Goal: Transaction & Acquisition: Purchase product/service

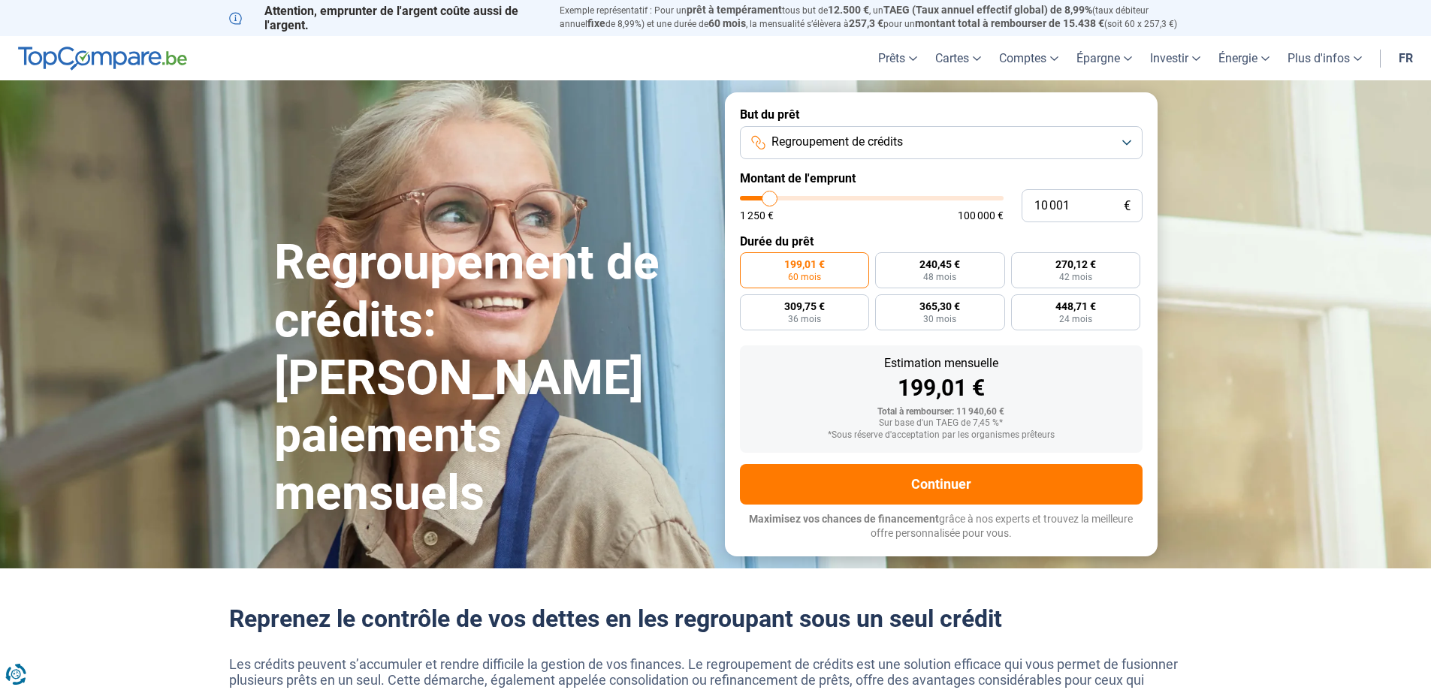
click at [1004, 140] on button "Regroupement de crédits" at bounding box center [941, 142] width 403 height 33
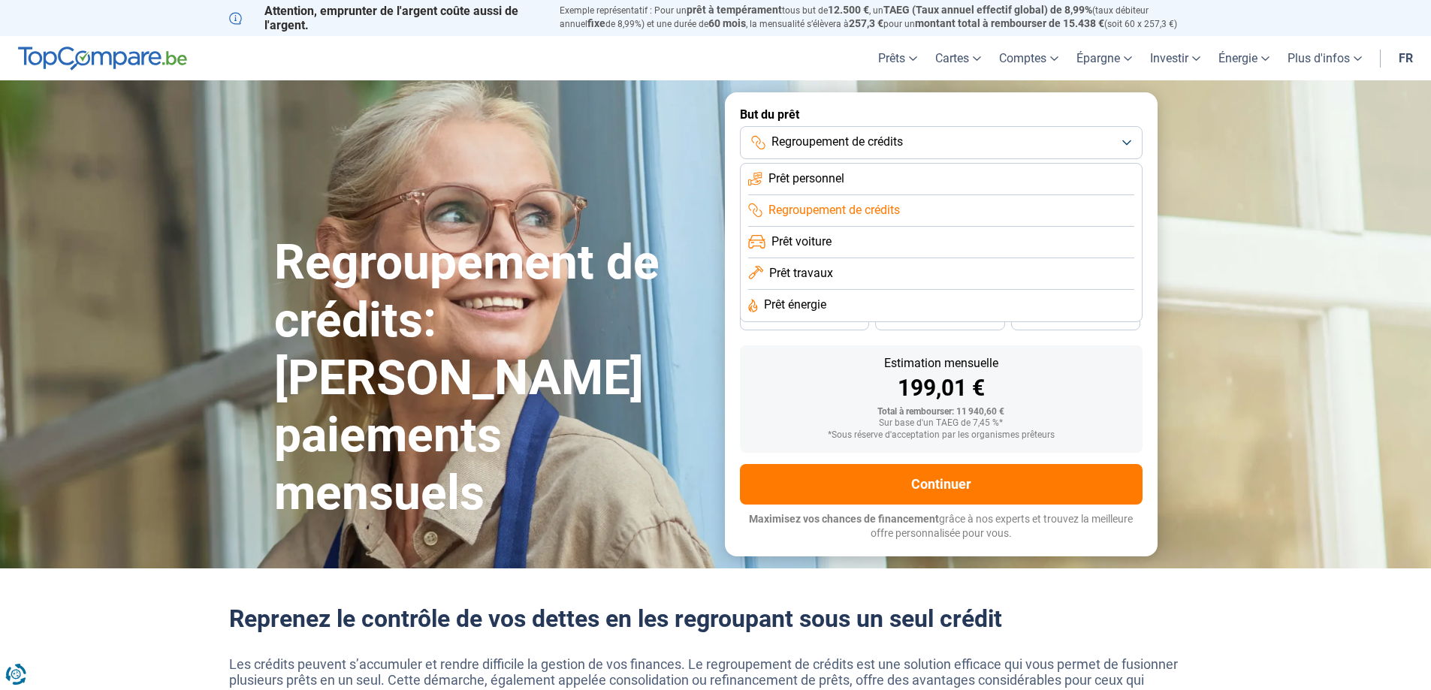
click at [972, 183] on li "Prêt personnel" at bounding box center [941, 180] width 386 height 32
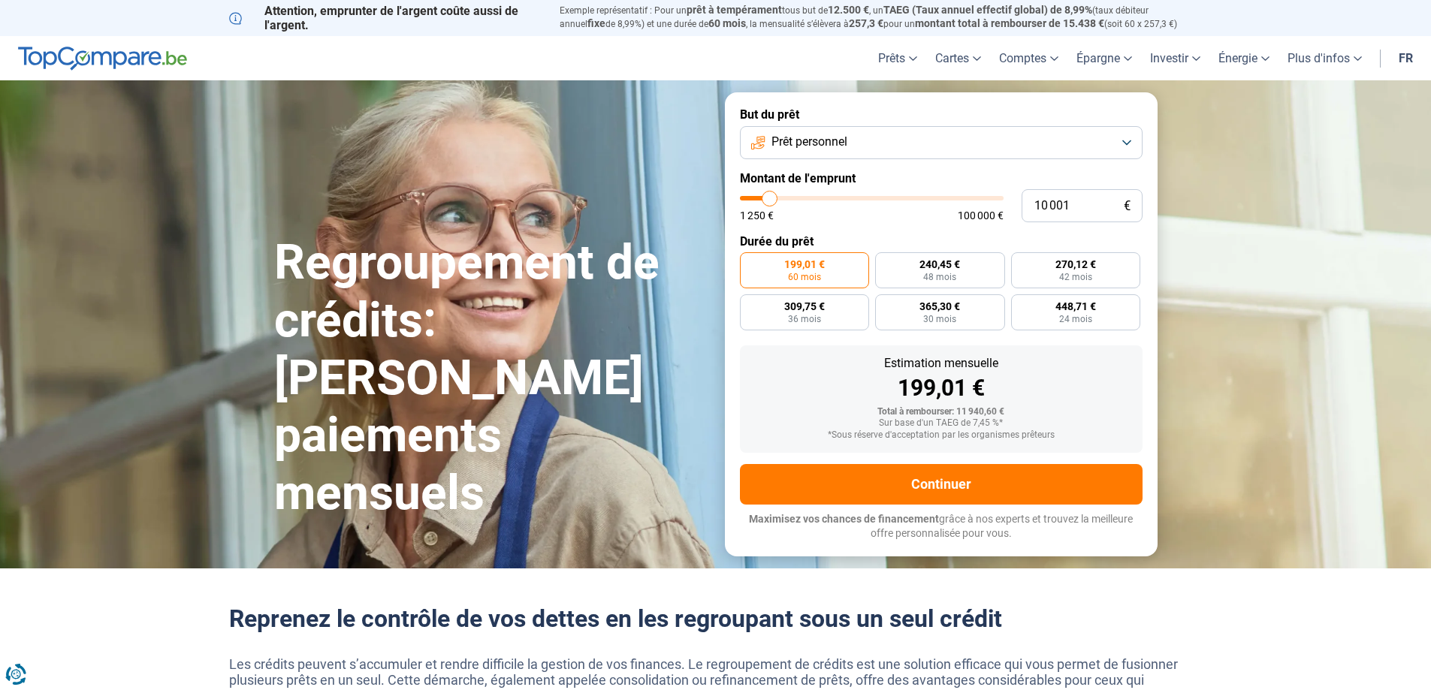
type input "11 250"
type input "11250"
type input "11 750"
type input "11750"
type input "12 000"
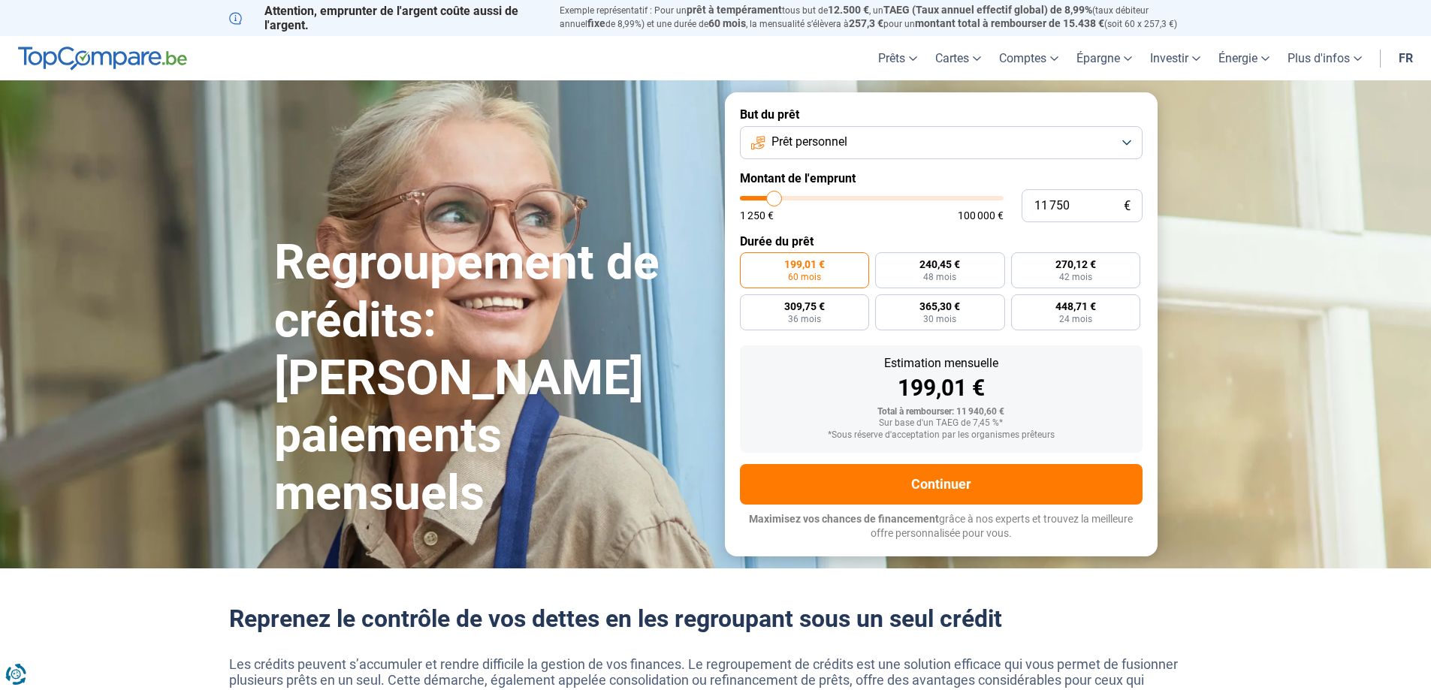
type input "12000"
type input "13 000"
type input "13000"
type input "13 250"
type input "13250"
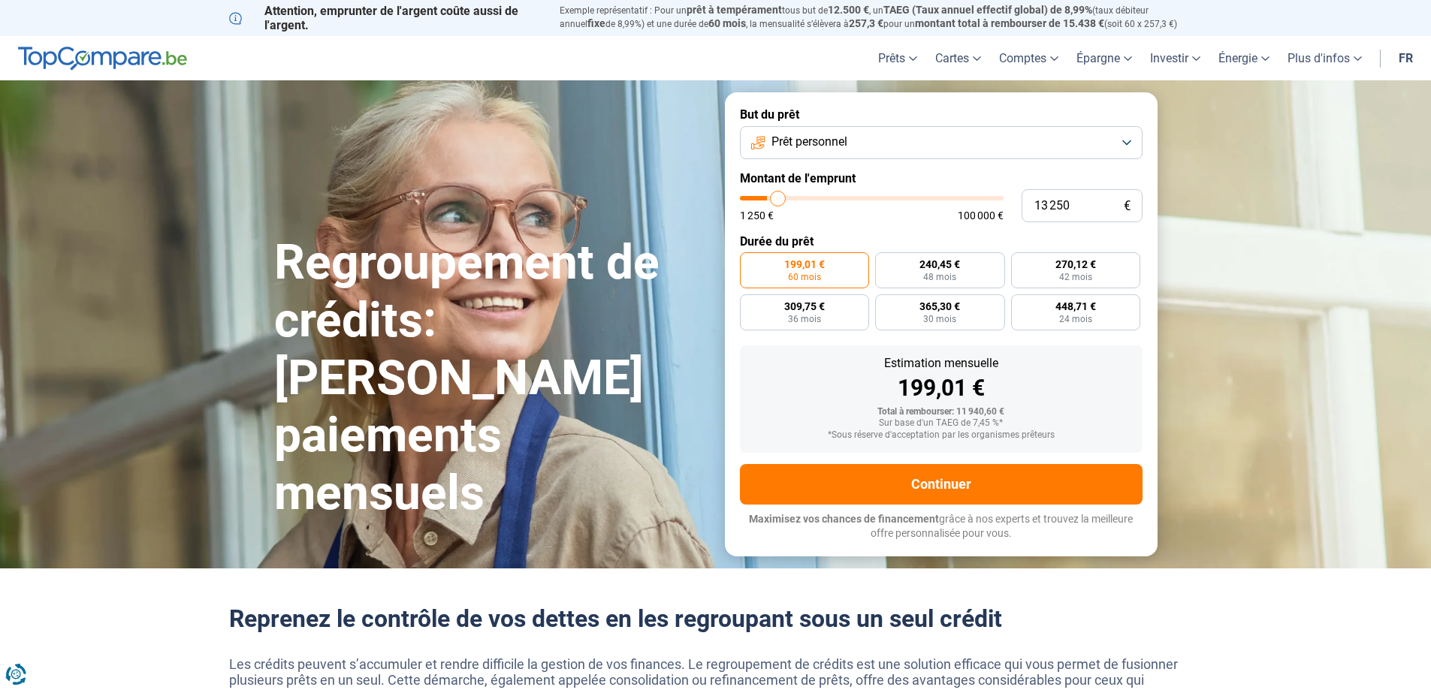
type input "14 500"
type input "14500"
type input "15 500"
type input "15500"
type input "17 000"
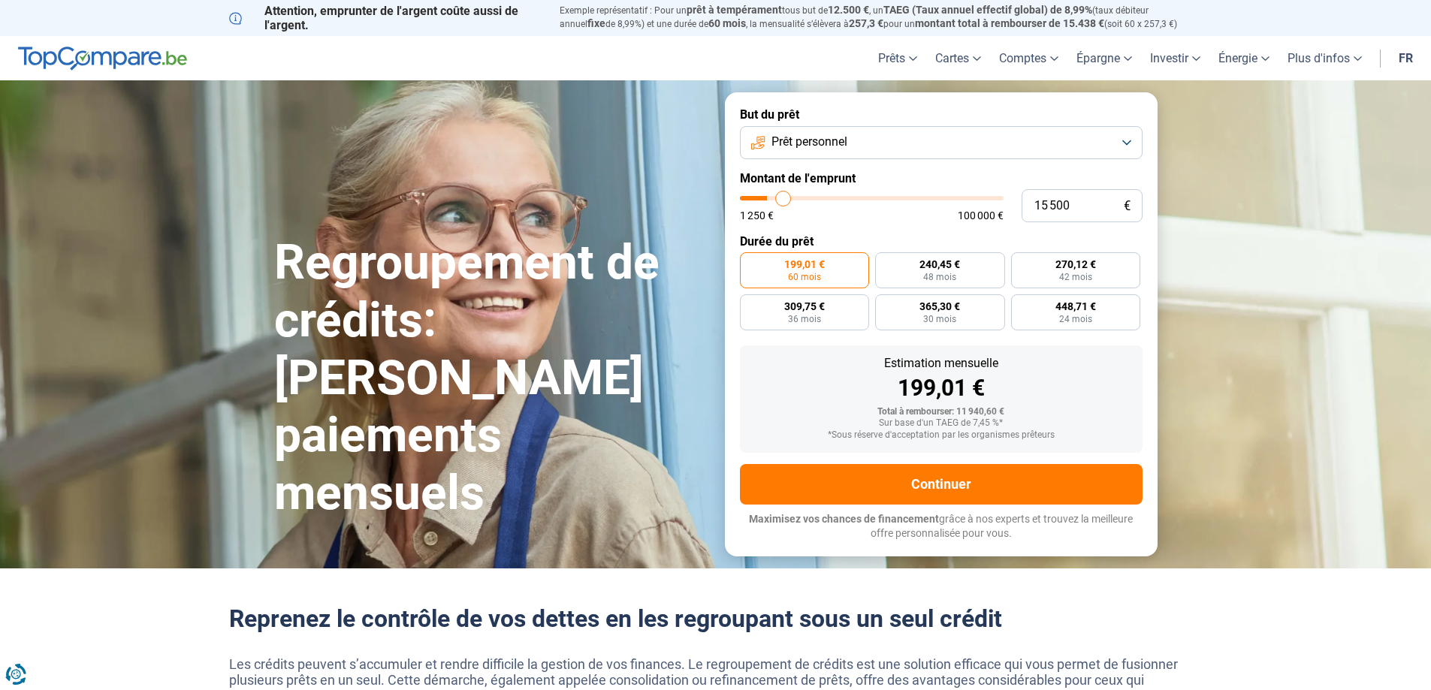
type input "17000"
type input "17 500"
type input "17500"
type input "17 750"
type input "17750"
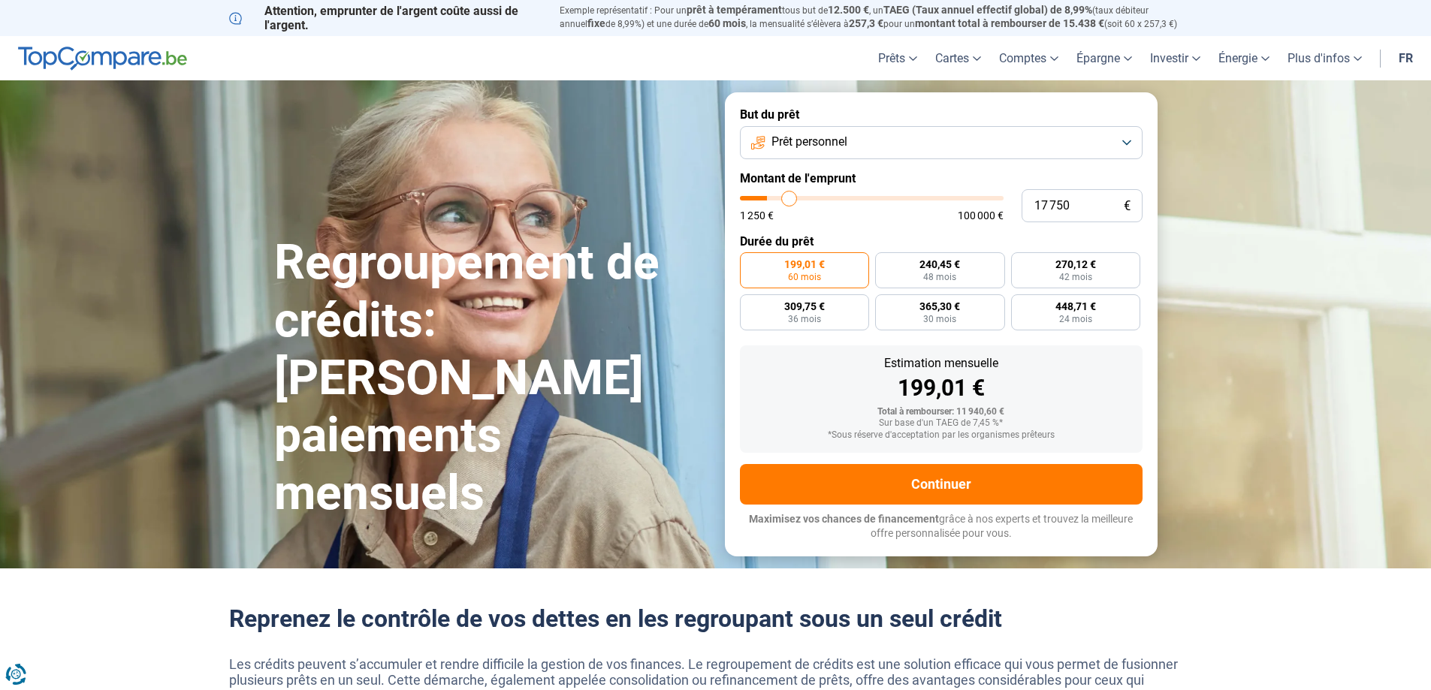
type input "18 500"
type input "18500"
type input "19 250"
type input "19250"
type input "20 000"
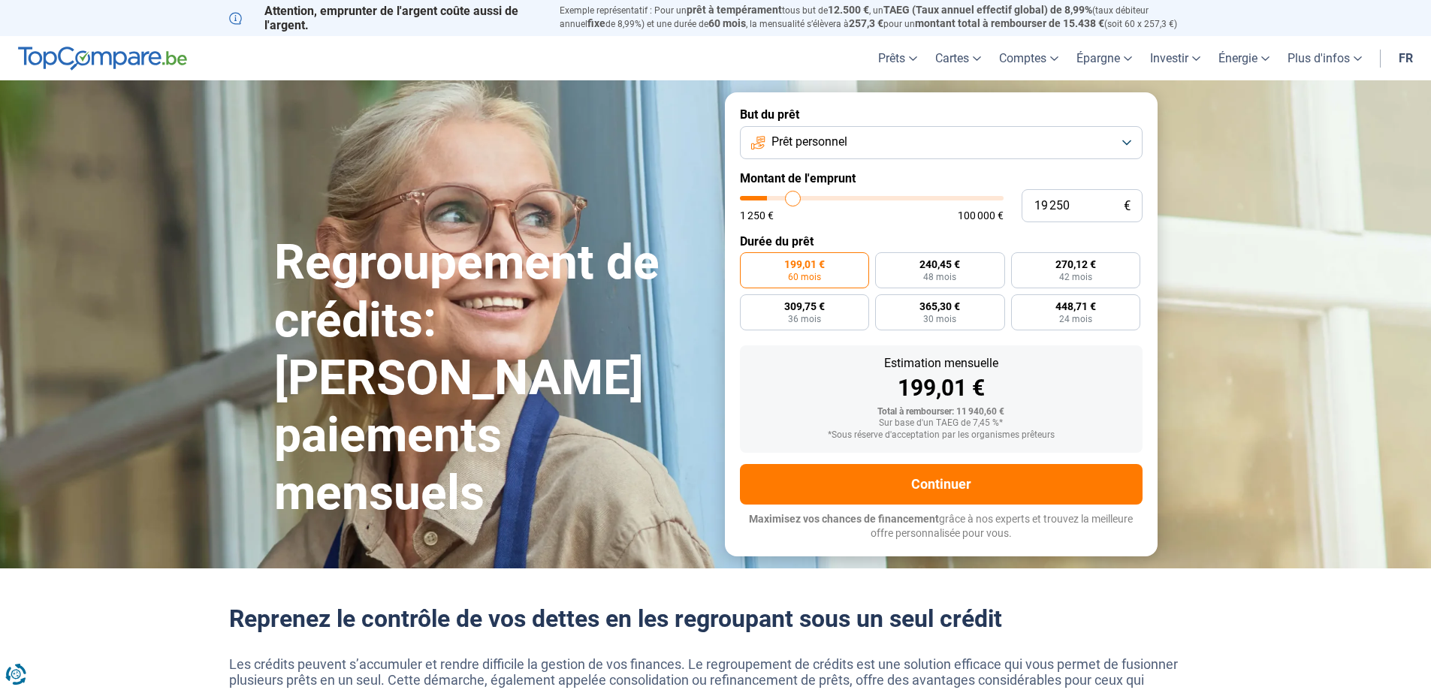
type input "20000"
type input "21 250"
type input "21250"
type input "22 000"
type input "22000"
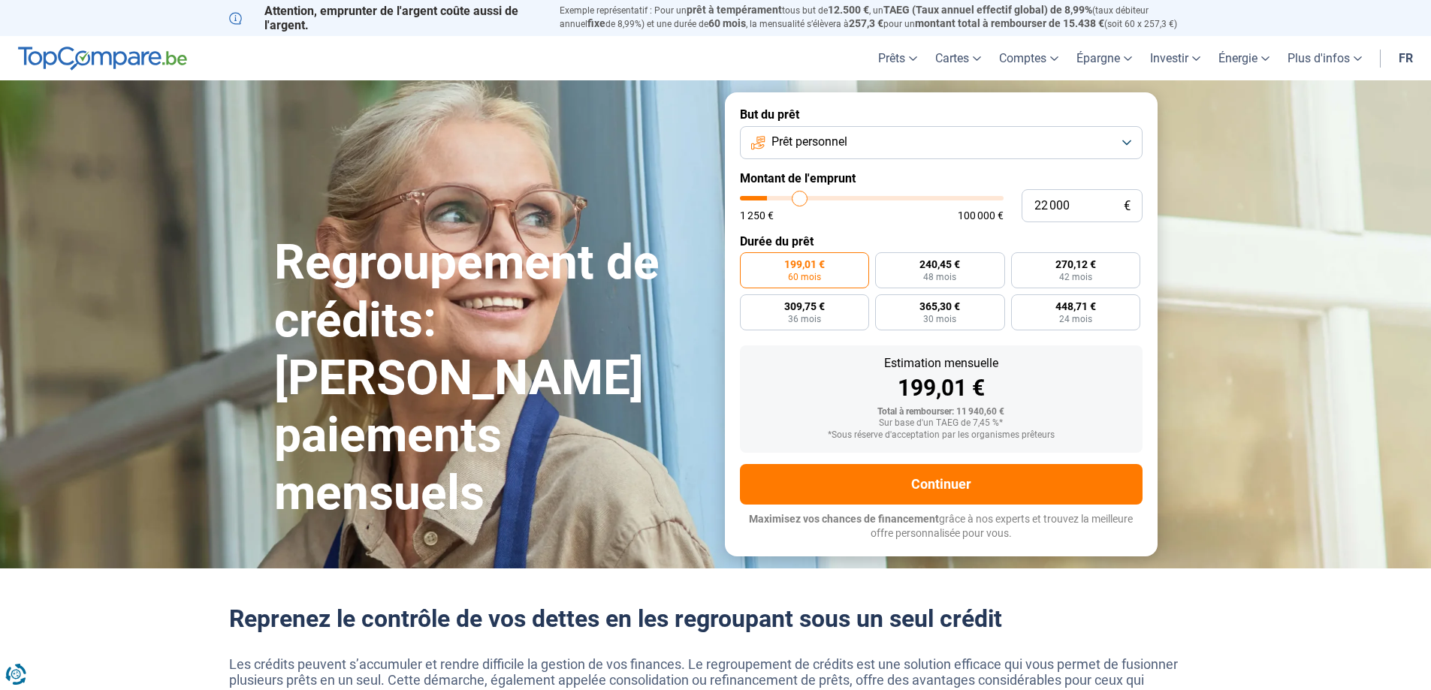
type input "23 250"
type input "23250"
type input "24 750"
type input "24750"
type input "25 250"
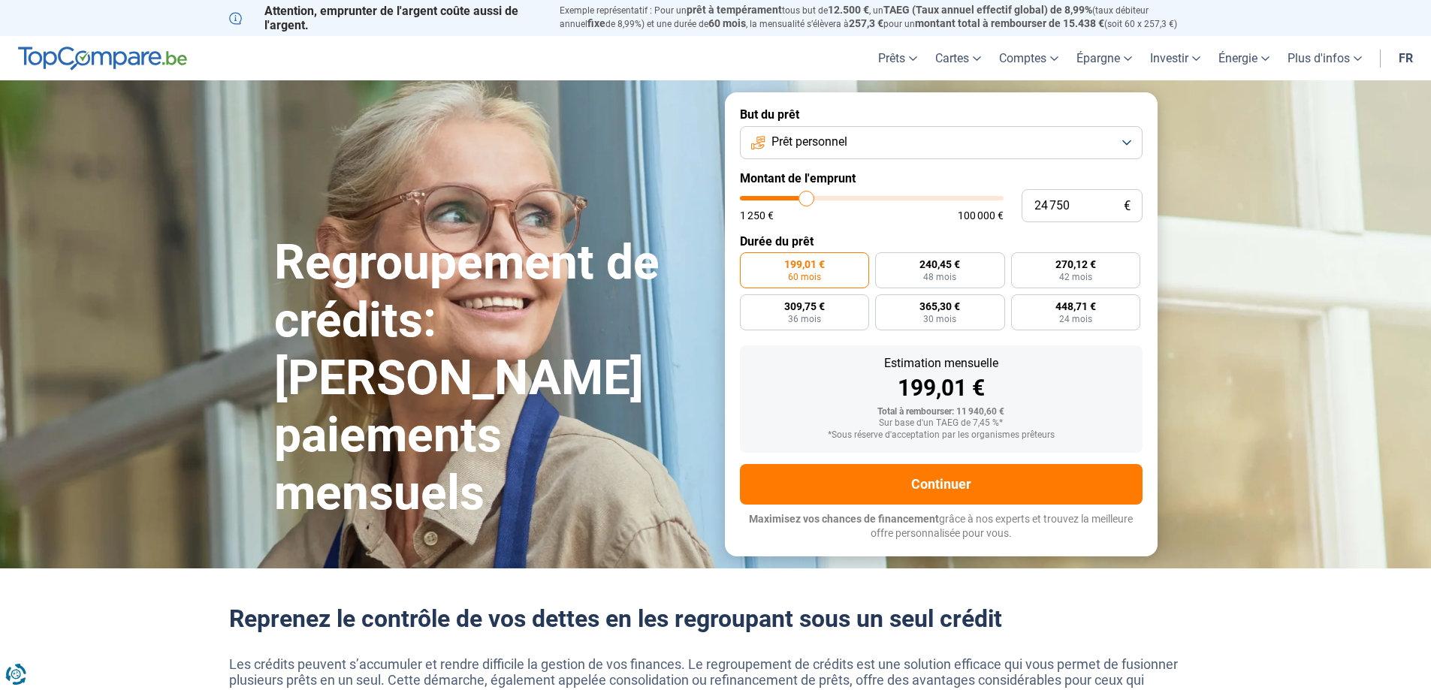
type input "25250"
type input "26 000"
type input "26000"
type input "26 500"
type input "26500"
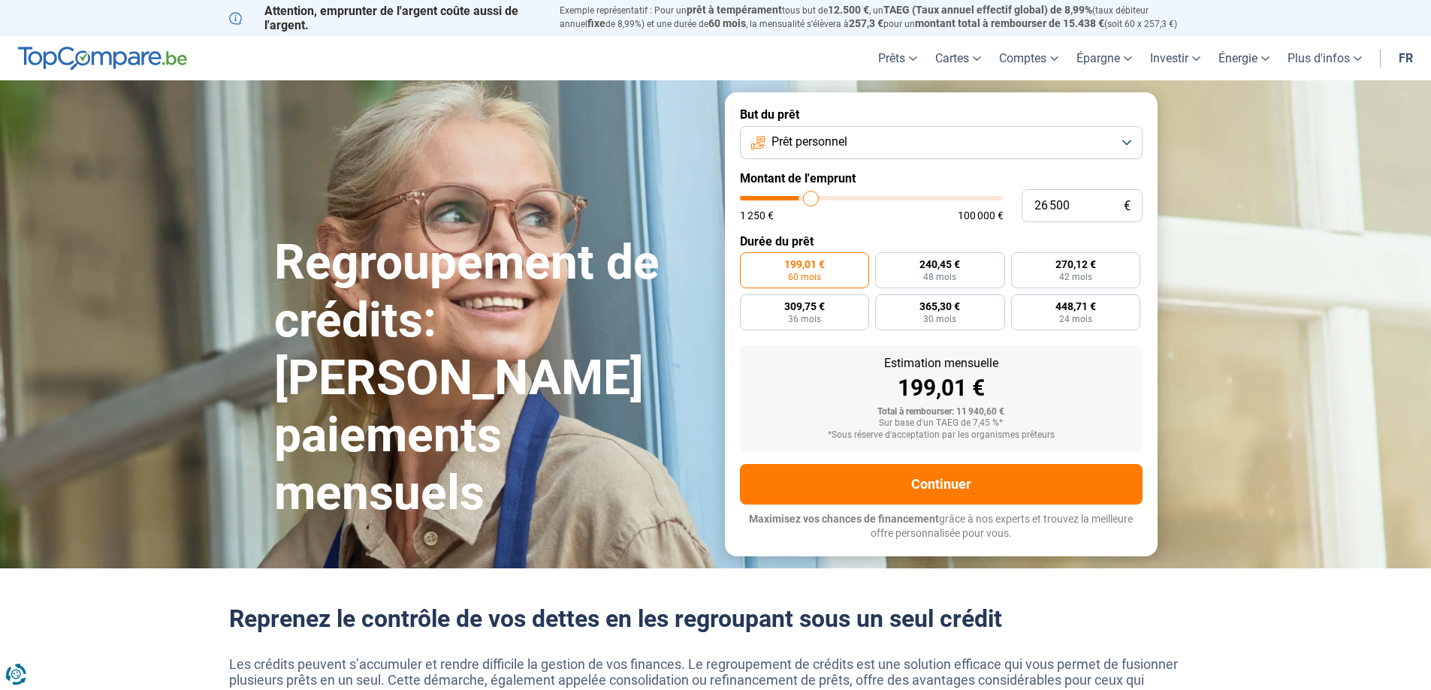
type input "26 750"
type input "26750"
type input "27 250"
type input "27250"
type input "27 500"
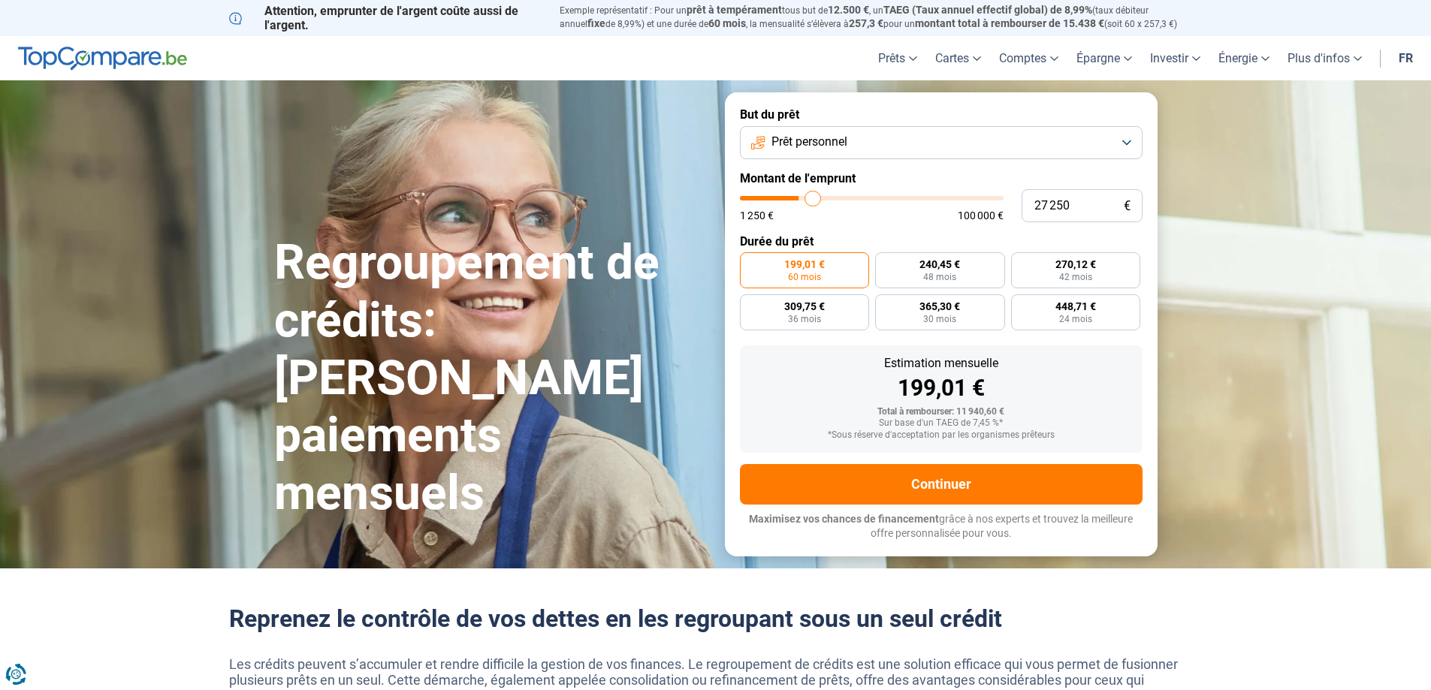
type input "27500"
type input "28 000"
type input "28000"
type input "28 250"
type input "28250"
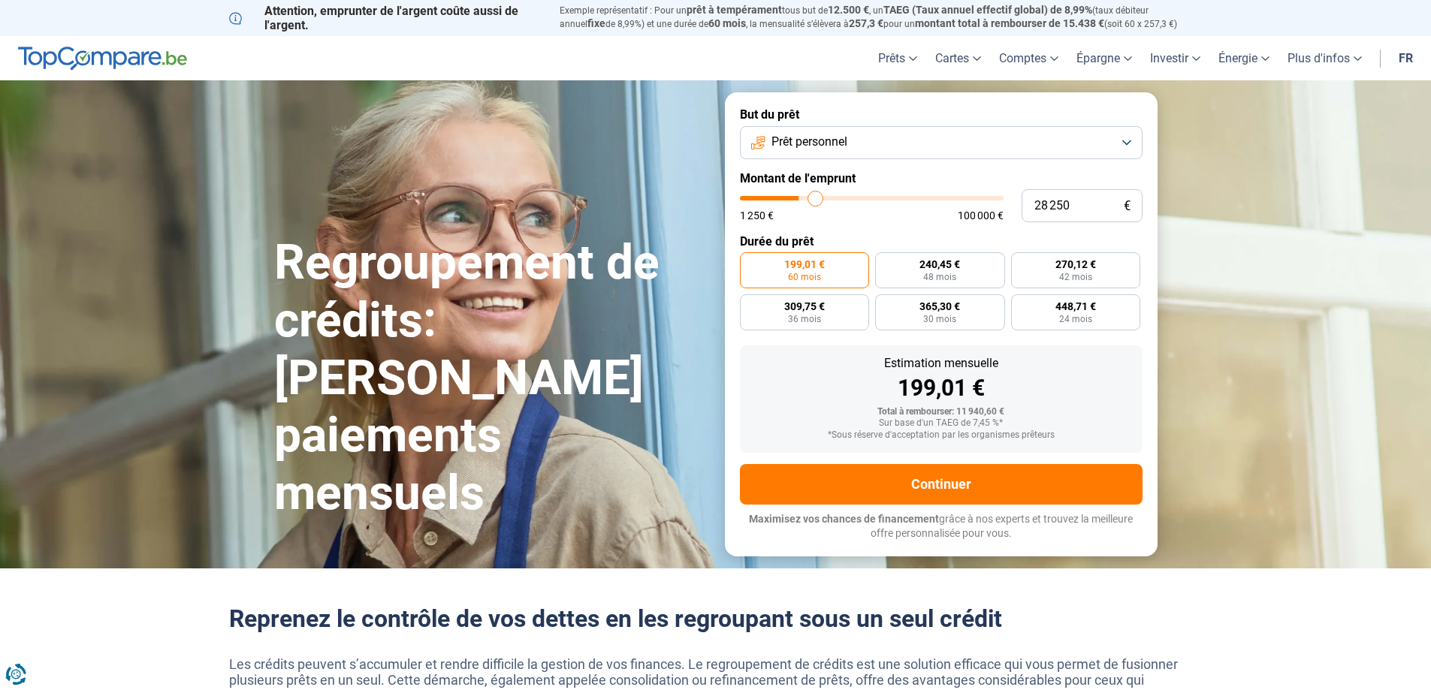
type input "29 000"
type input "29000"
type input "29 250"
type input "29250"
type input "29 500"
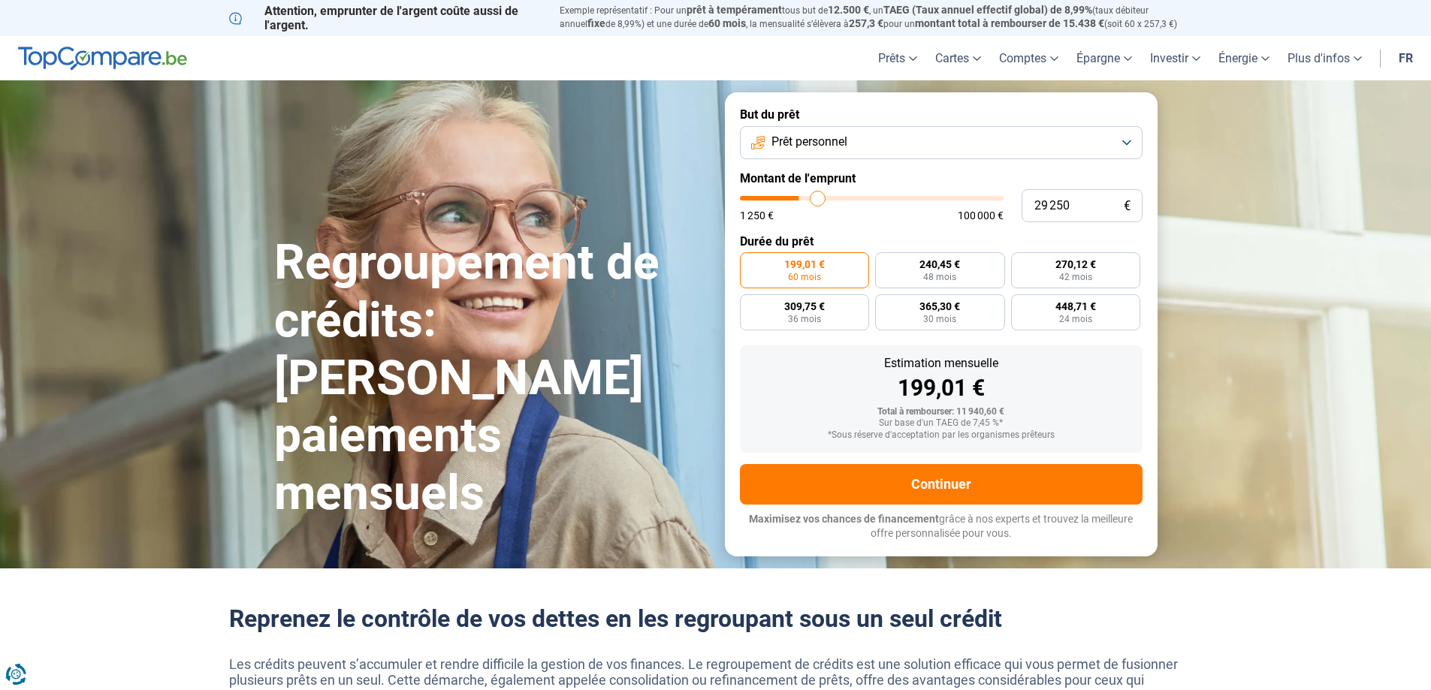
type input "29500"
type input "30 250"
type input "30250"
type input "30 750"
type input "30750"
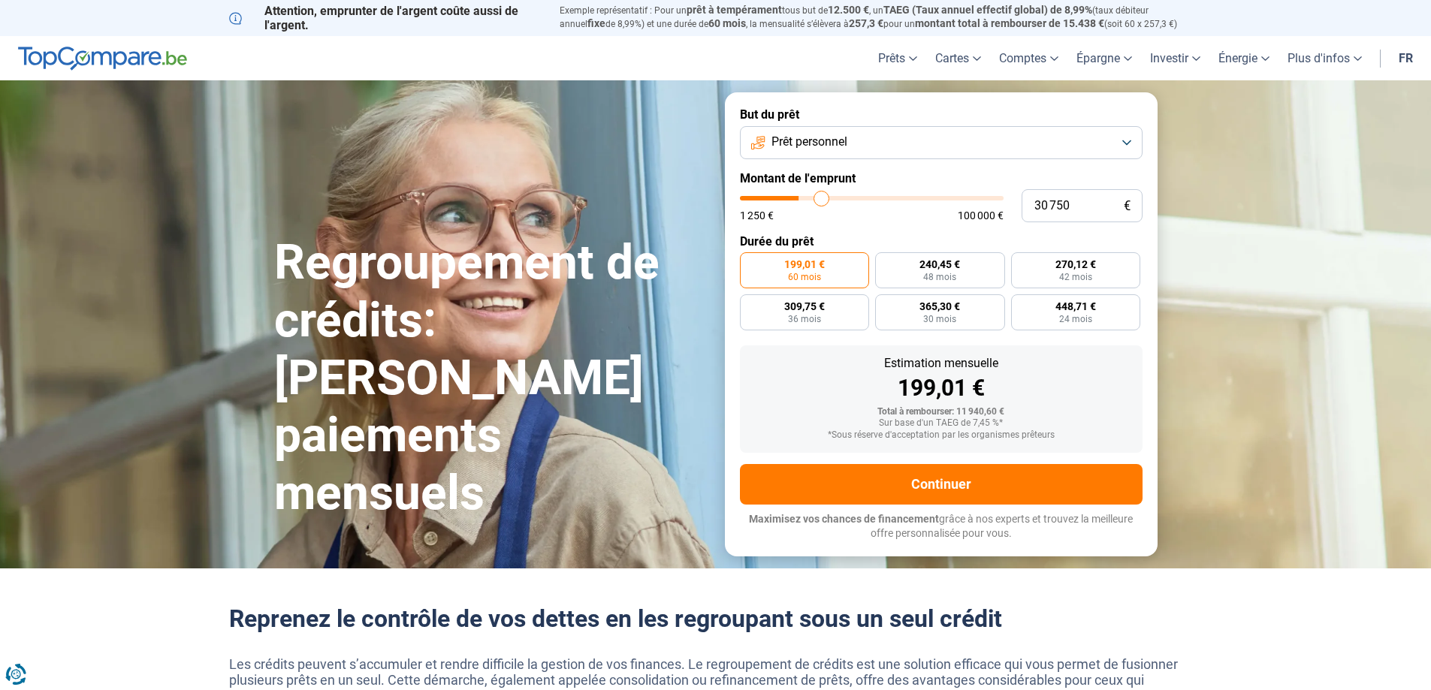
type input "31 250"
type input "31250"
type input "32 250"
type input "32250"
type input "32 750"
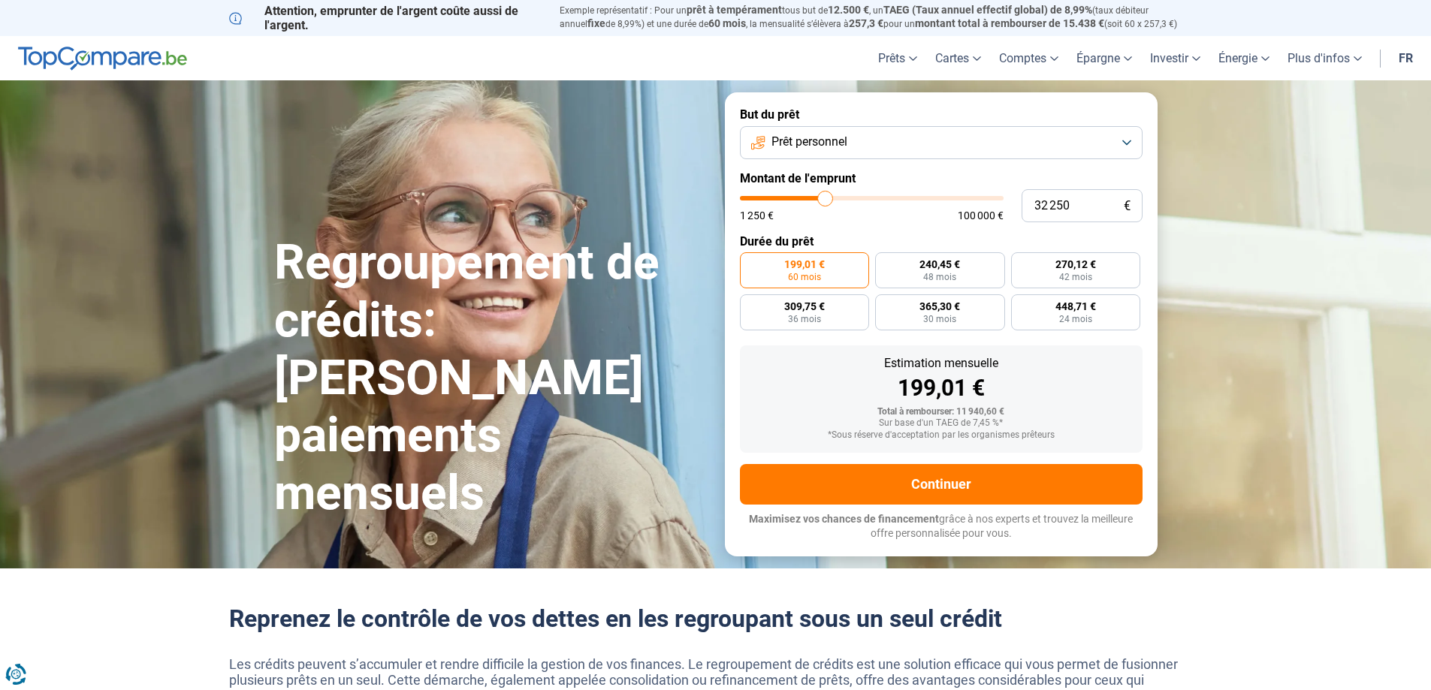
type input "32750"
type input "33 500"
type input "33500"
type input "33 750"
type input "33750"
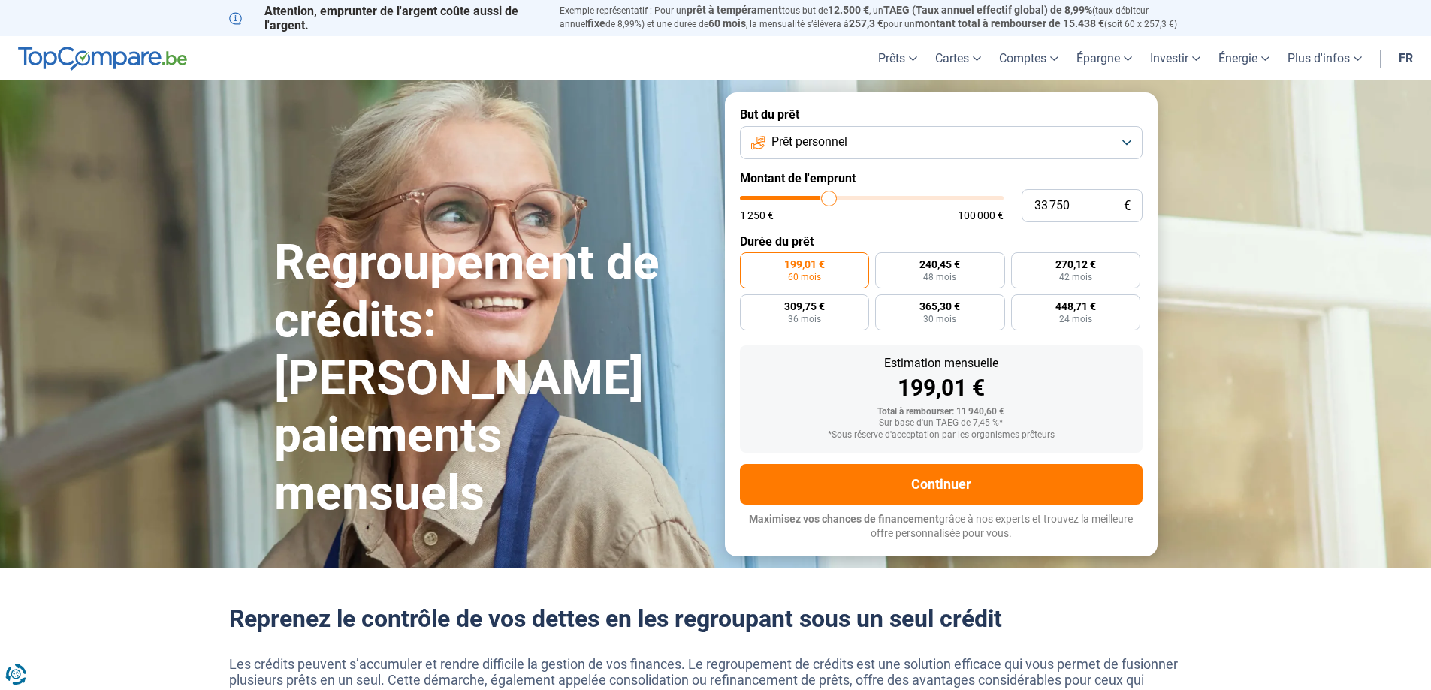
type input "34 250"
type input "34250"
type input "34 750"
type input "34750"
type input "35 000"
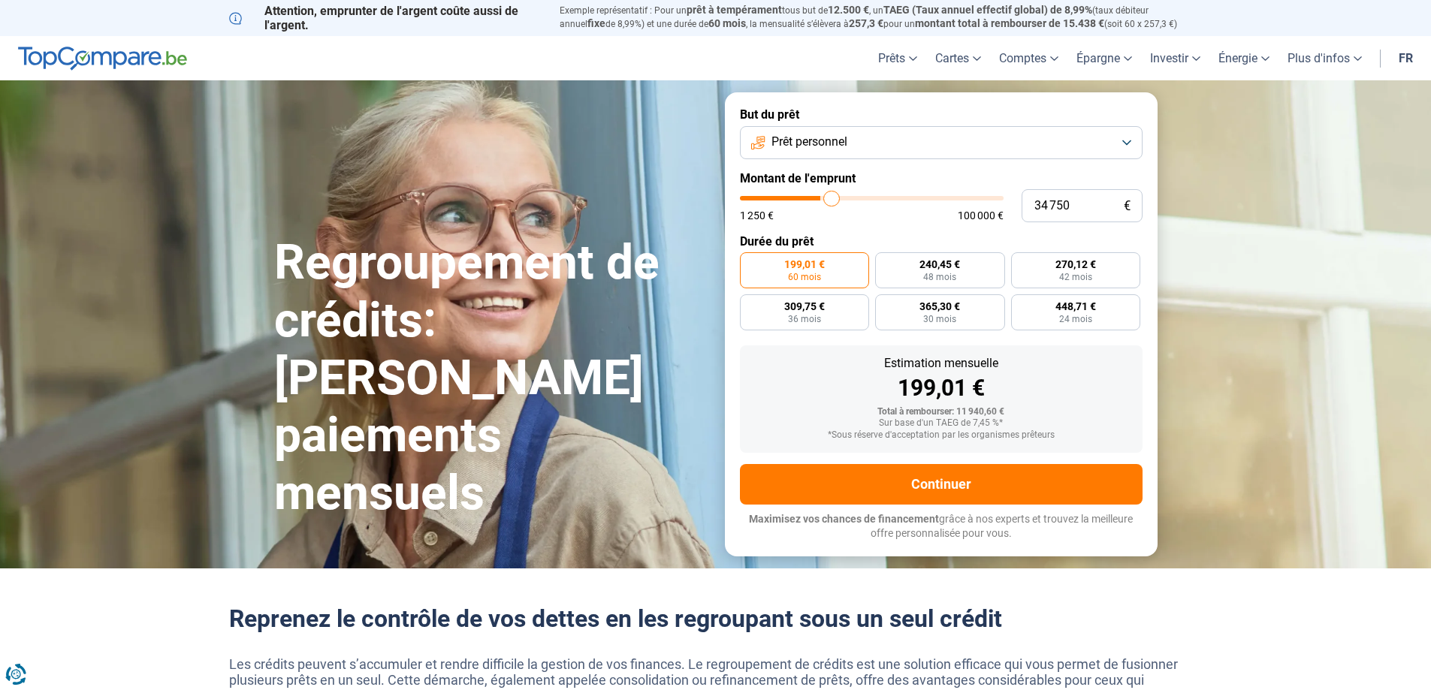
type input "35000"
type input "34 750"
type input "34750"
type input "33 750"
type input "33750"
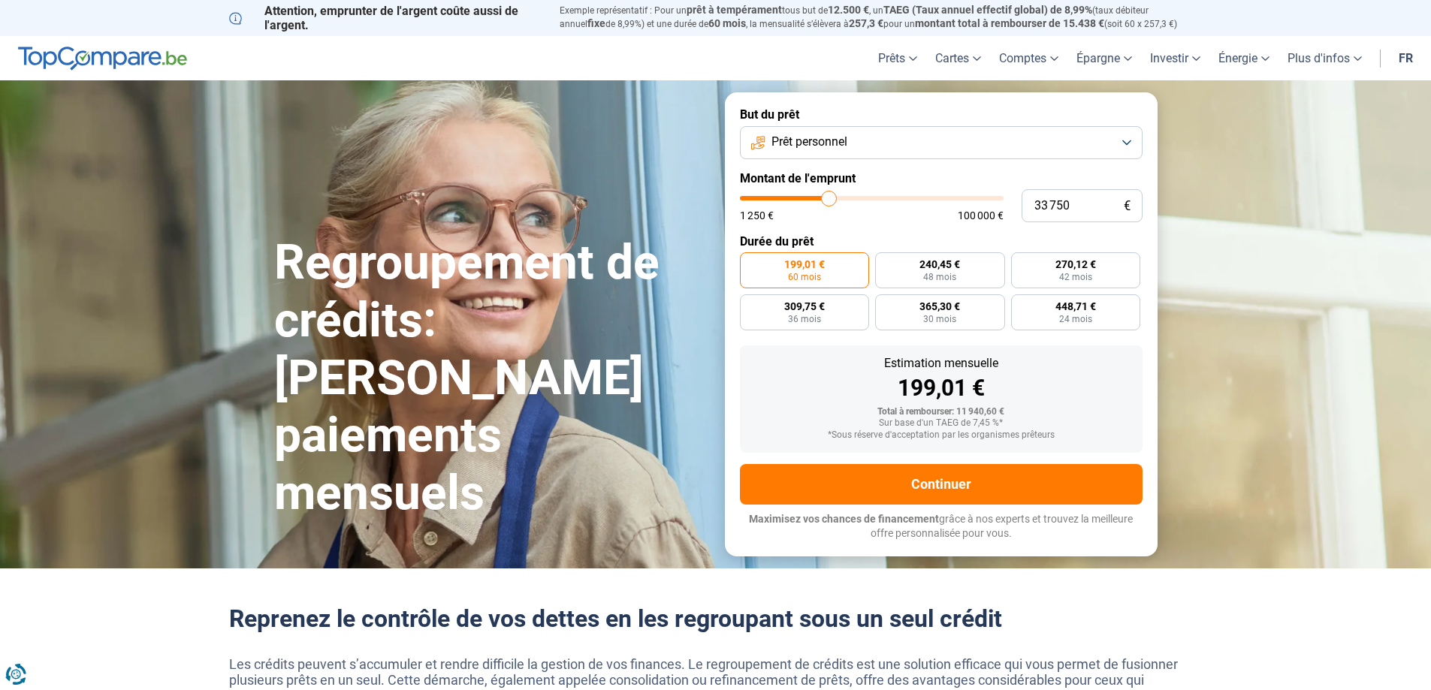
type input "32 250"
type input "32250"
type input "31 000"
type input "31000"
type input "29 750"
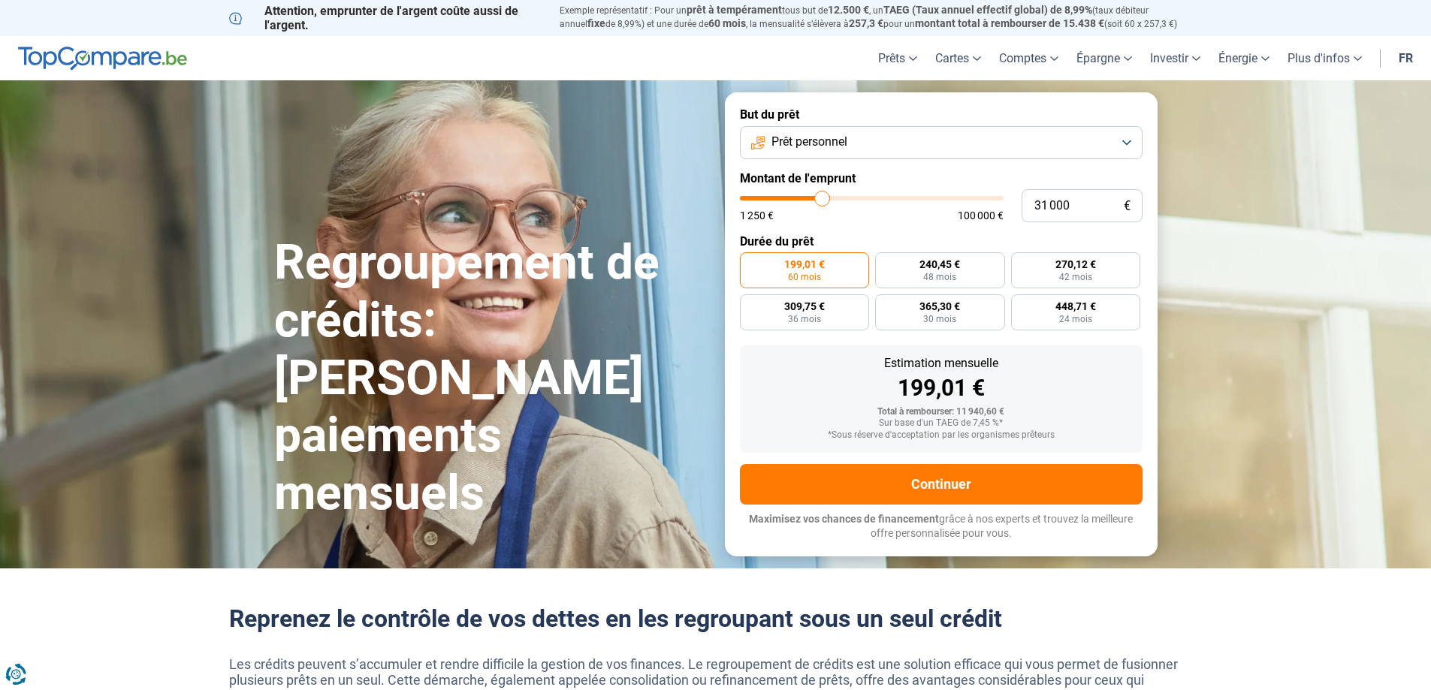
type input "29750"
type input "28 750"
type input "28750"
type input "27 750"
type input "27750"
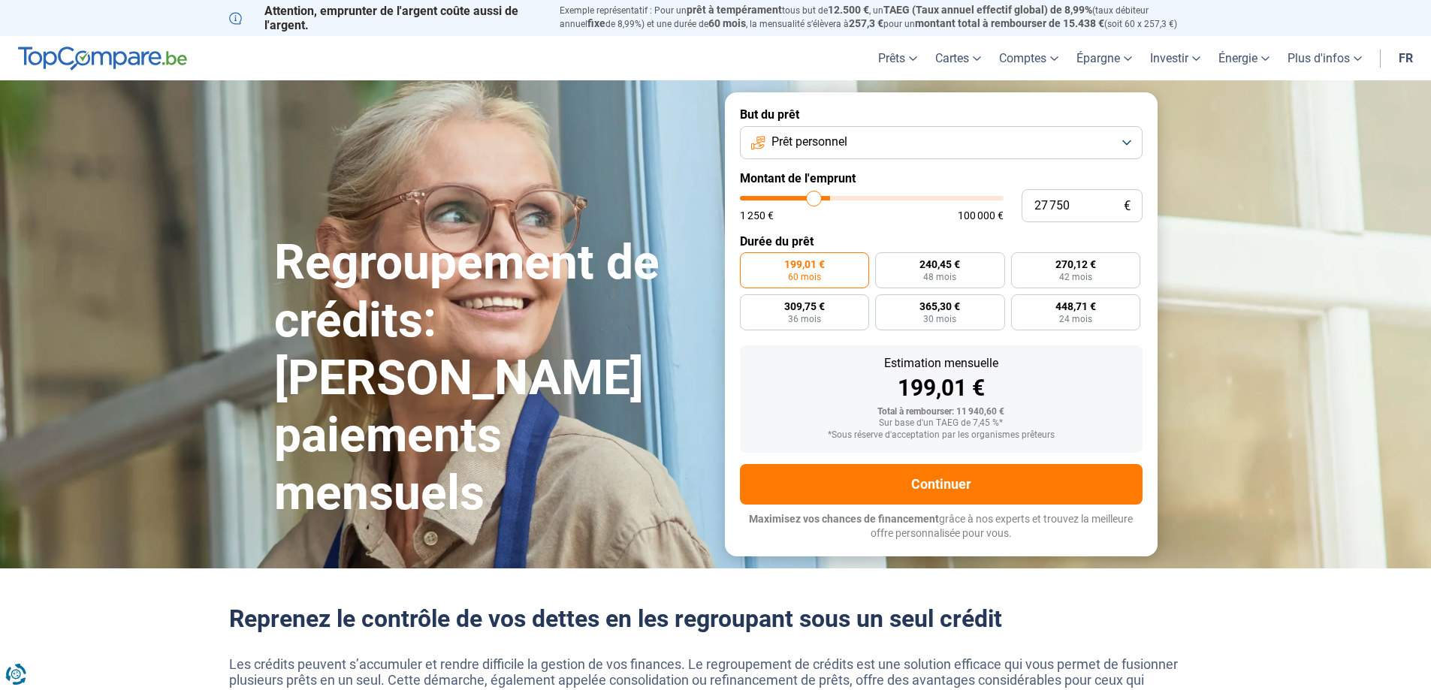
type input "26 750"
type input "26750"
type input "26 000"
type input "26000"
type input "25 250"
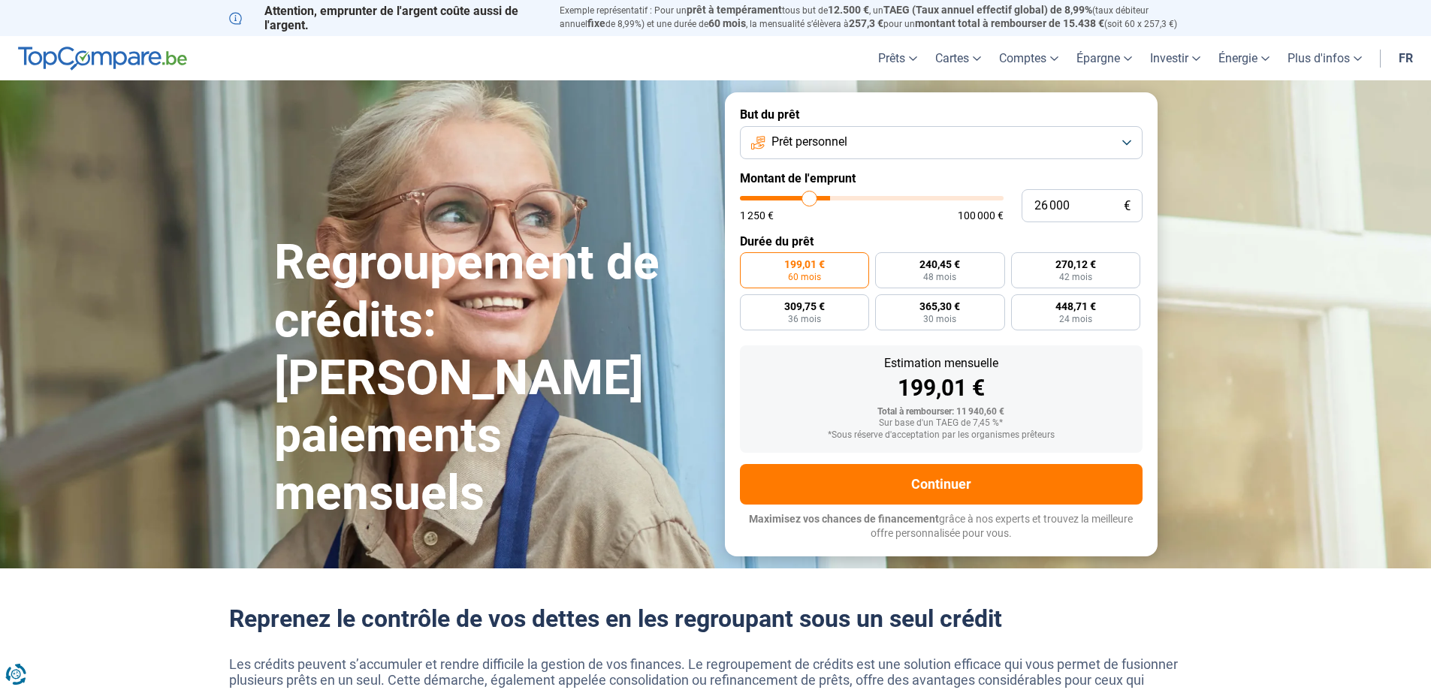
type input "25250"
type input "24 250"
type input "24250"
type input "23 500"
type input "23500"
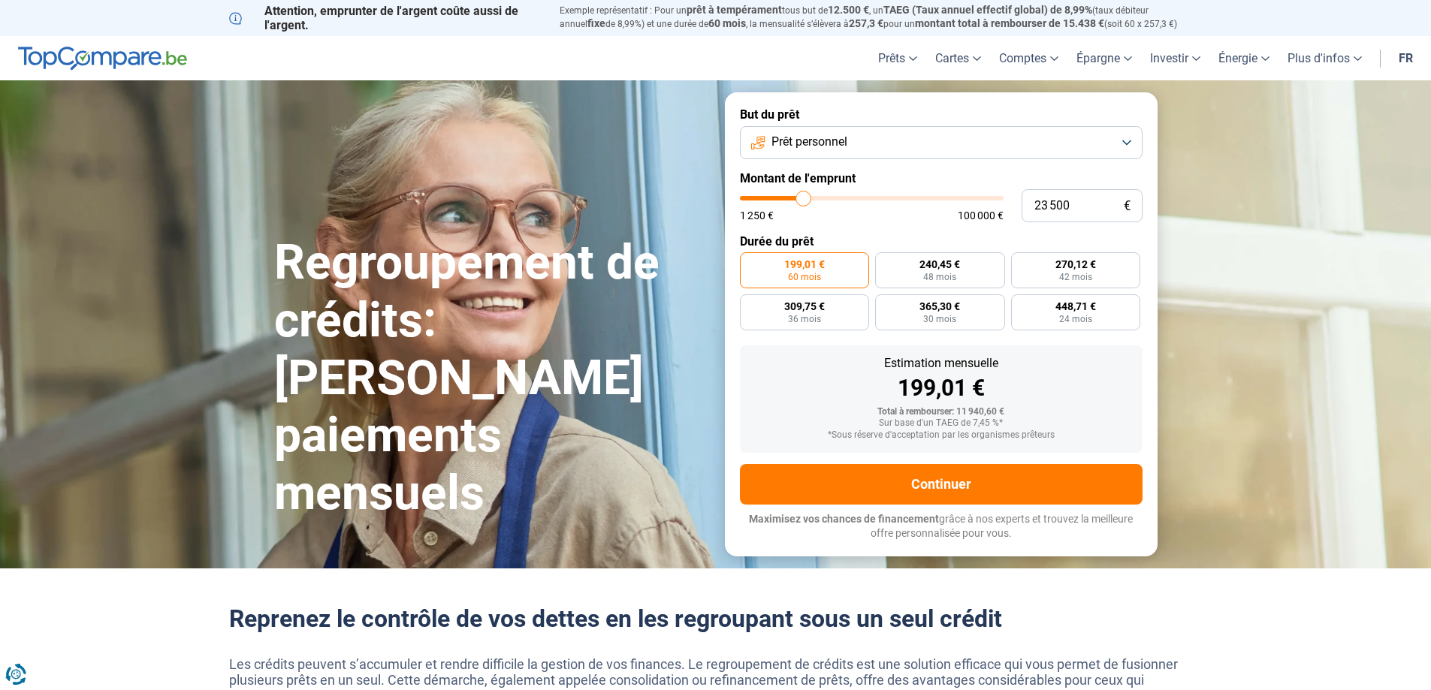
type input "23 000"
type input "23000"
type input "22 250"
type input "22250"
type input "21 750"
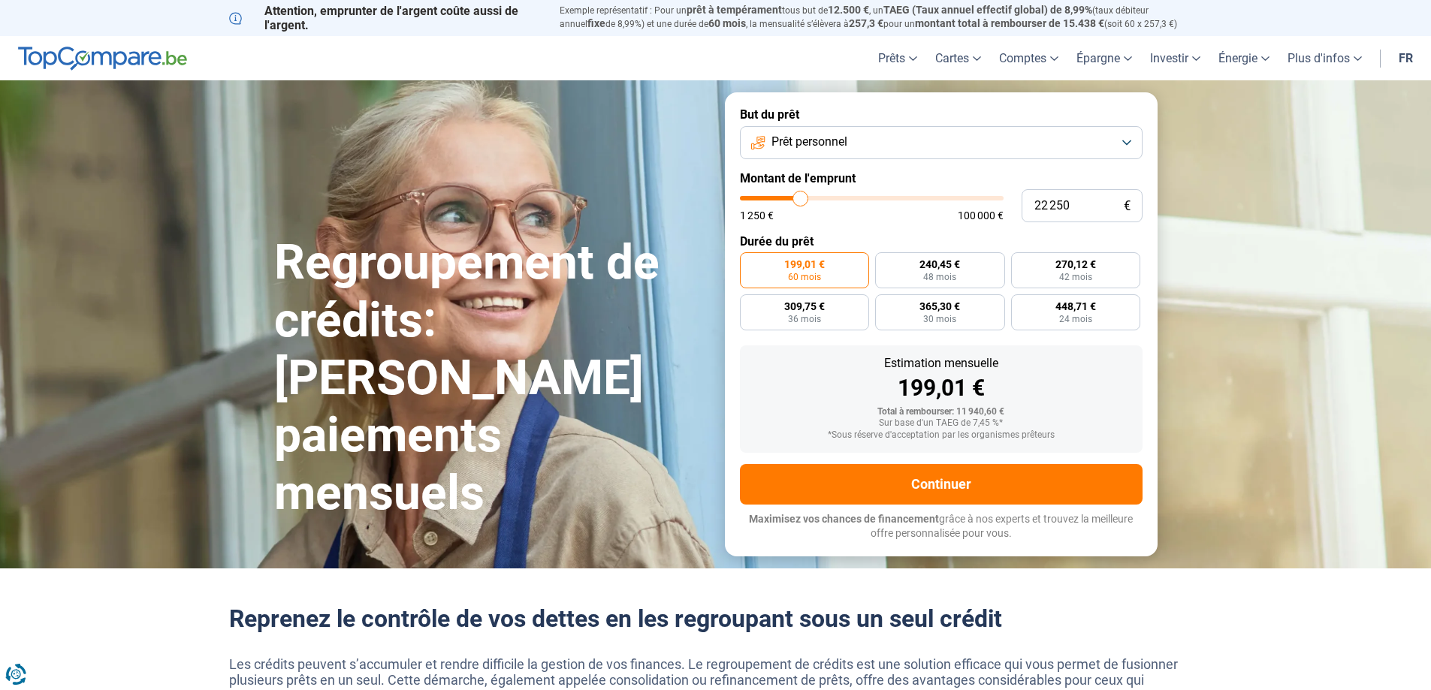
type input "21750"
type input "21 500"
type input "21500"
type input "20 500"
type input "20500"
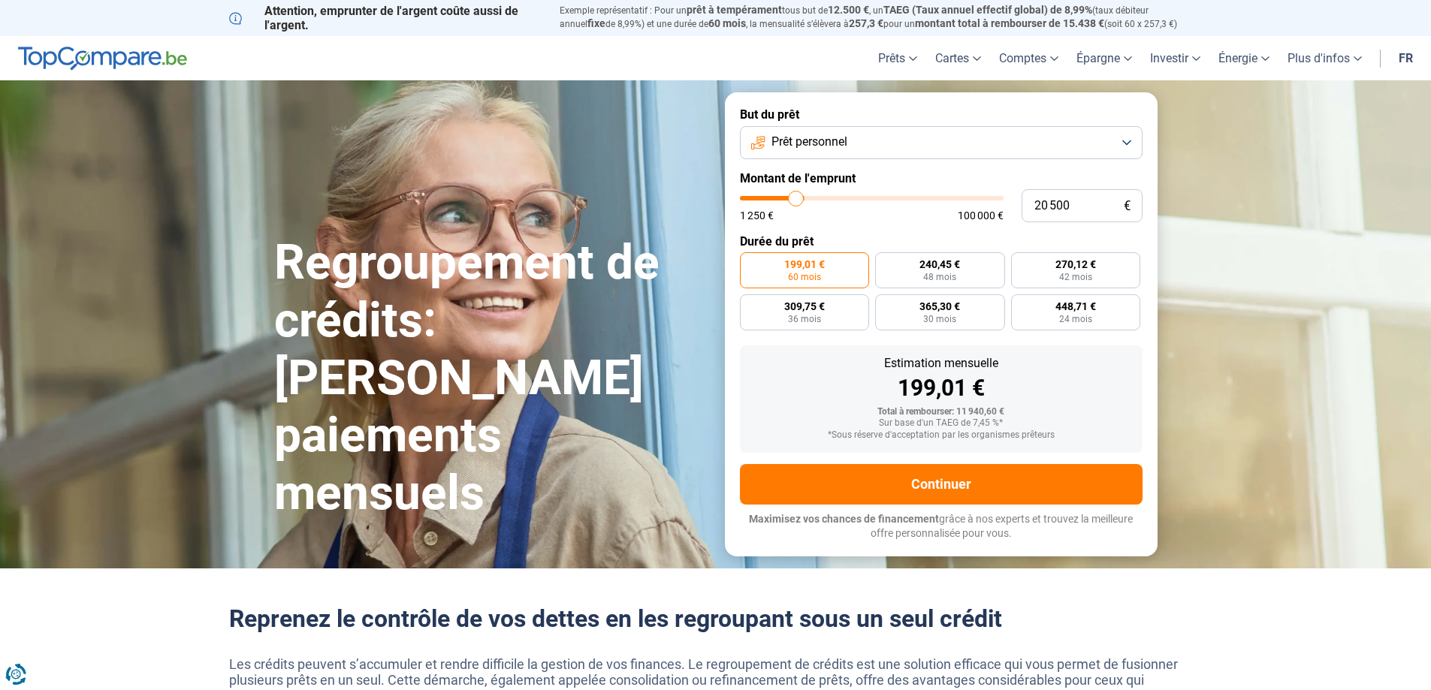
type input "20 000"
type input "20000"
type input "19 250"
type input "19250"
type input "19 000"
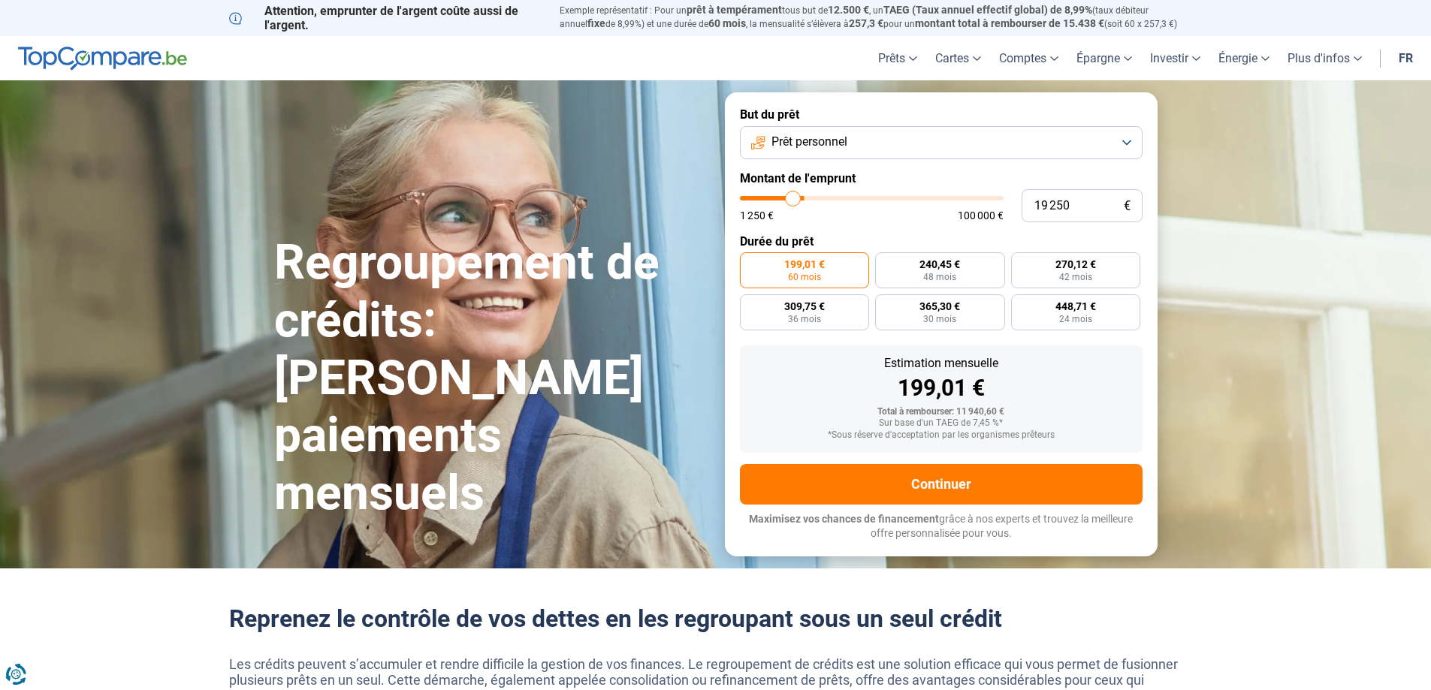
type input "19000"
type input "18 500"
type input "18500"
type input "17 750"
type input "17750"
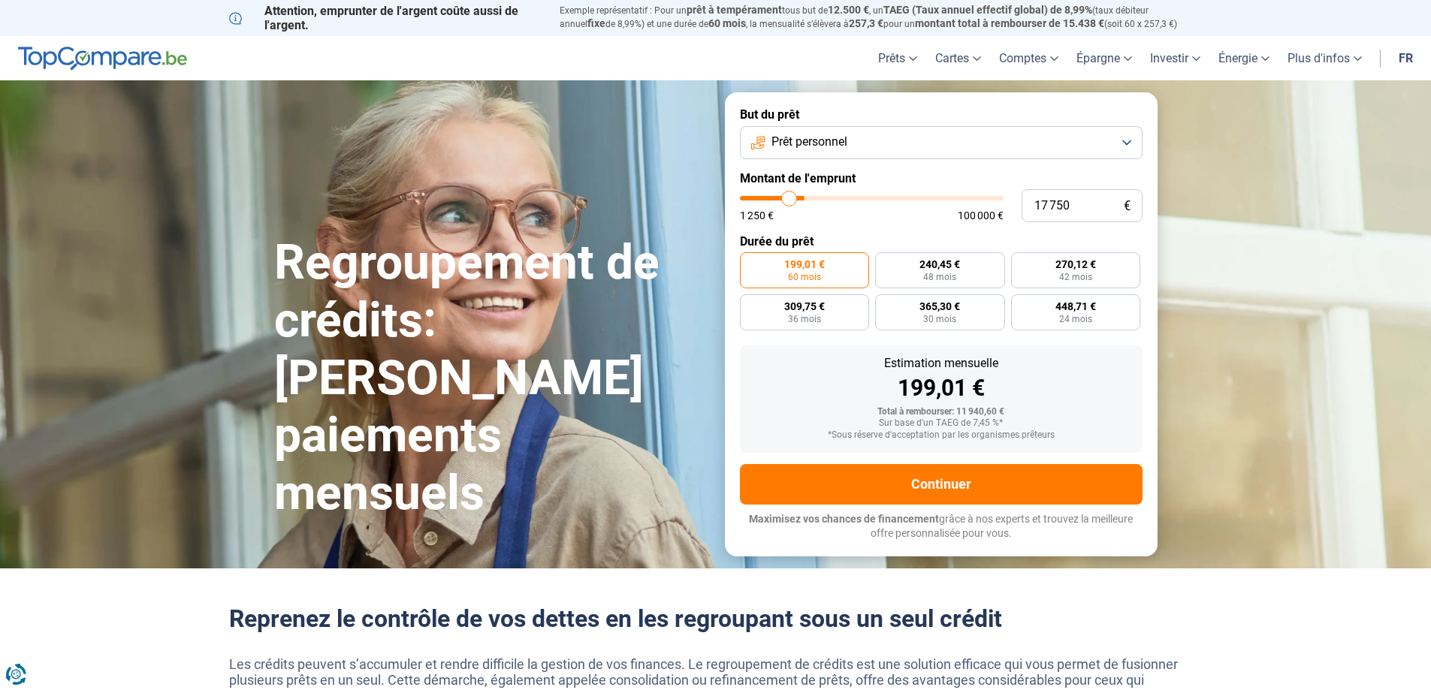
type input "17 500"
type input "17500"
type input "17 000"
type input "17000"
type input "16 500"
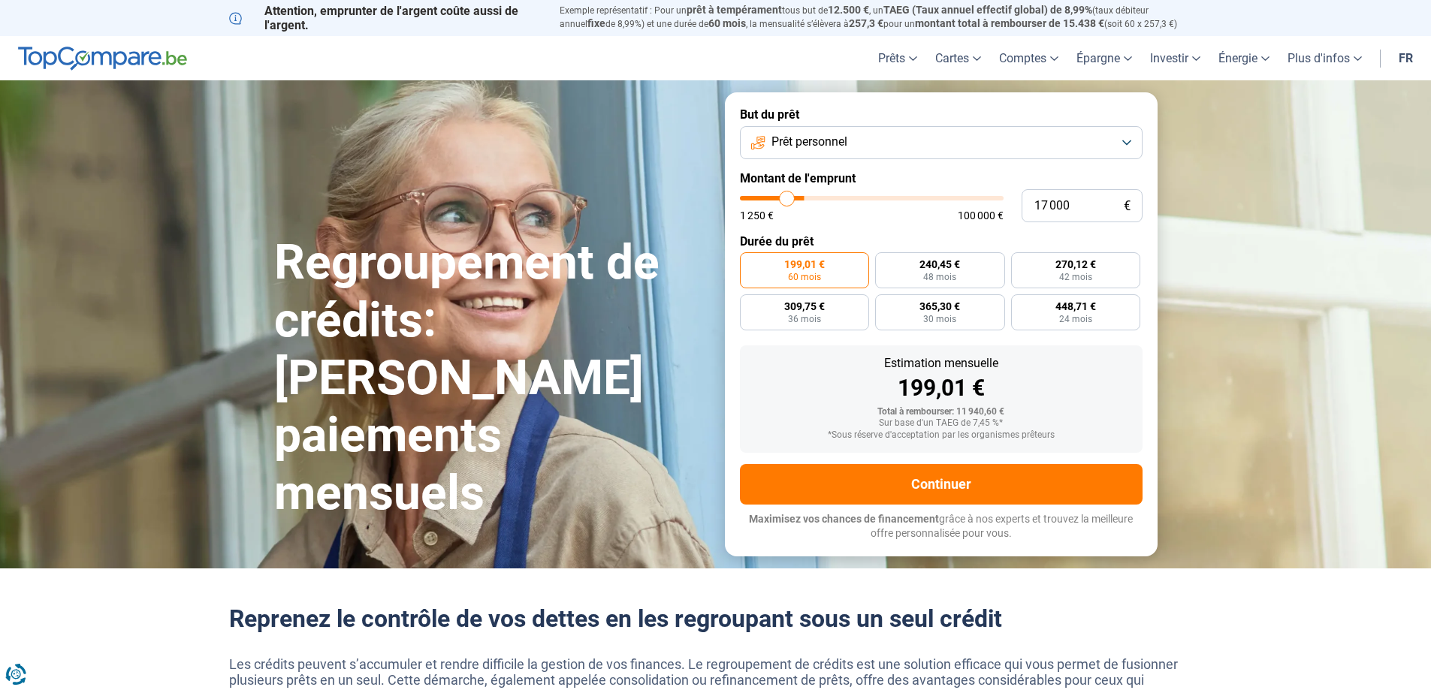
type input "16500"
type input "16 250"
type input "16250"
type input "16 000"
type input "16000"
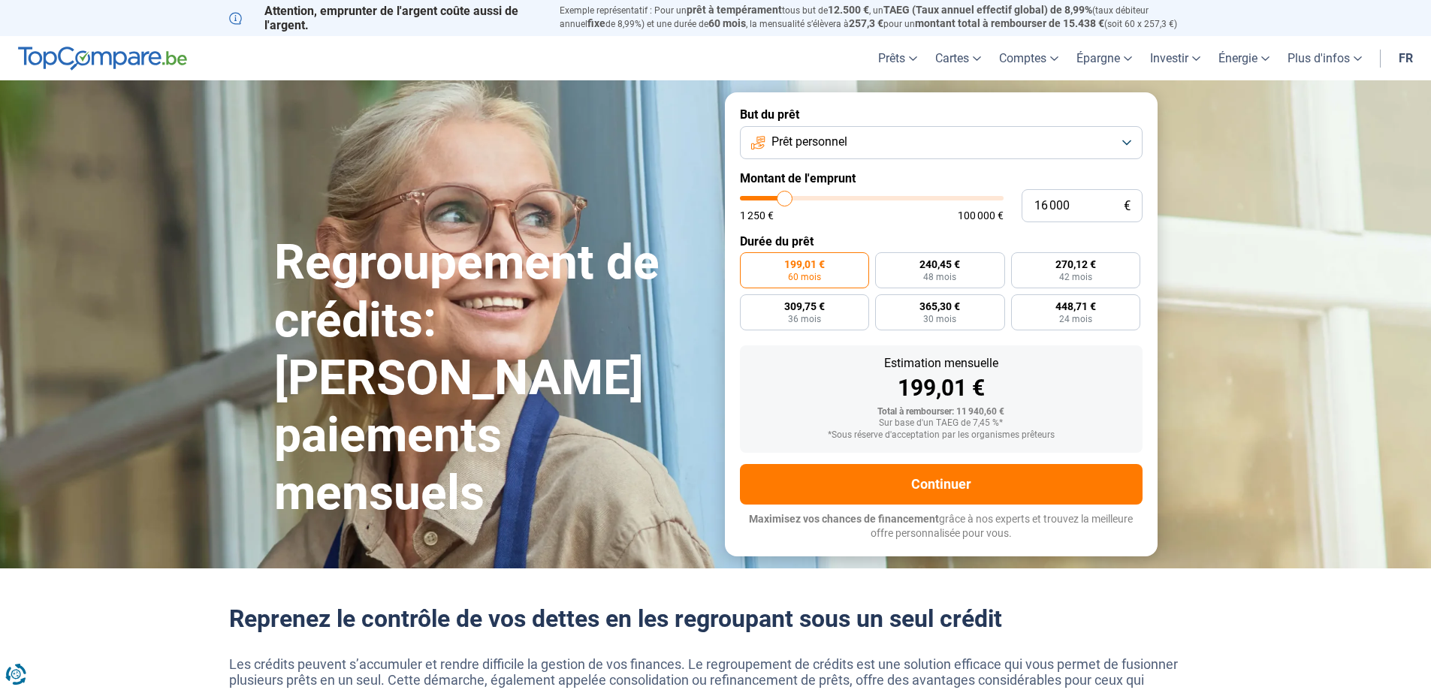
type input "15 750"
type input "15750"
type input "15 500"
type input "15500"
type input "15 000"
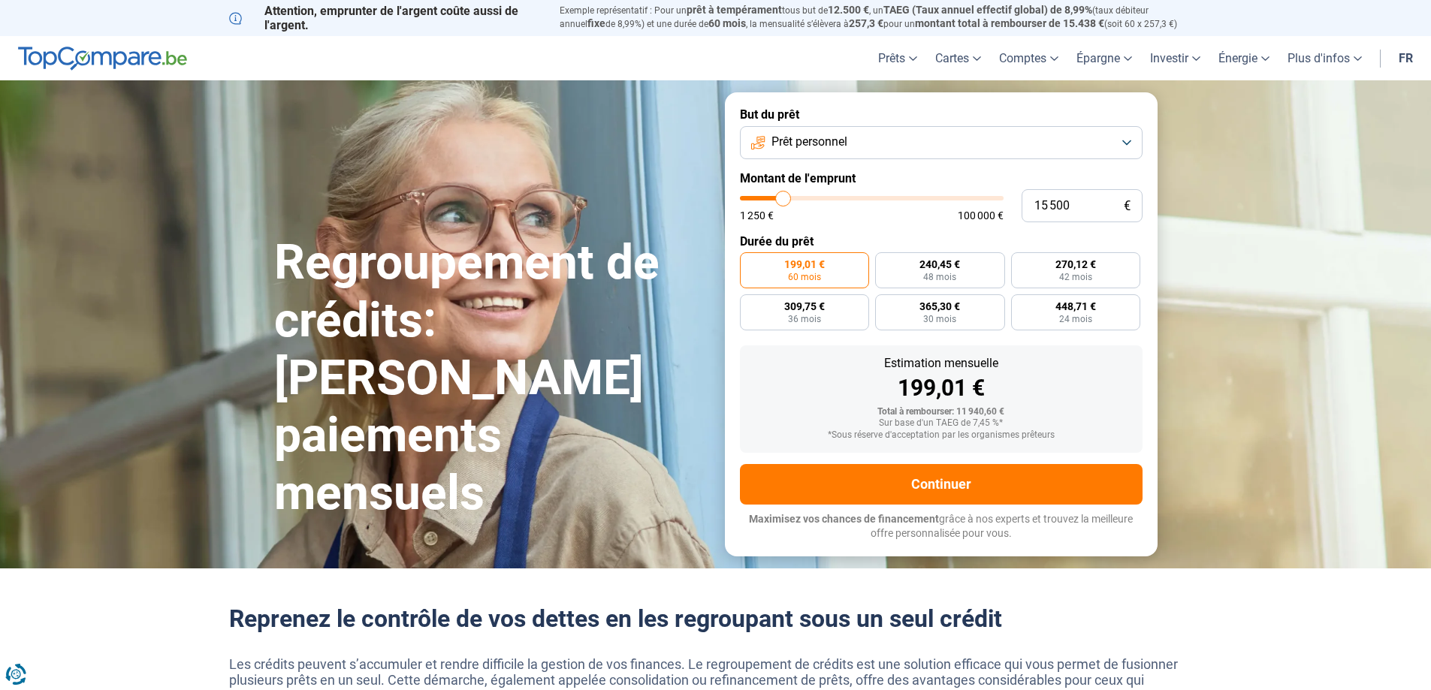
type input "15000"
type input "14 750"
type input "14750"
type input "14 500"
type input "14500"
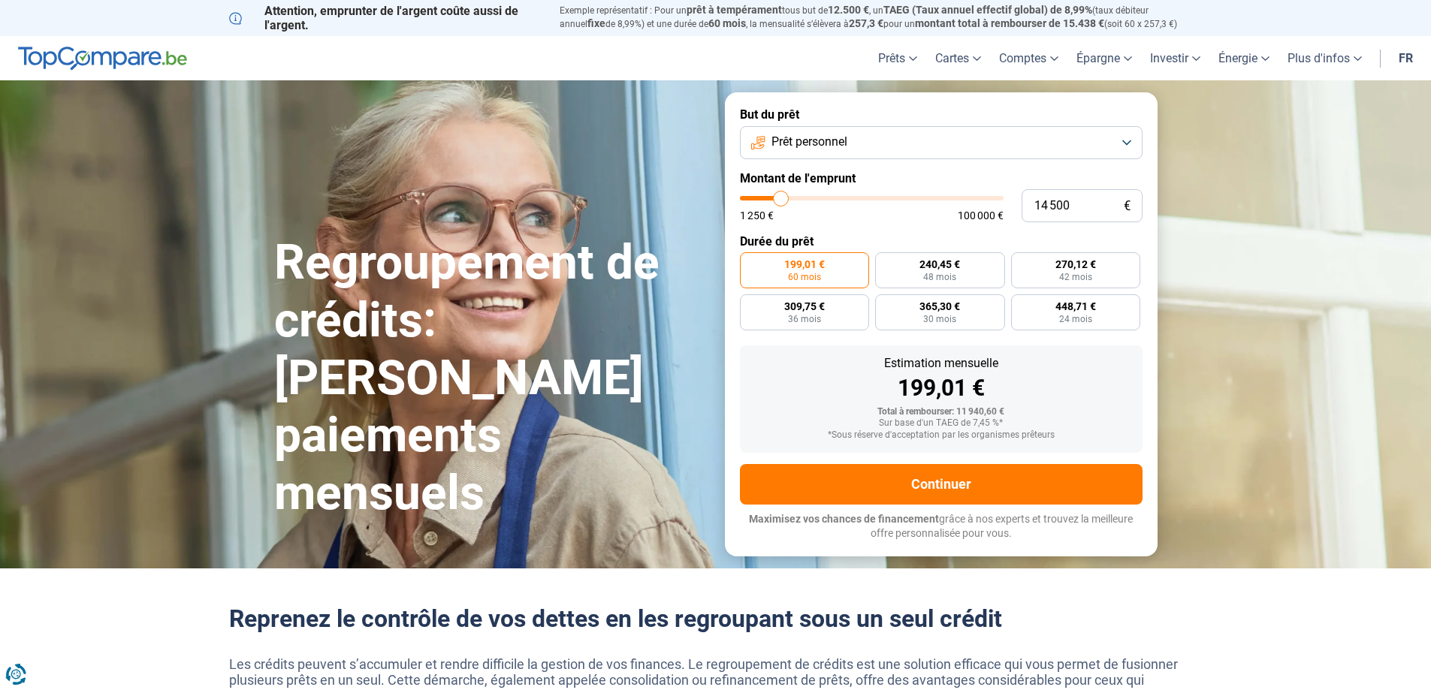
type input "14 250"
type input "14250"
type input "14 000"
type input "14000"
type input "13 500"
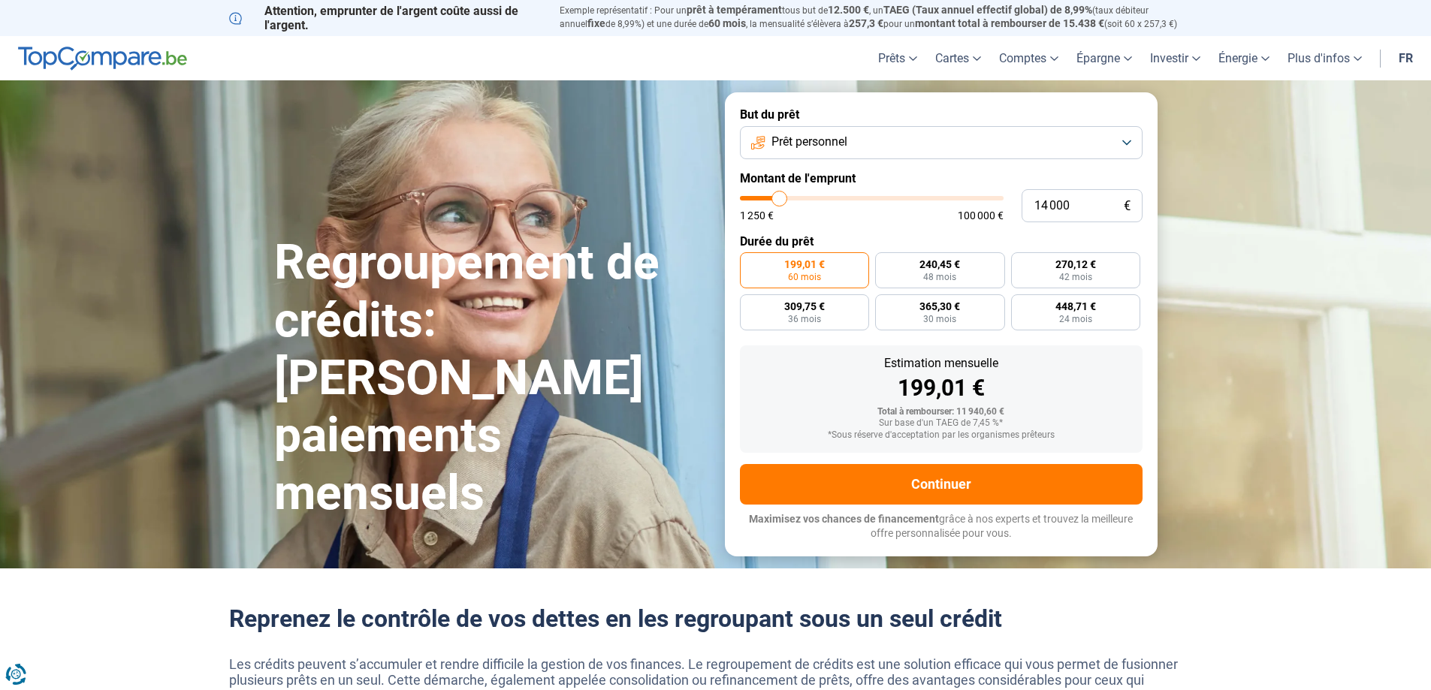
type input "13500"
type input "13 250"
type input "13250"
type input "13 000"
type input "13000"
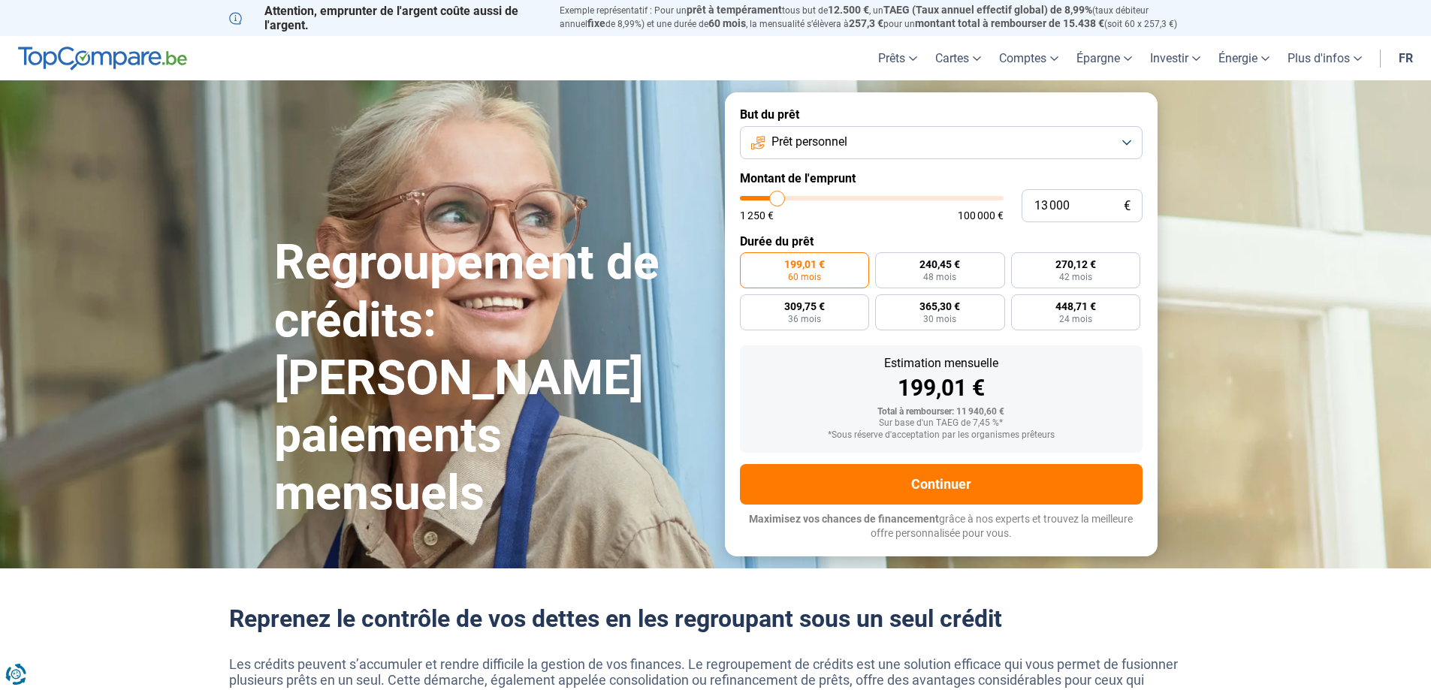
type input "12 750"
type input "12750"
type input "12 500"
type input "12500"
type input "12 000"
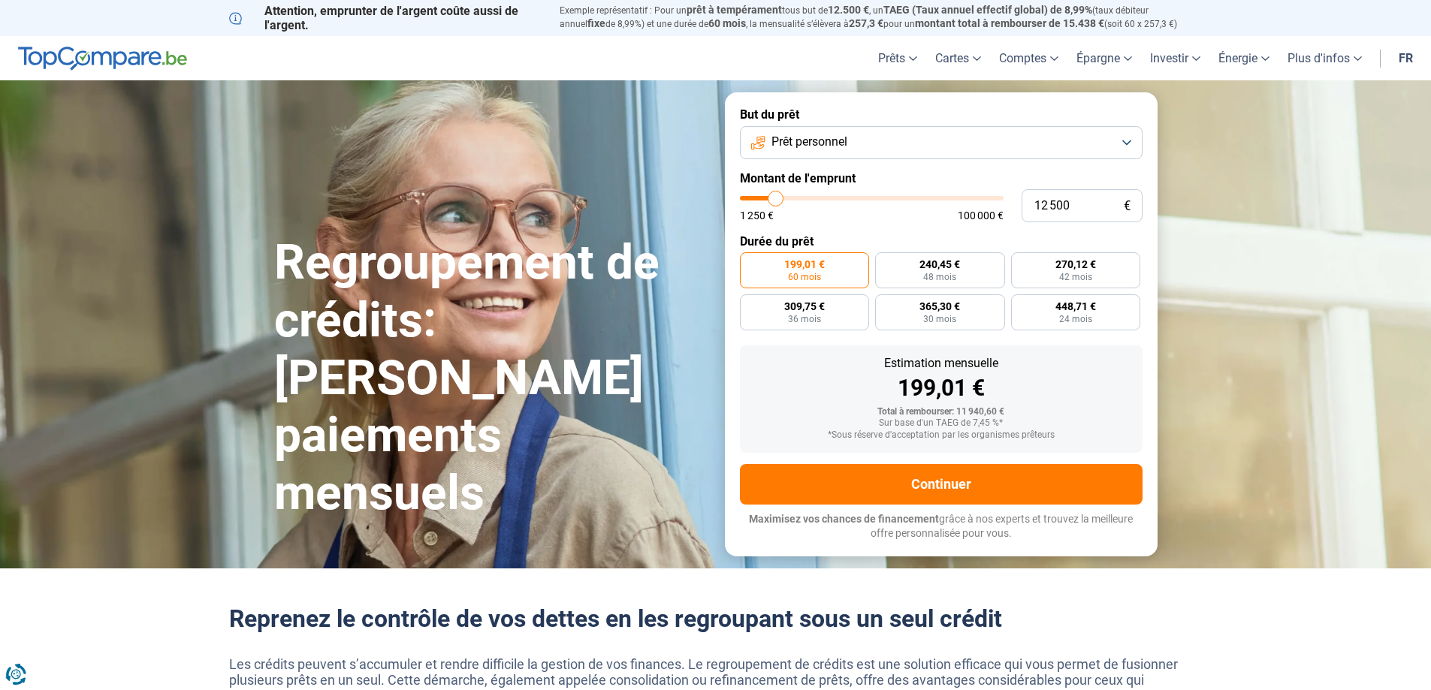
type input "12000"
type input "11 750"
type input "11750"
type input "11 500"
type input "11500"
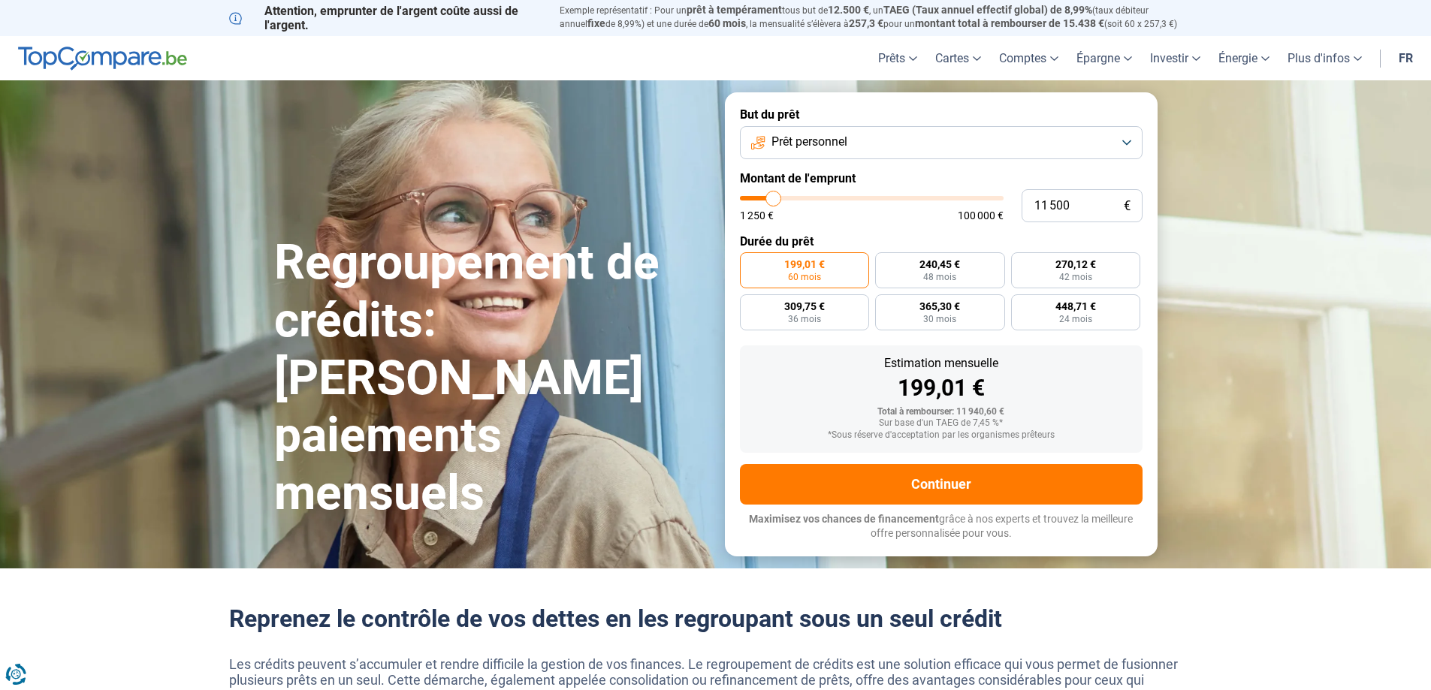
type input "11 250"
type input "11250"
type input "11 000"
type input "11000"
type input "10 500"
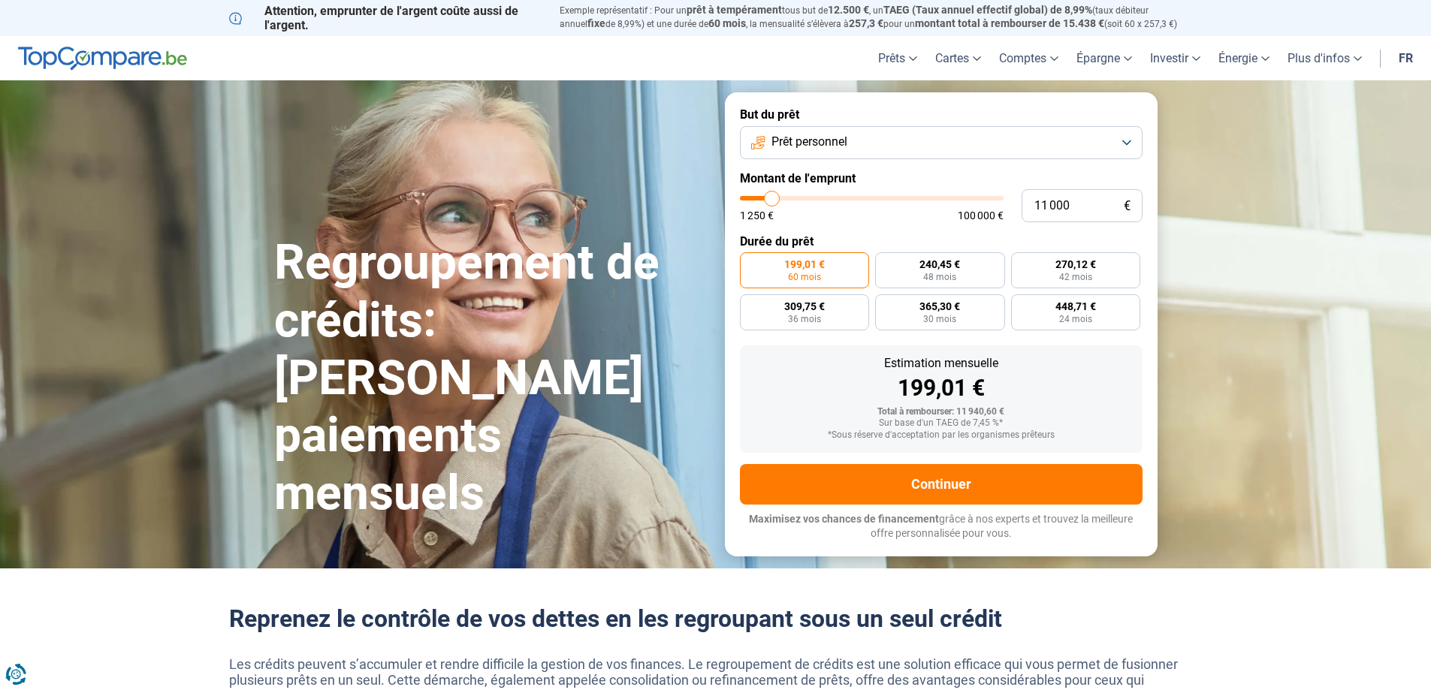
type input "10500"
type input "10 250"
type input "10250"
type input "10 000"
type input "10000"
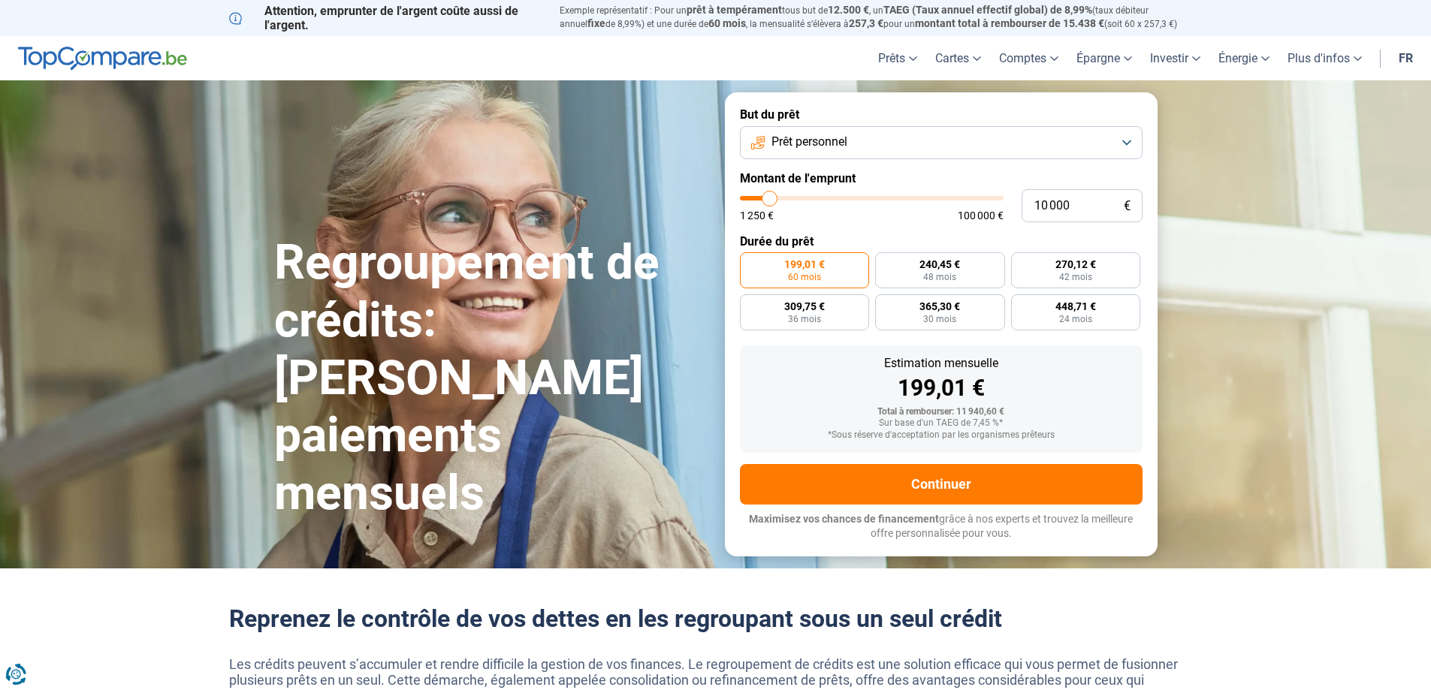
type input "9 750"
type input "9750"
type input "9 500"
type input "9500"
type input "9 000"
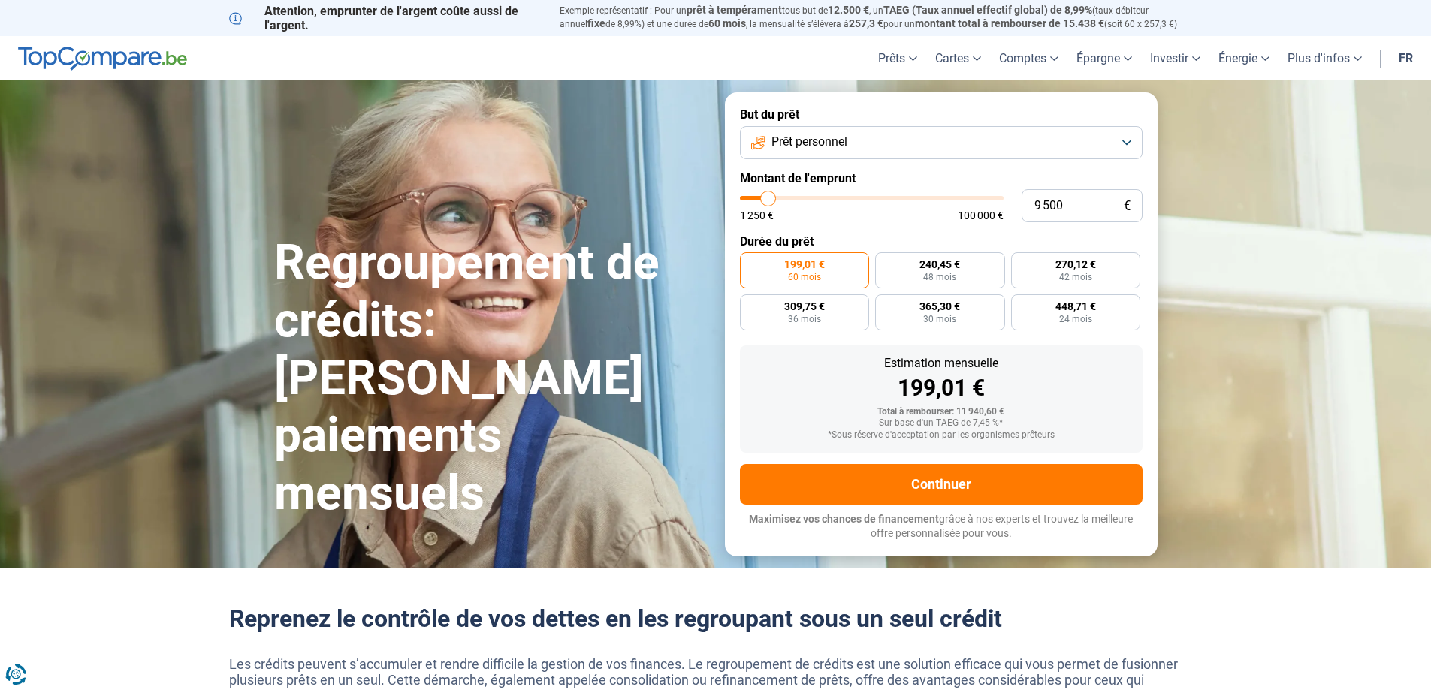
type input "9000"
type input "8 500"
type input "8500"
type input "8 250"
type input "8250"
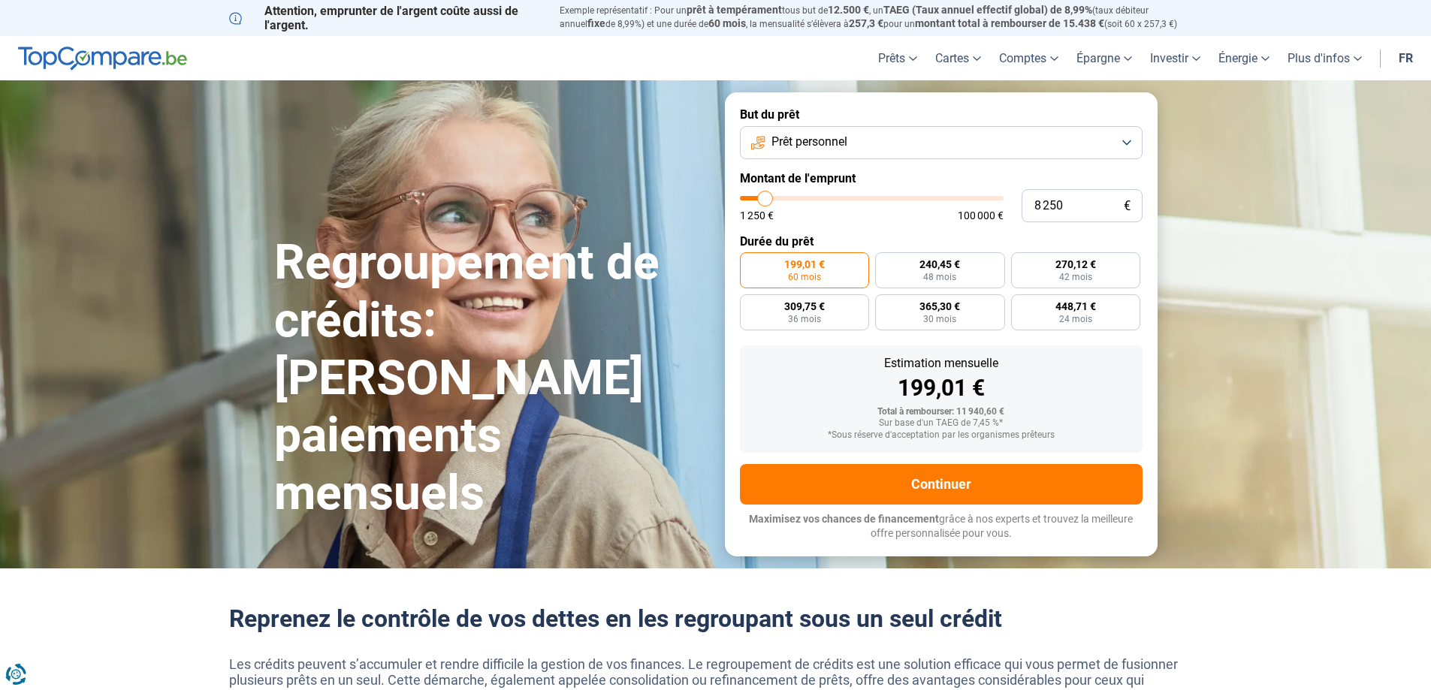
type input "8 000"
type input "8000"
type input "7 500"
type input "7500"
type input "7 250"
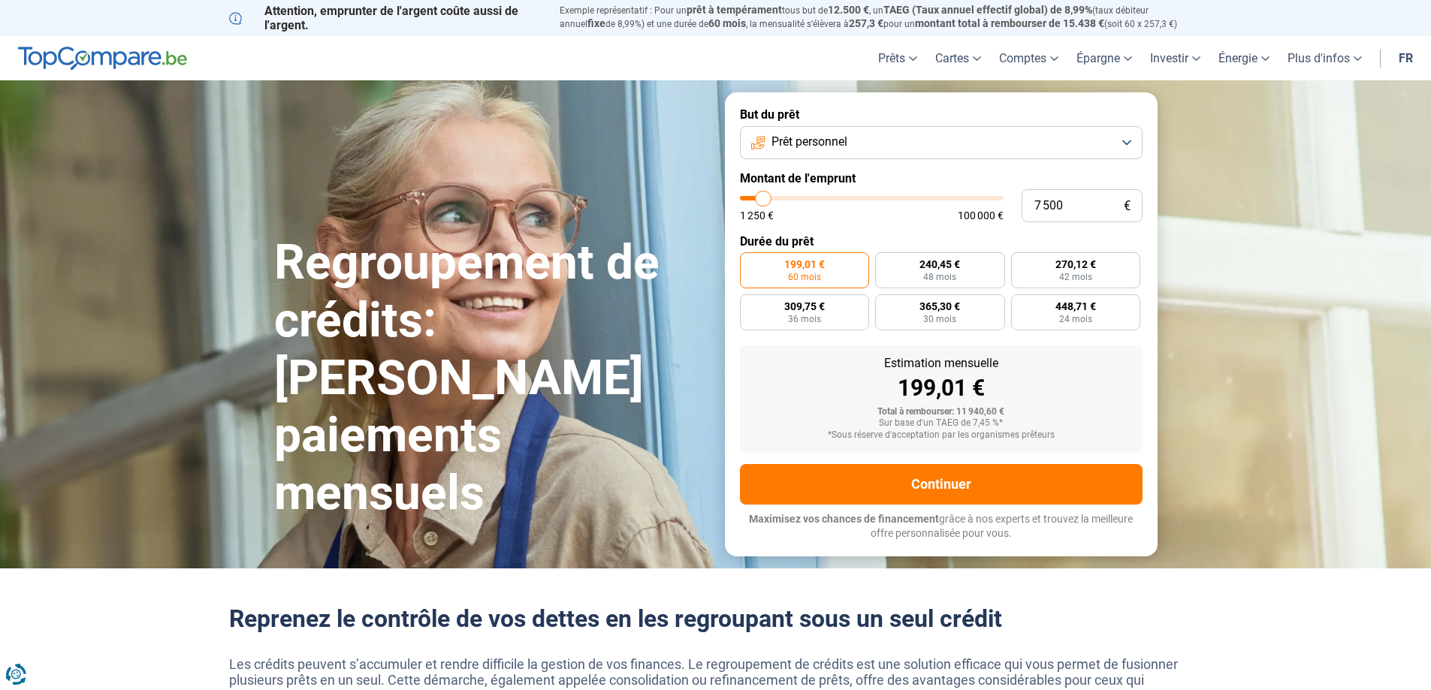
type input "7250"
type input "7 000"
type input "7000"
type input "6 750"
type input "6750"
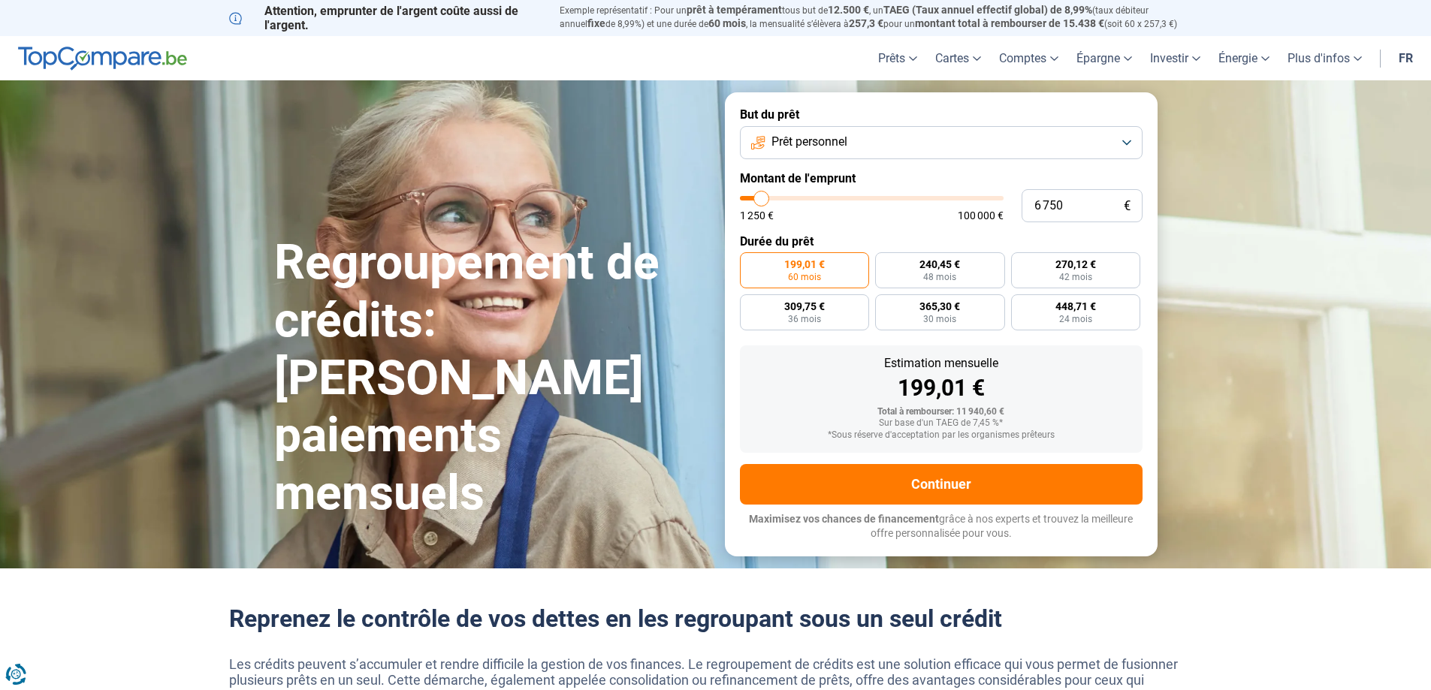
type input "6 500"
type input "6500"
type input "6 000"
drag, startPoint x: 772, startPoint y: 201, endPoint x: 760, endPoint y: 210, distance: 14.6
type input "6000"
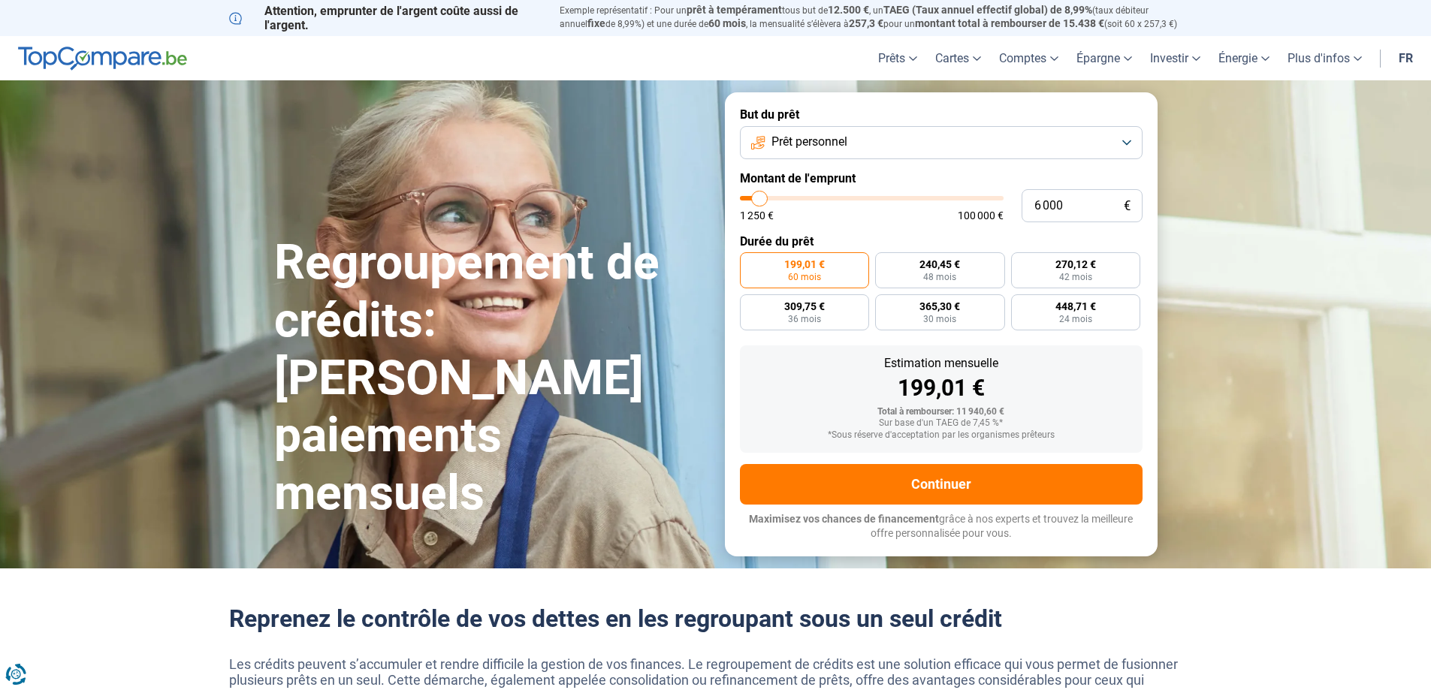
click at [760, 201] on input "range" at bounding box center [872, 198] width 264 height 5
radio input "true"
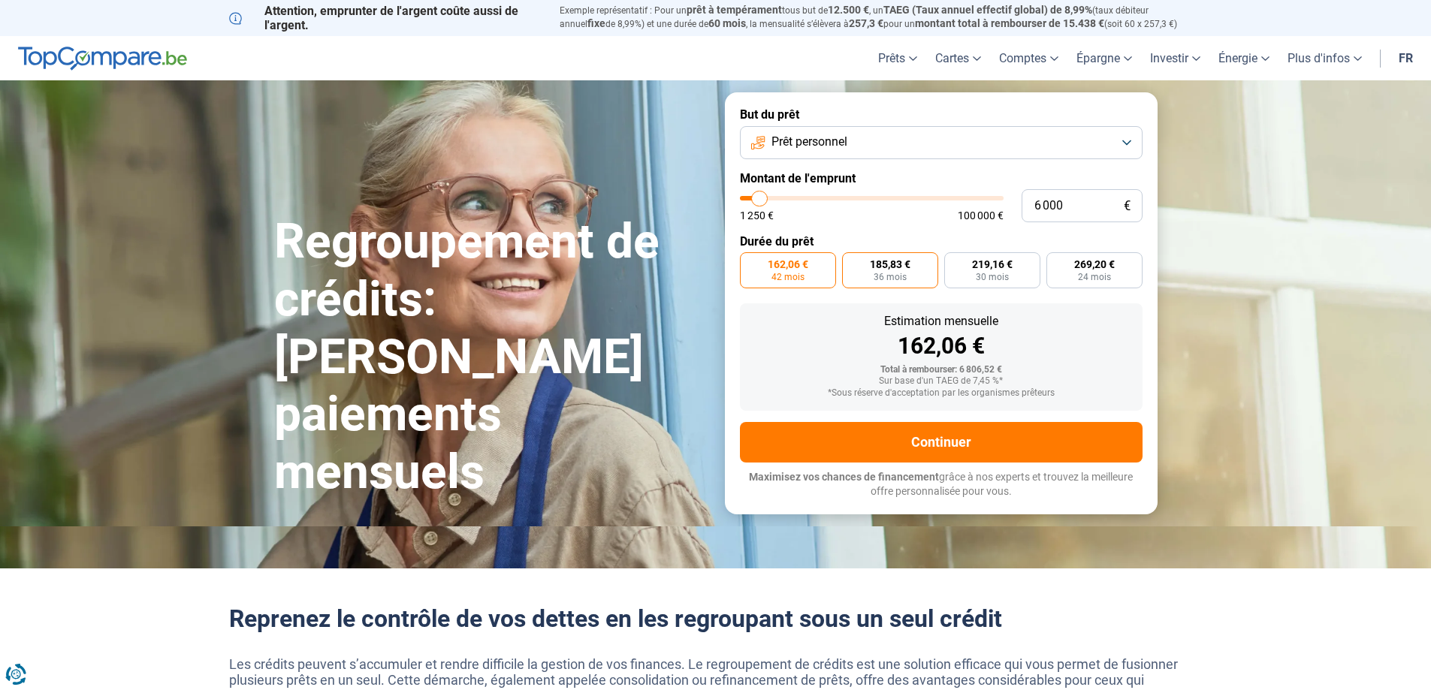
click at [916, 279] on label "185,83 € 36 mois" at bounding box center [890, 270] width 96 height 36
click at [852, 262] on input "185,83 € 36 mois" at bounding box center [847, 257] width 10 height 10
radio input "true"
click at [1004, 277] on span "30 mois" at bounding box center [992, 277] width 33 height 9
click at [954, 262] on input "219,16 € 30 mois" at bounding box center [949, 257] width 10 height 10
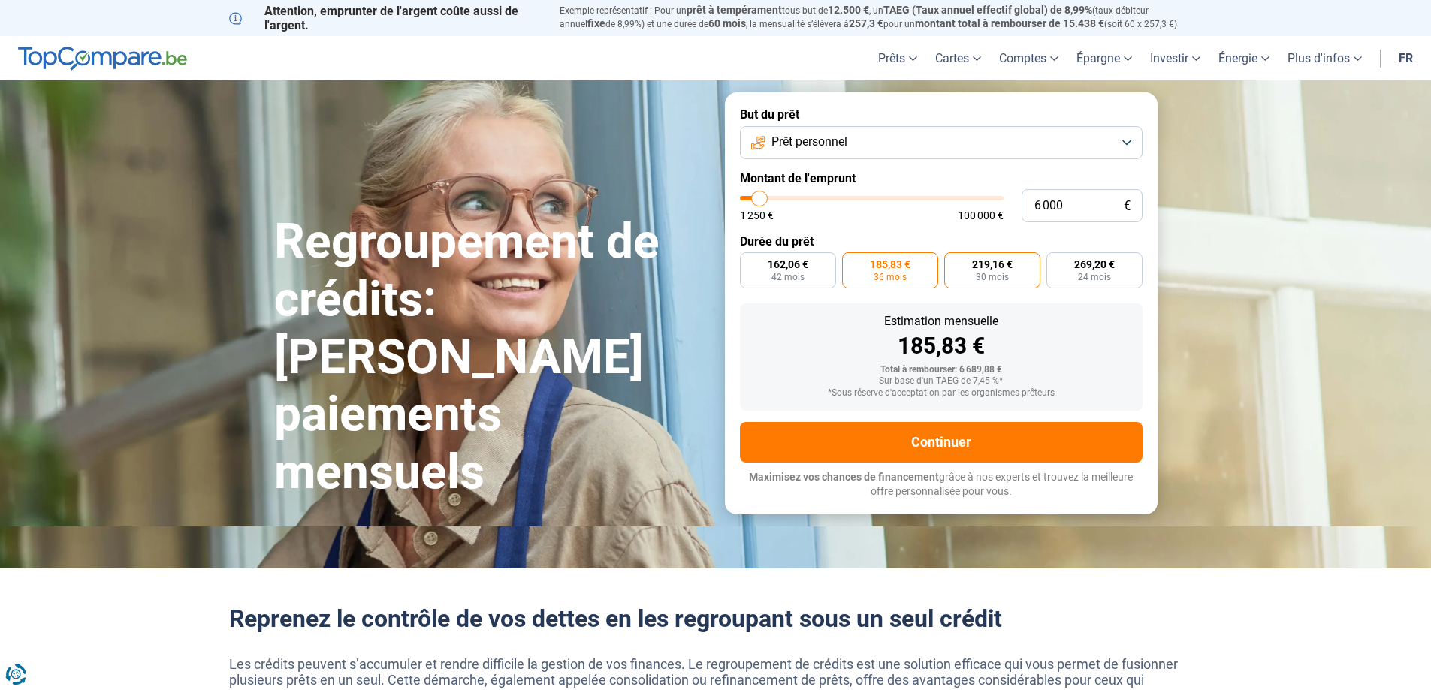
radio input "true"
click at [1072, 279] on label "269,20 € 24 mois" at bounding box center [1094, 270] width 96 height 36
click at [1056, 262] on input "269,20 € 24 mois" at bounding box center [1051, 257] width 10 height 10
radio input "true"
drag, startPoint x: 987, startPoint y: 282, endPoint x: 949, endPoint y: 283, distance: 37.6
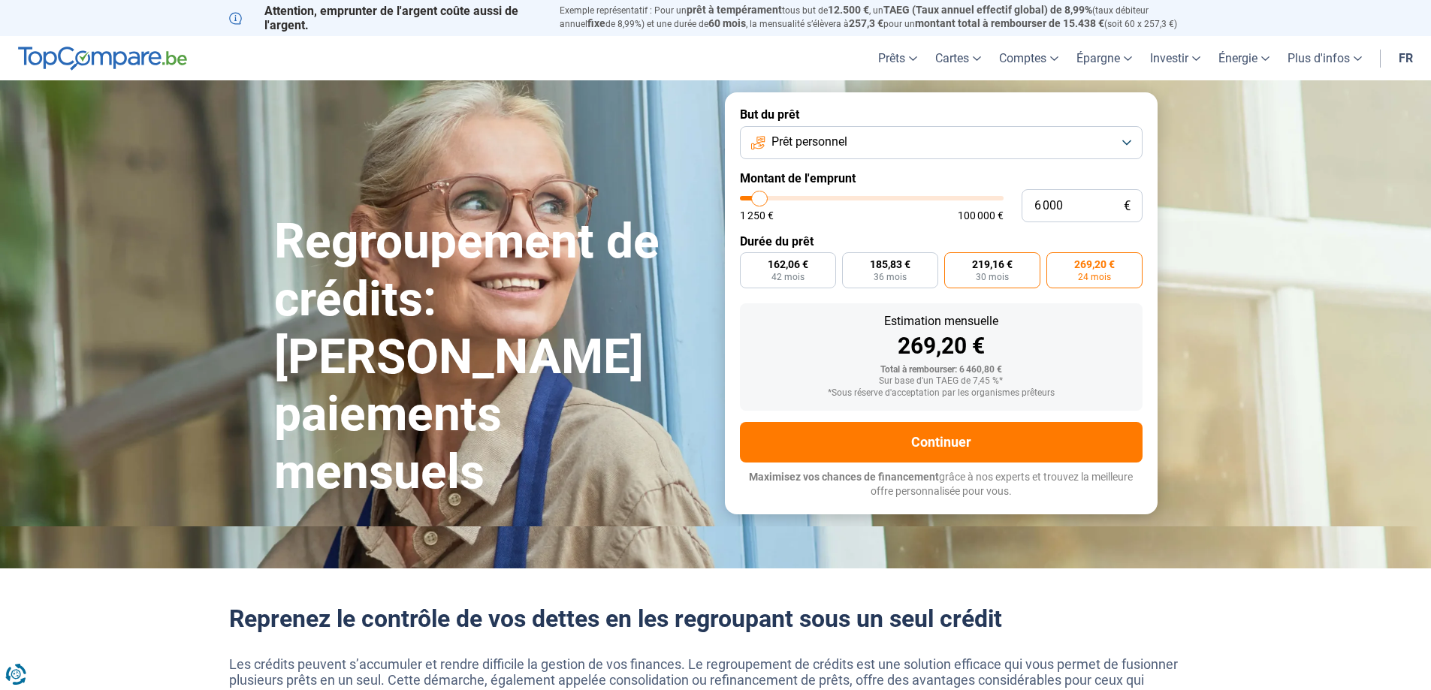
click at [985, 282] on span "30 mois" at bounding box center [992, 277] width 33 height 9
drag, startPoint x: 892, startPoint y: 283, endPoint x: 883, endPoint y: 283, distance: 9.8
click at [892, 283] on label "185,83 € 36 mois" at bounding box center [890, 270] width 96 height 36
click at [852, 262] on input "185,83 € 36 mois" at bounding box center [847, 257] width 10 height 10
radio input "true"
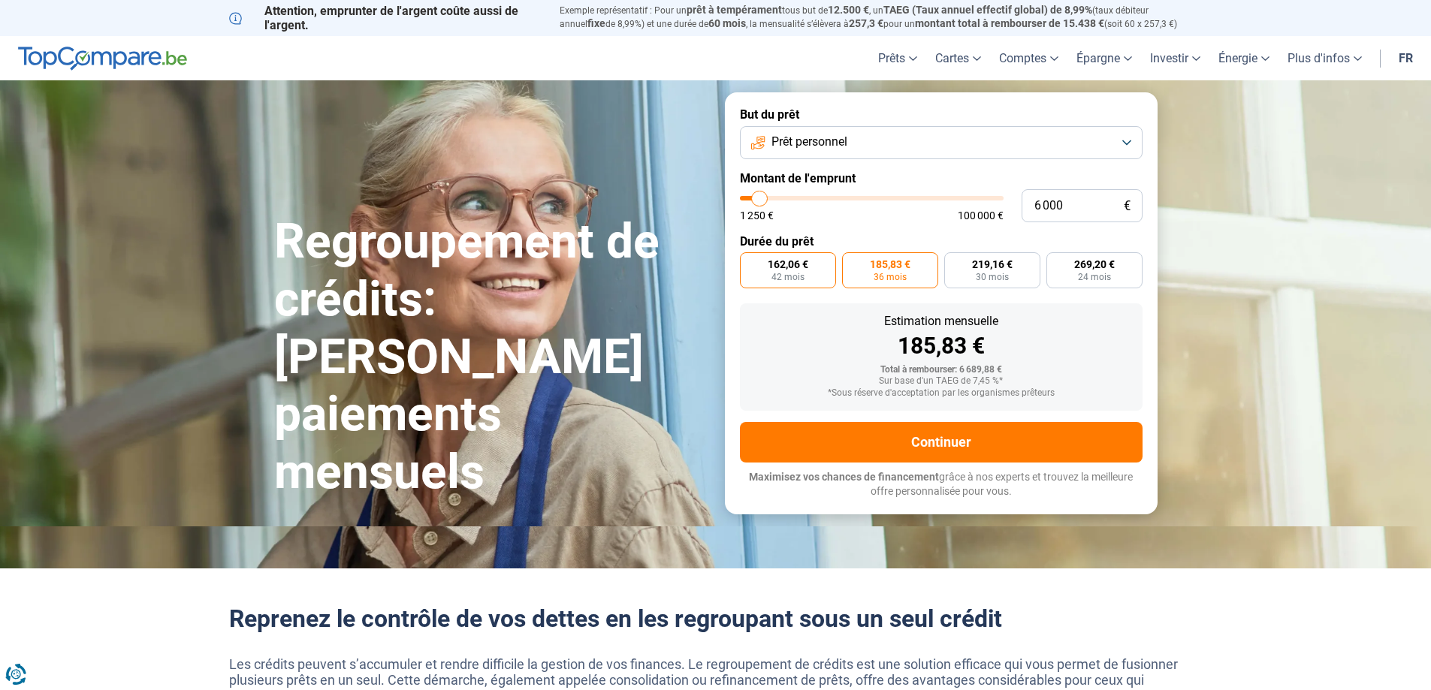
click at [795, 273] on span "42 mois" at bounding box center [787, 277] width 33 height 9
click at [750, 262] on input "162,06 € 42 mois" at bounding box center [745, 257] width 10 height 10
radio input "true"
drag, startPoint x: 938, startPoint y: 275, endPoint x: 1005, endPoint y: 276, distance: 66.9
click at [940, 275] on div "162,06 € 42 mois 185,83 € 36 mois 219,16 € 30 mois 269,20 € 24 mois" at bounding box center [941, 270] width 403 height 36
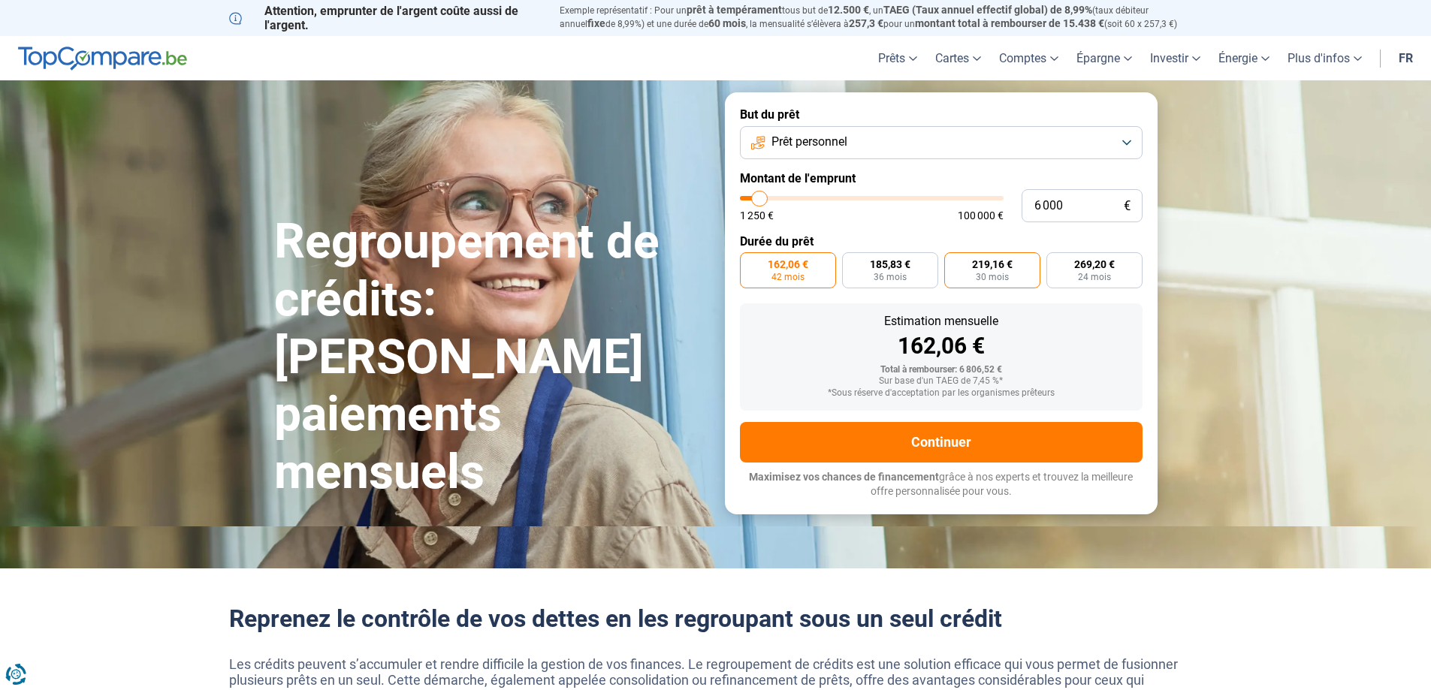
drag, startPoint x: 1013, startPoint y: 275, endPoint x: 1035, endPoint y: 276, distance: 21.8
click at [1015, 275] on label "219,16 € 30 mois" at bounding box center [992, 270] width 96 height 36
click at [954, 262] on input "219,16 € 30 mois" at bounding box center [949, 257] width 10 height 10
drag, startPoint x: 1086, startPoint y: 276, endPoint x: 975, endPoint y: 279, distance: 111.2
click at [1083, 278] on span "24 mois" at bounding box center [1094, 277] width 33 height 9
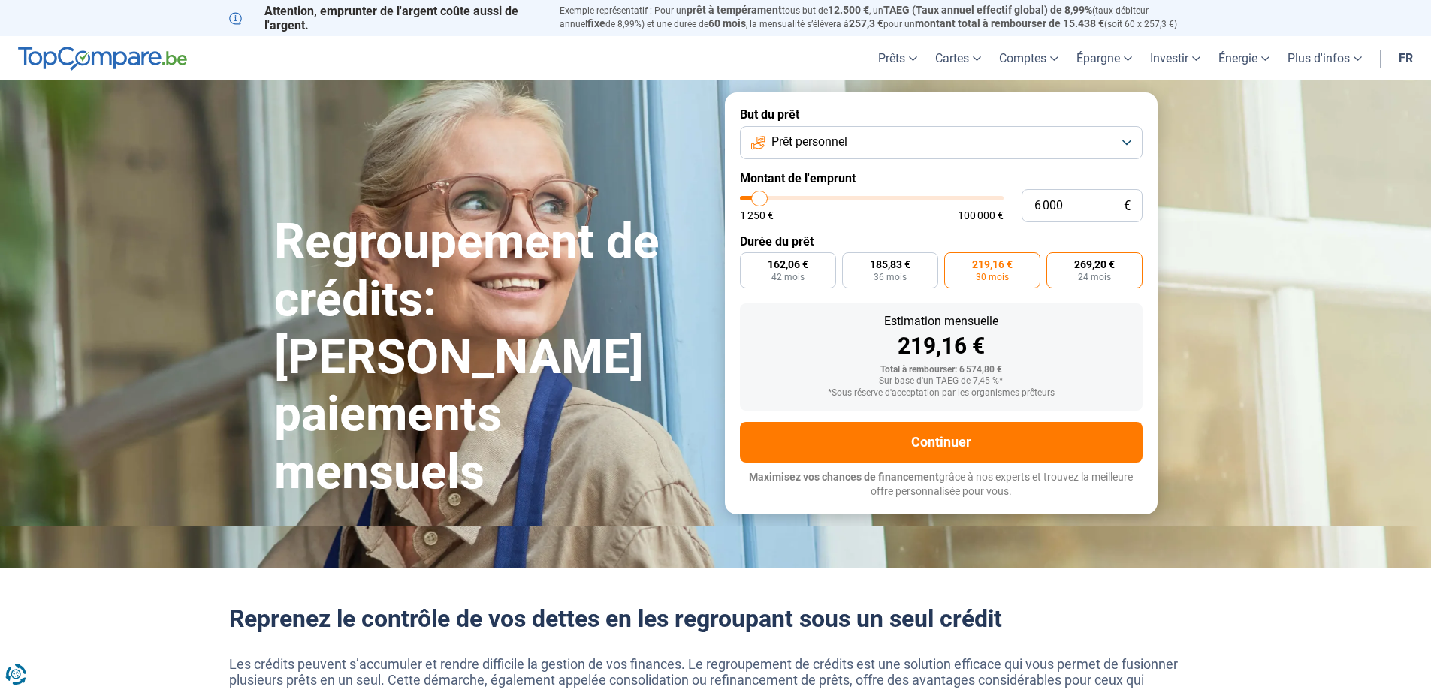
click at [1110, 264] on span "269,20 €" at bounding box center [1094, 264] width 41 height 11
click at [1056, 262] on input "269,20 € 24 mois" at bounding box center [1051, 257] width 10 height 10
click at [792, 267] on span "162,06 €" at bounding box center [788, 264] width 41 height 11
click at [750, 262] on input "162,06 € 42 mois" at bounding box center [745, 257] width 10 height 10
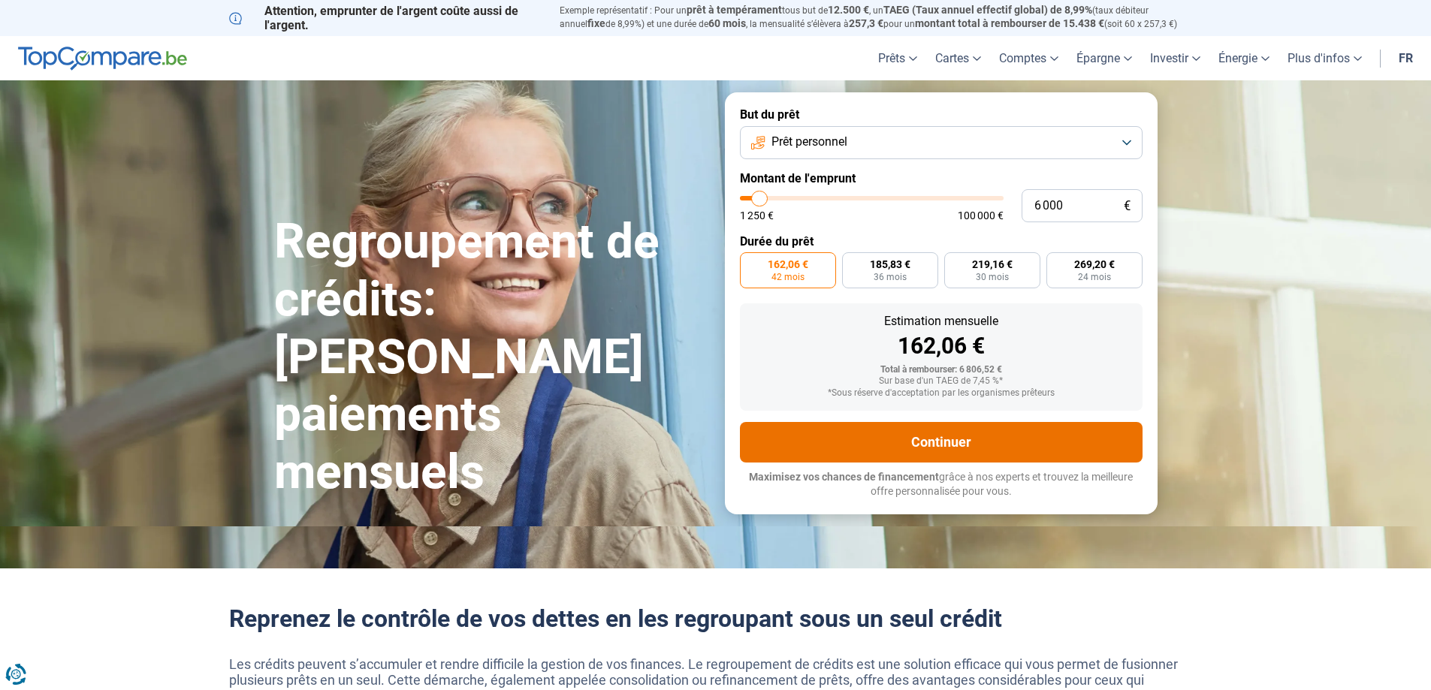
click at [886, 448] on button "Continuer" at bounding box center [941, 442] width 403 height 41
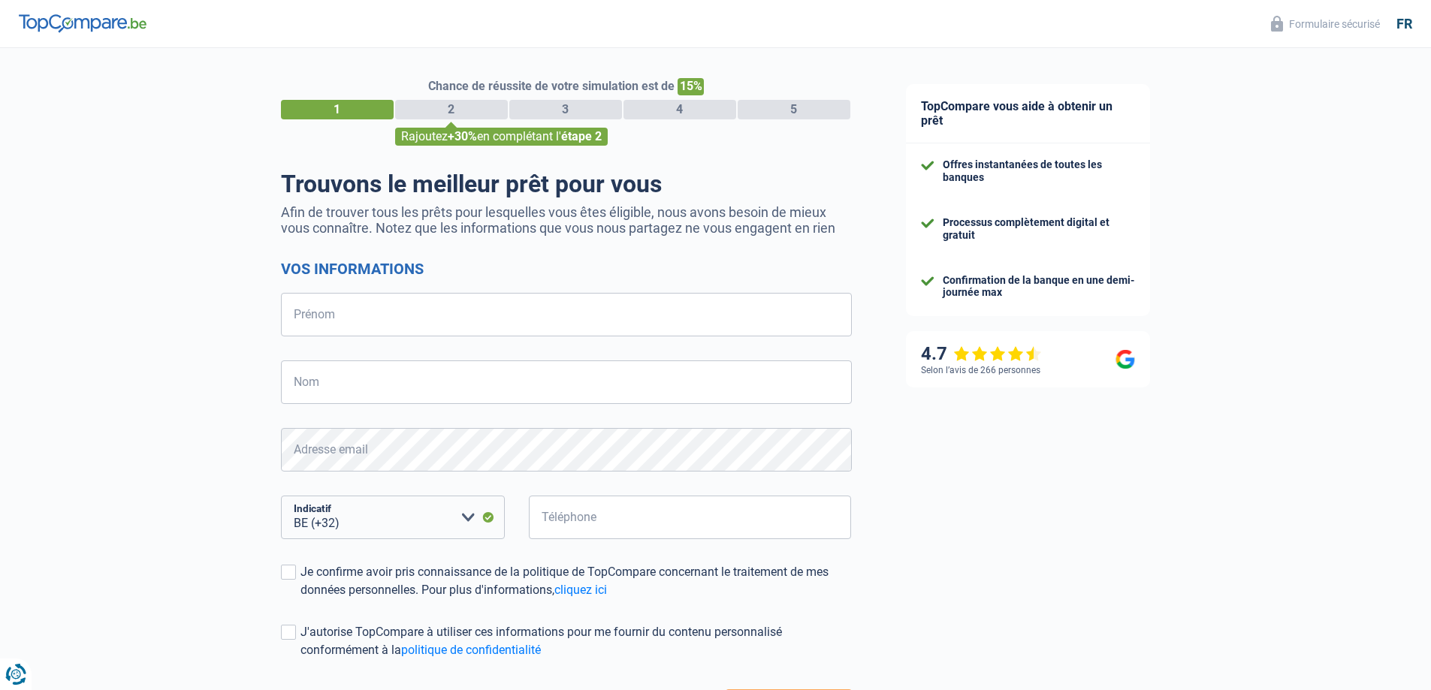
select select "32"
click at [425, 321] on input "Prénom" at bounding box center [566, 315] width 571 height 44
type input "Elian"
type input "Grenier"
type input "470461359"
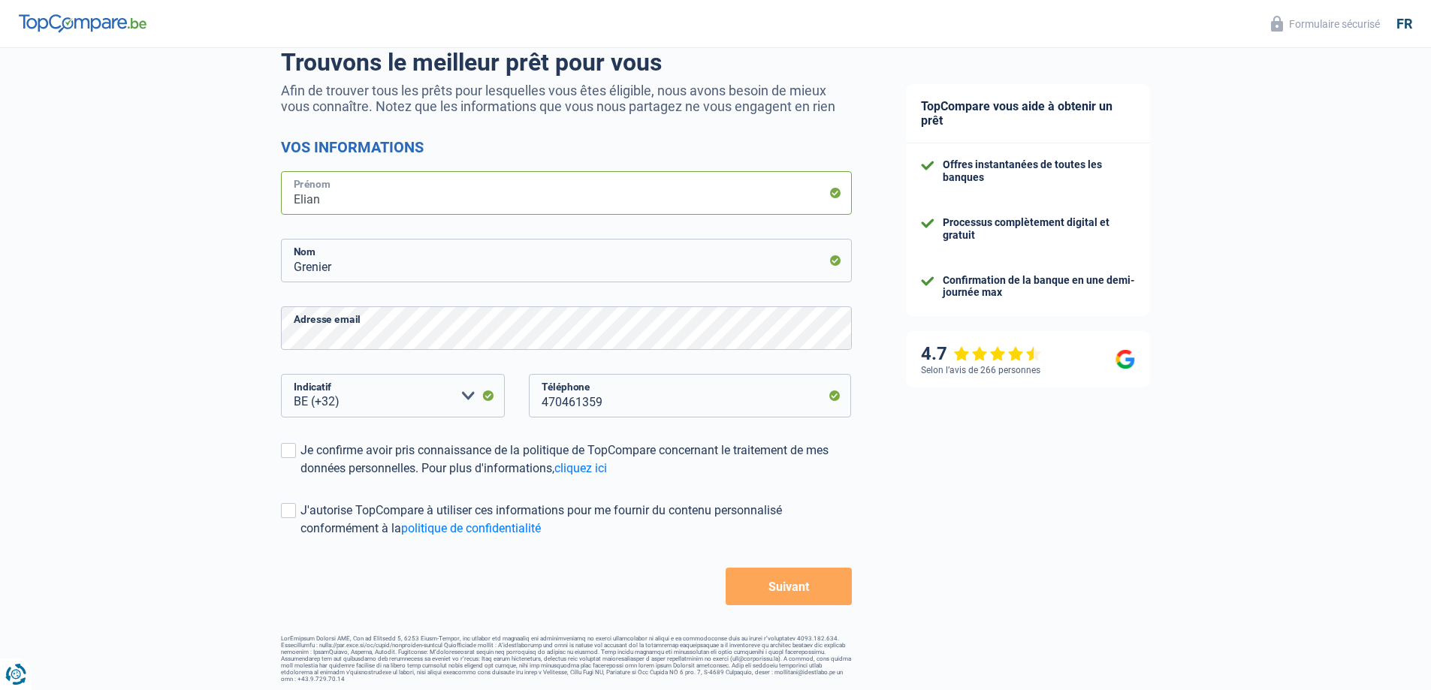
scroll to position [125, 0]
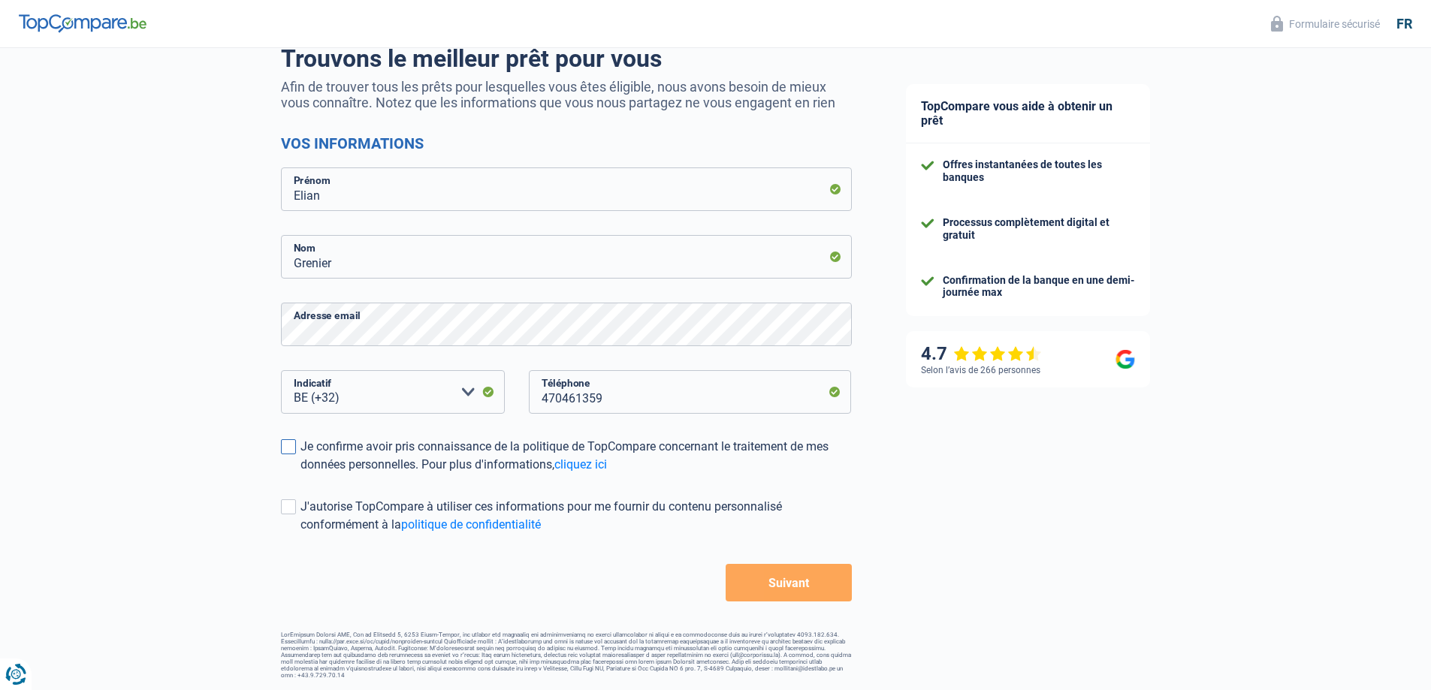
click at [289, 448] on span at bounding box center [288, 446] width 15 height 15
click at [300, 474] on input "Je confirme avoir pris connaissance de la politique de TopCompare concernant le…" at bounding box center [300, 474] width 0 height 0
click at [286, 508] on span at bounding box center [288, 506] width 15 height 15
click at [300, 534] on input "J'autorise TopCompare à utiliser ces informations pour me fournir du contenu pe…" at bounding box center [300, 534] width 0 height 0
click at [786, 581] on button "Suivant" at bounding box center [788, 583] width 125 height 38
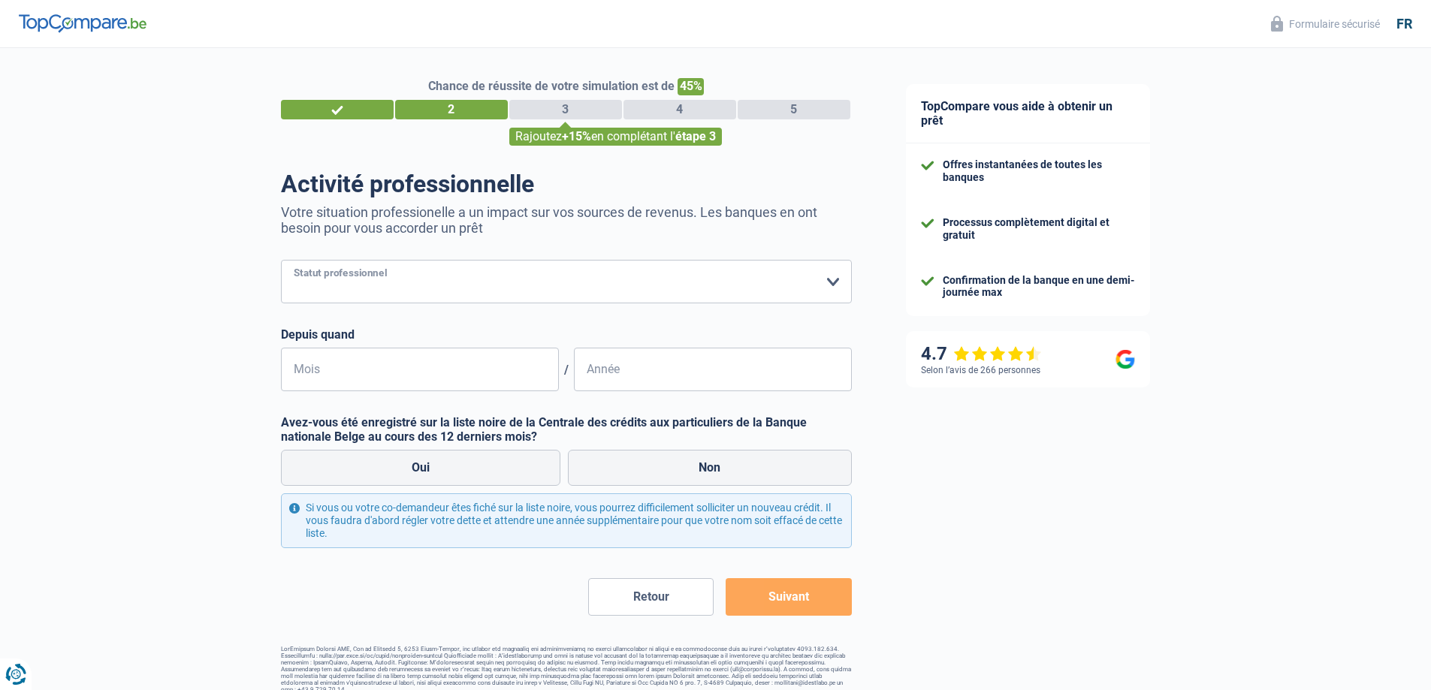
click at [484, 284] on select "Ouvrier Employé privé Employé public Invalide Indépendant Pensionné Chômeur Mut…" at bounding box center [566, 282] width 571 height 44
select select "unemployed"
click at [281, 261] on select "Ouvrier Employé privé Employé public Invalide Indépendant Pensionné Chômeur Mut…" at bounding box center [566, 282] width 571 height 44
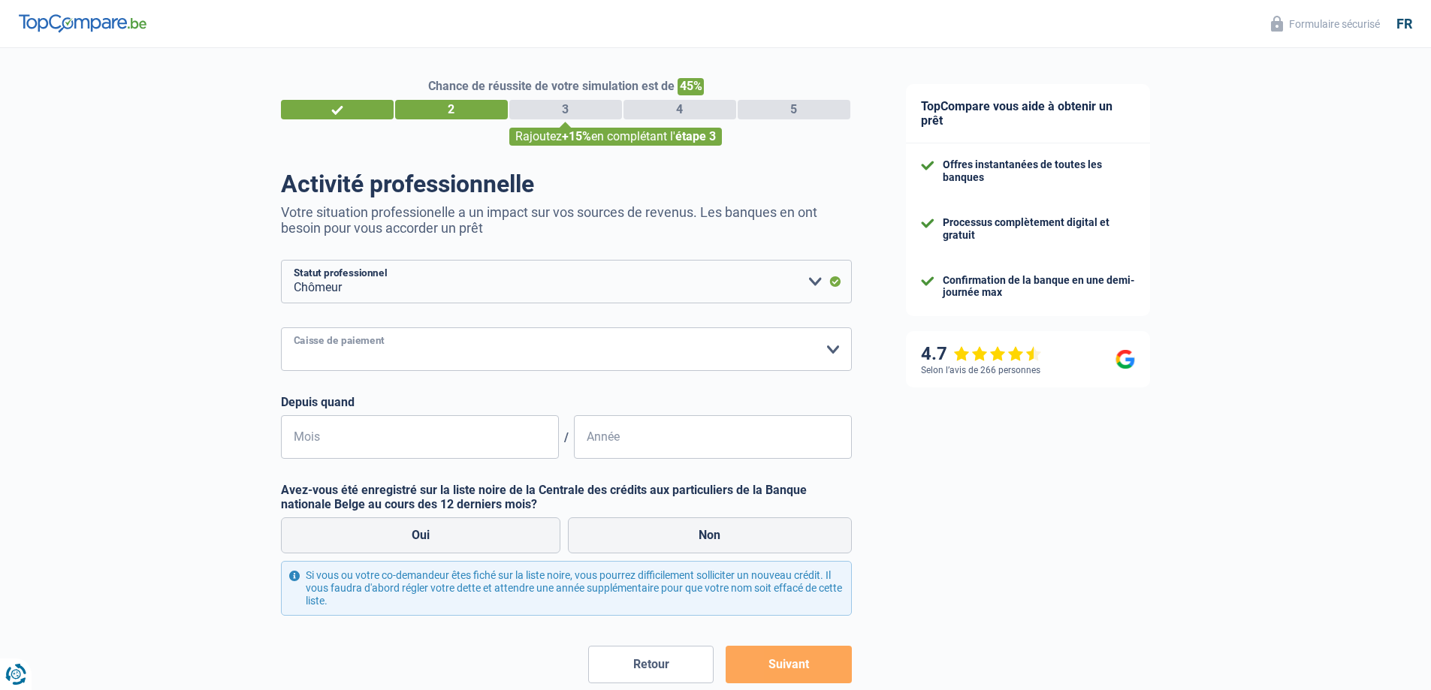
click at [432, 356] on select "CAPAC FGTB CSC CGSLB Autre Veuillez sélectionner une option" at bounding box center [566, 349] width 571 height 44
select select "fgtb"
click at [281, 329] on select "CAPAC FGTB CSC CGSLB Autre Veuillez sélectionner une option" at bounding box center [566, 349] width 571 height 44
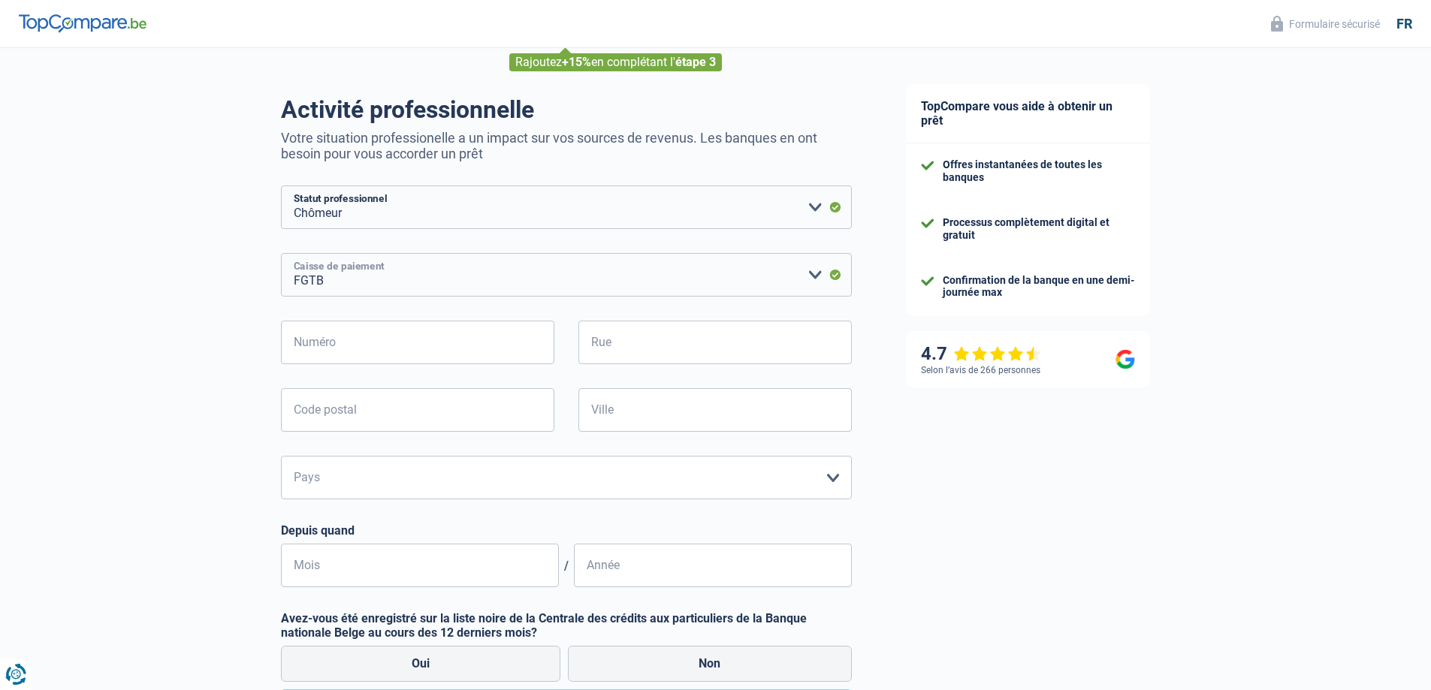
scroll to position [59, 0]
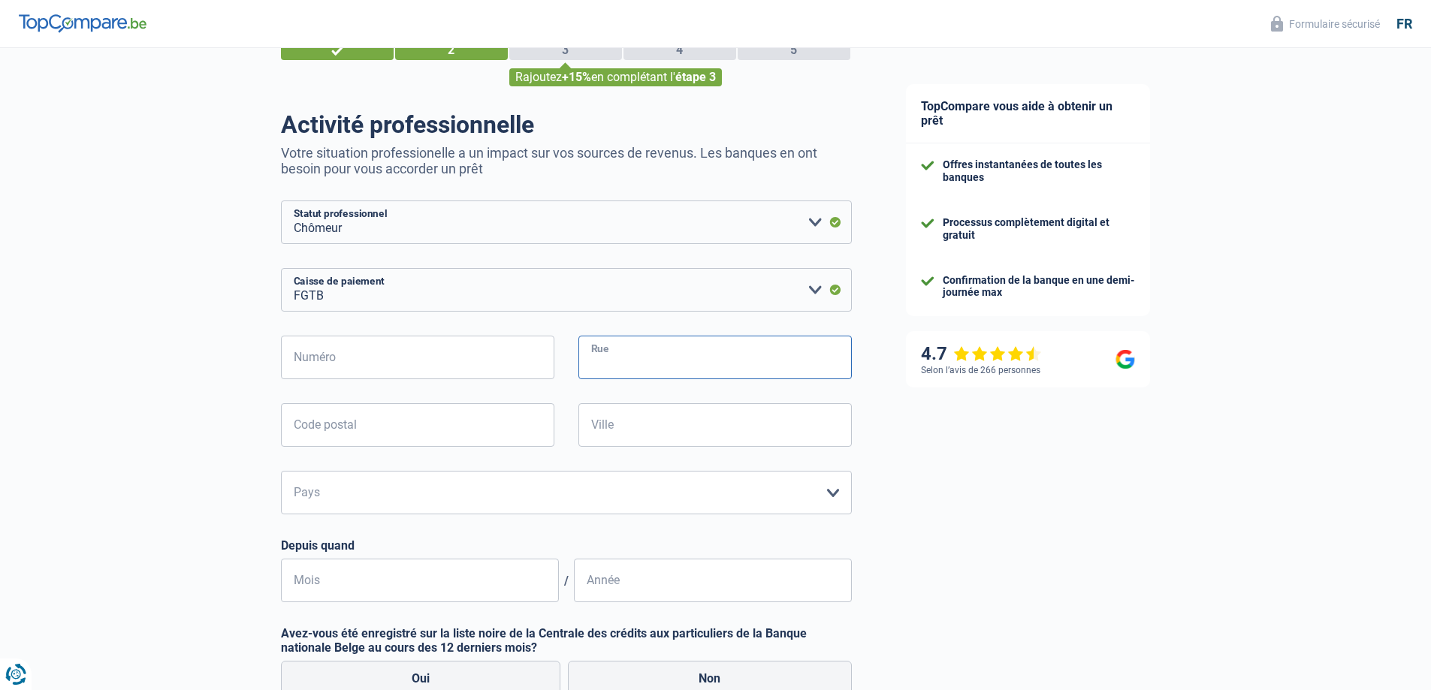
click at [656, 356] on input "Rue" at bounding box center [714, 358] width 273 height 44
click at [409, 361] on input "Numéro" at bounding box center [417, 358] width 273 height 44
type input "116"
click at [672, 364] on input "Rue" at bounding box center [714, 358] width 273 height 44
click at [663, 360] on input "Jean-BaptisteLedoux" at bounding box center [714, 358] width 273 height 44
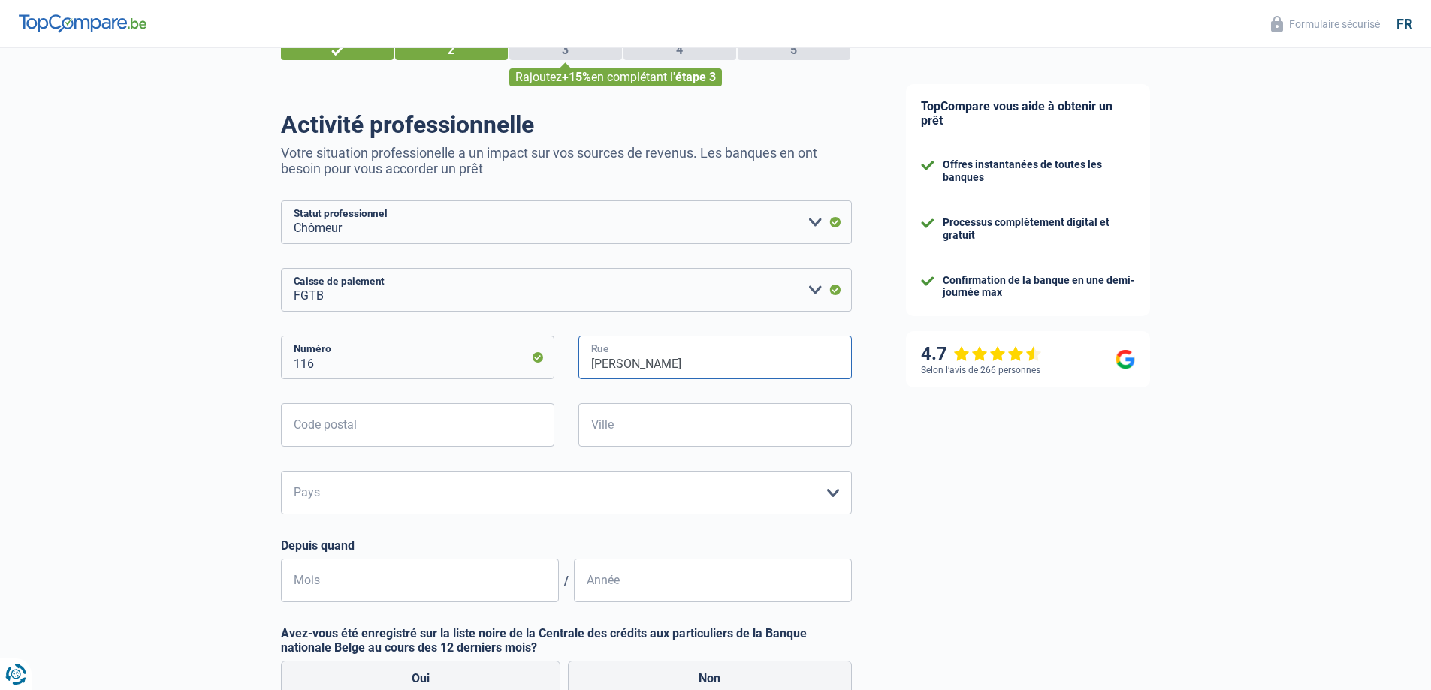
type input "Jean-Baptiste Ledoux"
click at [451, 437] on input "Code postal" at bounding box center [417, 425] width 273 height 44
type input "6040"
click at [674, 426] on input "Ville" at bounding box center [714, 425] width 273 height 44
type input "Jumet"
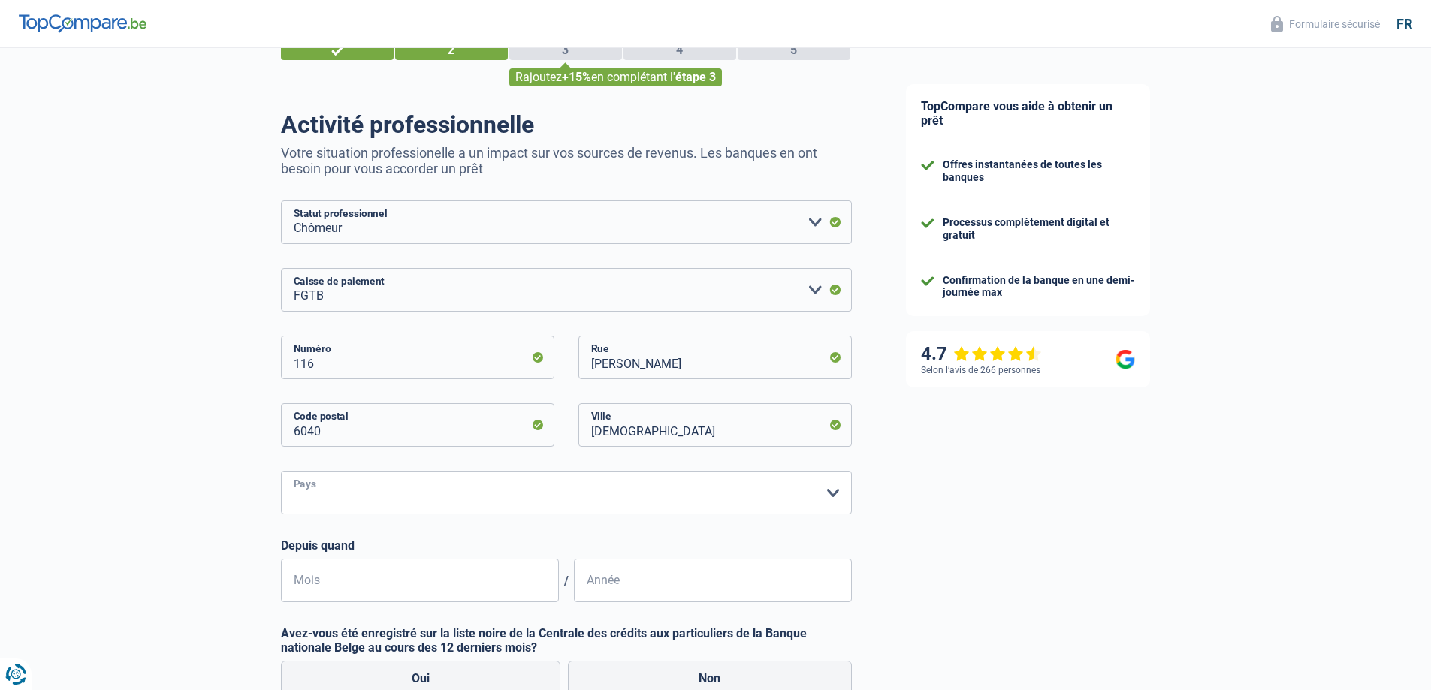
click at [678, 507] on select "Belgique Luxembourg Veuillez sélectionner une option" at bounding box center [566, 493] width 571 height 44
select select "BE"
click at [281, 472] on select "Belgique Luxembourg Veuillez sélectionner une option" at bounding box center [566, 493] width 571 height 44
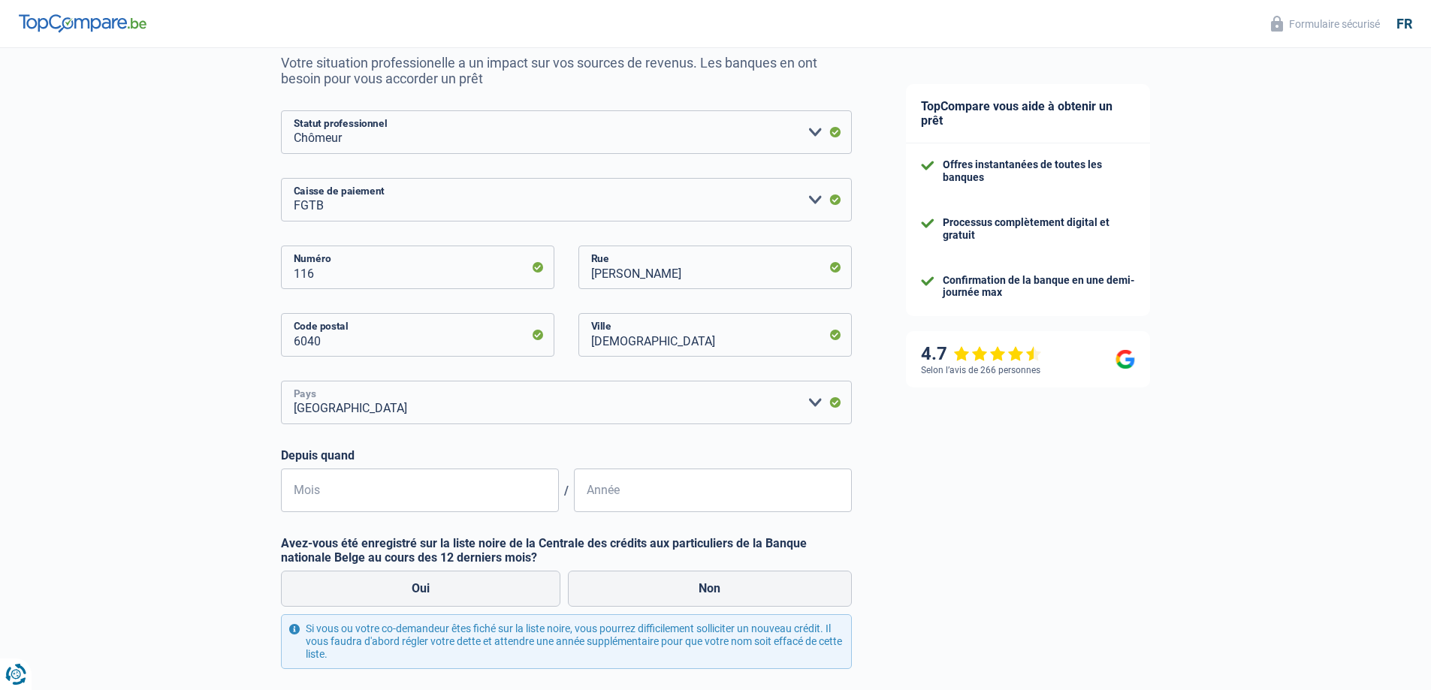
scroll to position [225, 0]
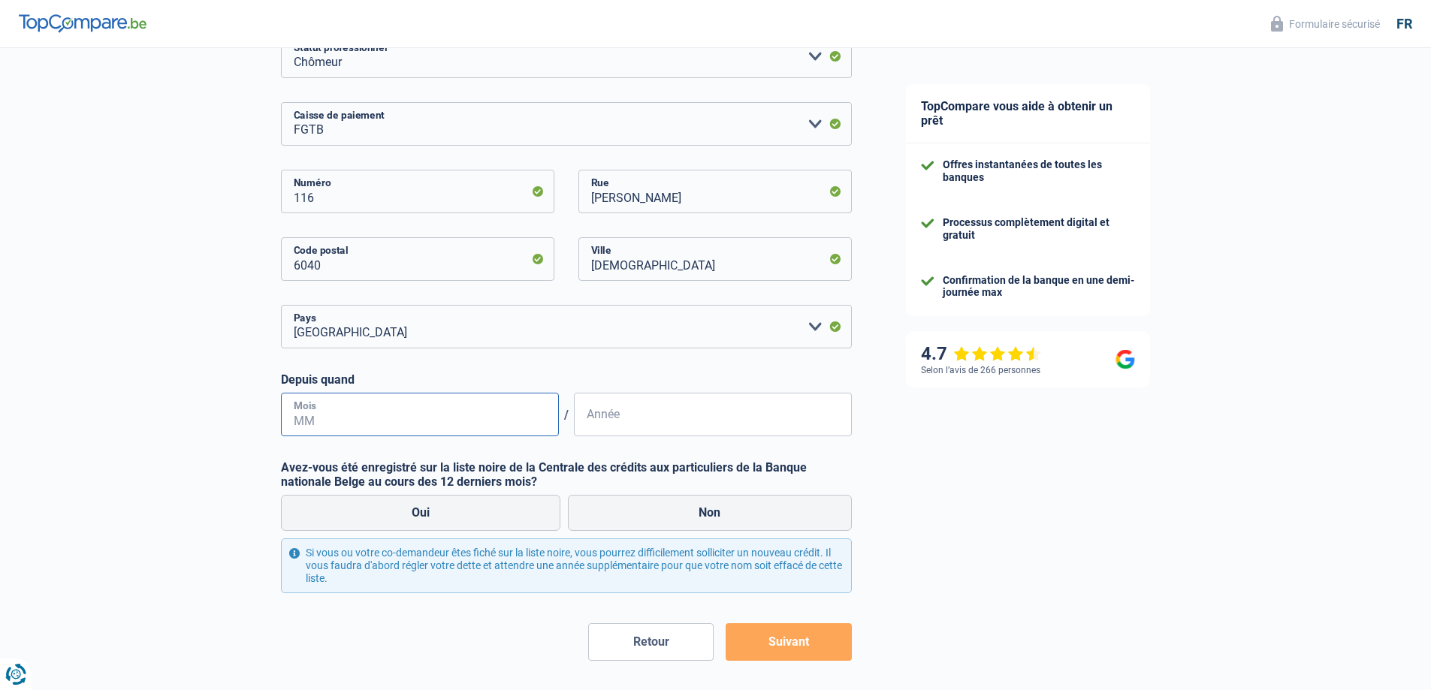
click at [377, 420] on input "Mois" at bounding box center [420, 415] width 278 height 44
click at [643, 415] on input "Année" at bounding box center [713, 415] width 278 height 44
click at [661, 524] on label "Non" at bounding box center [710, 513] width 284 height 36
click at [661, 524] on input "Non" at bounding box center [710, 513] width 284 height 36
radio input "true"
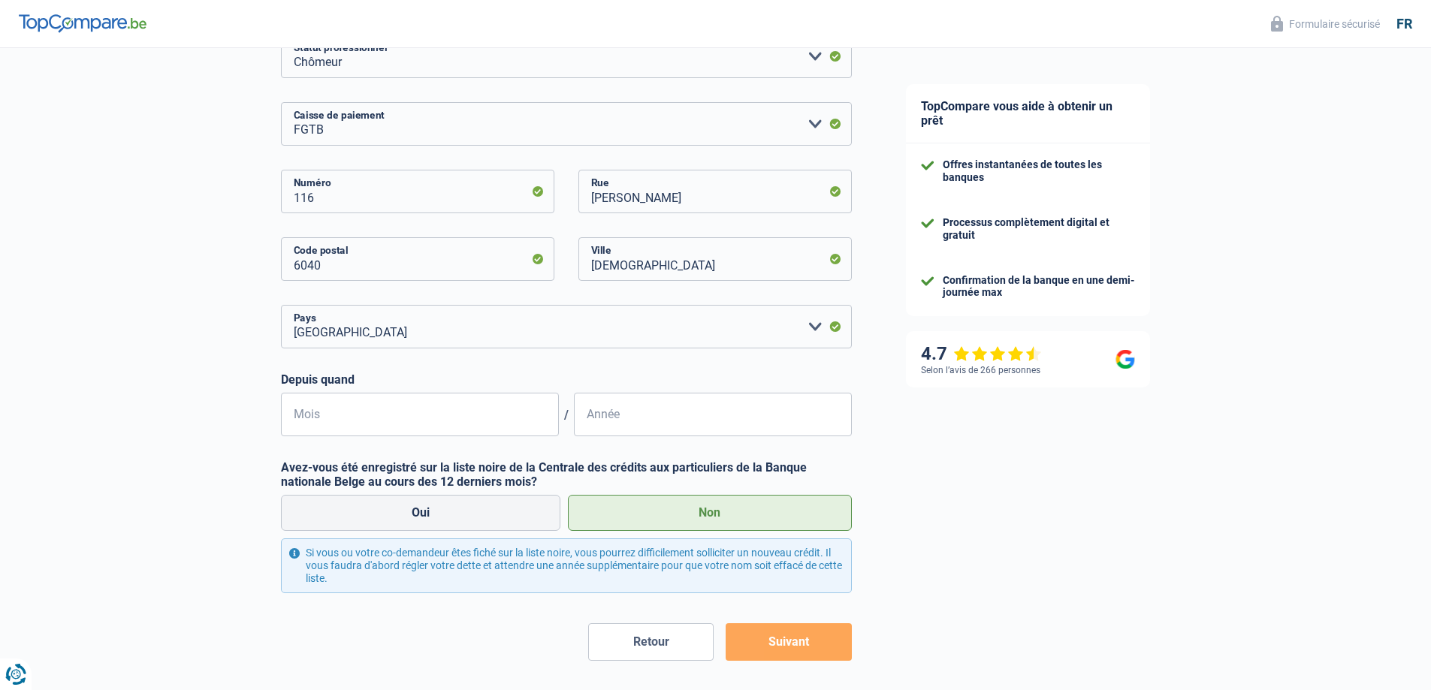
scroll to position [285, 0]
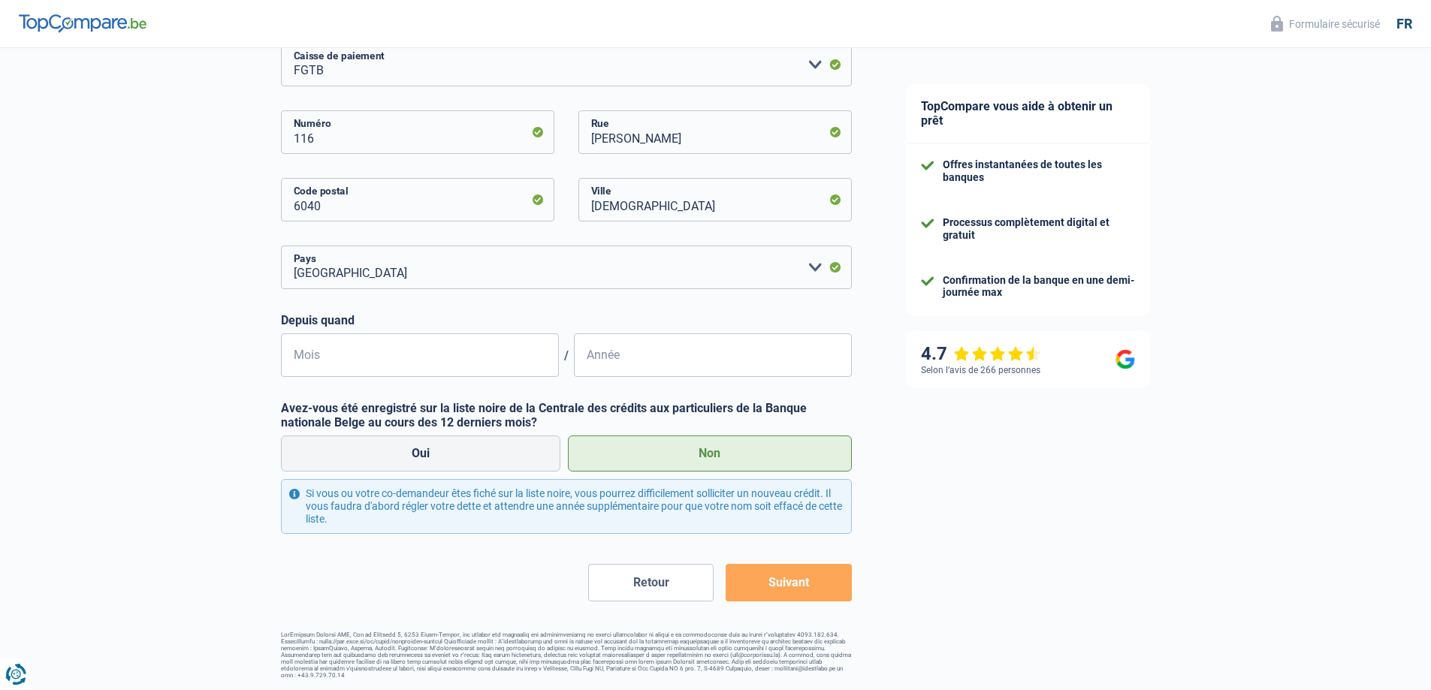
click at [783, 586] on button "Suivant" at bounding box center [788, 583] width 125 height 38
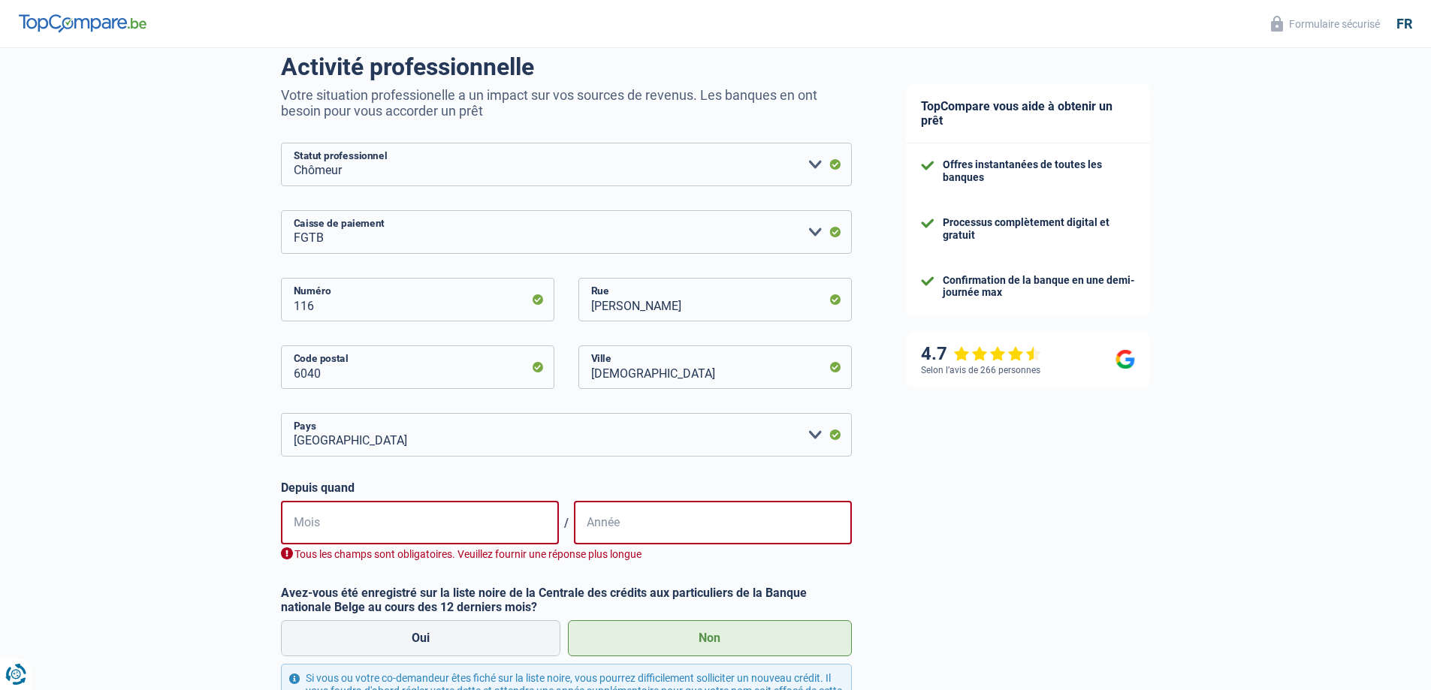
scroll to position [210, 0]
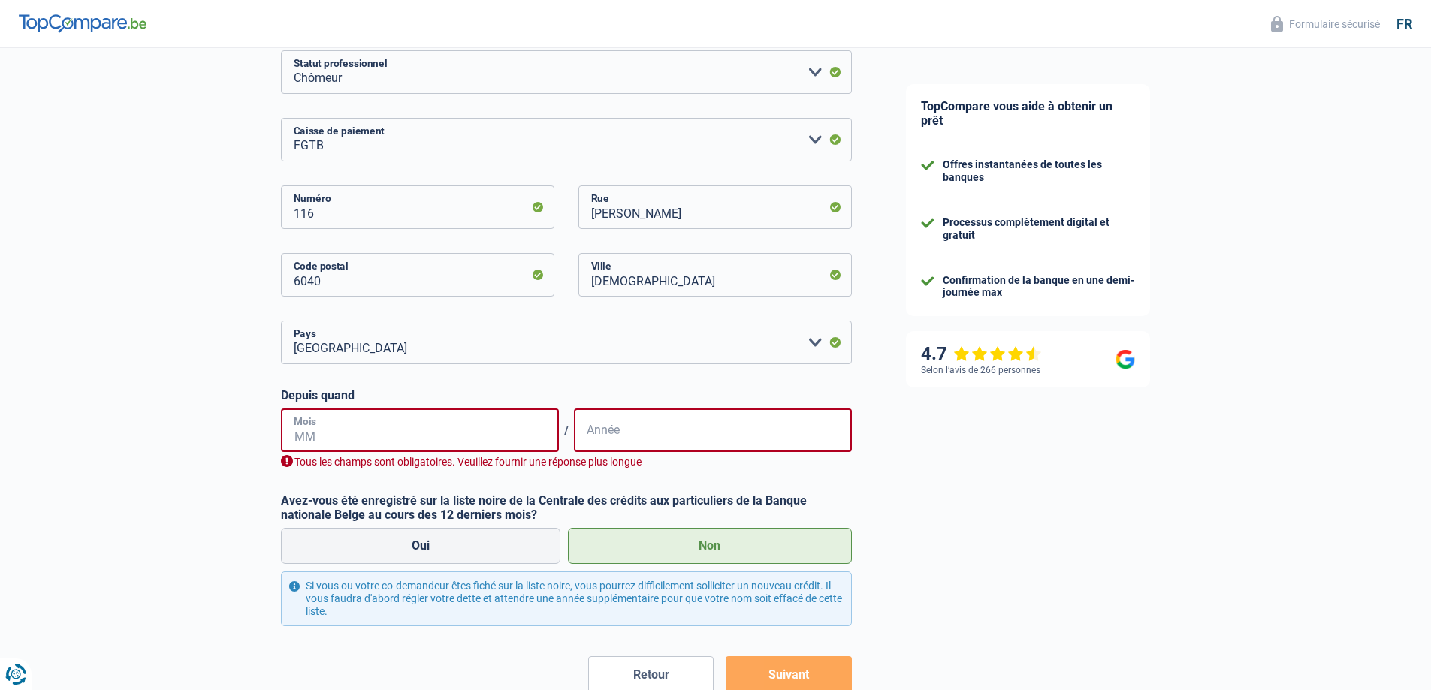
click at [395, 435] on input "Mois" at bounding box center [420, 431] width 278 height 44
type input "07"
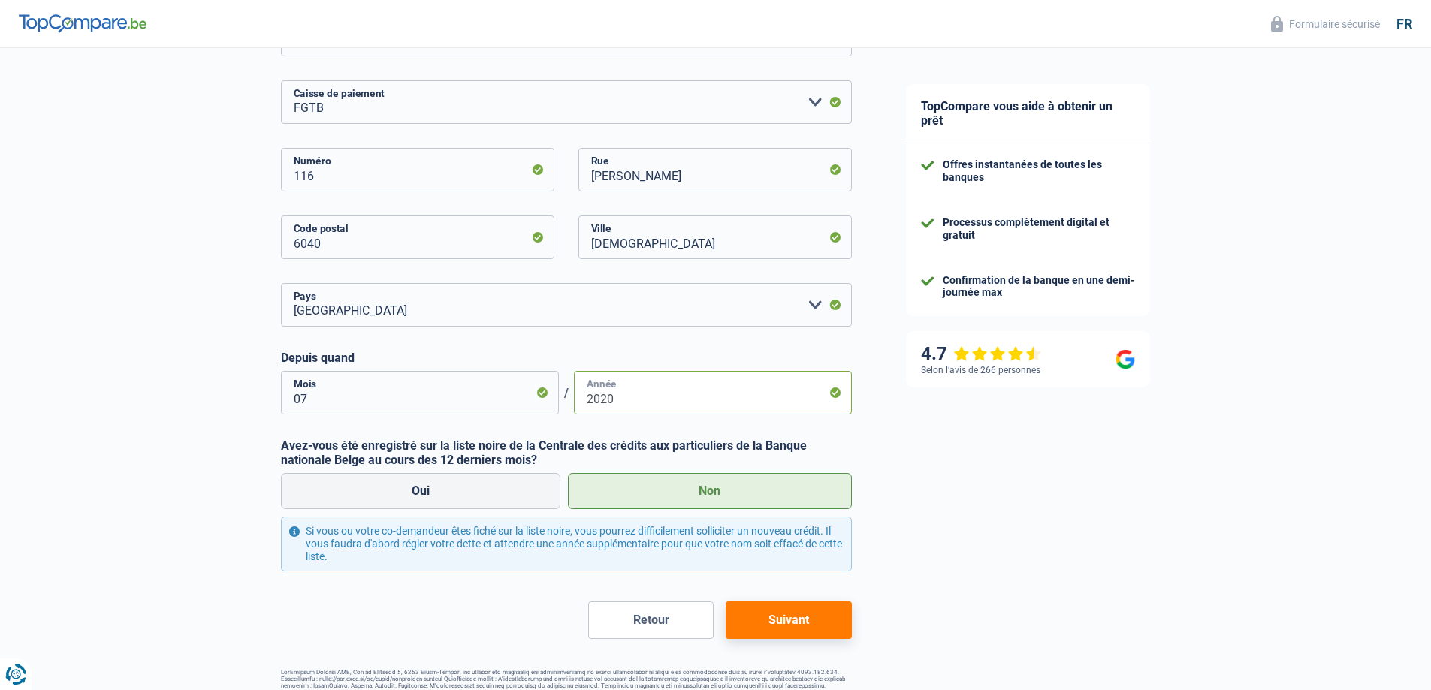
scroll to position [285, 0]
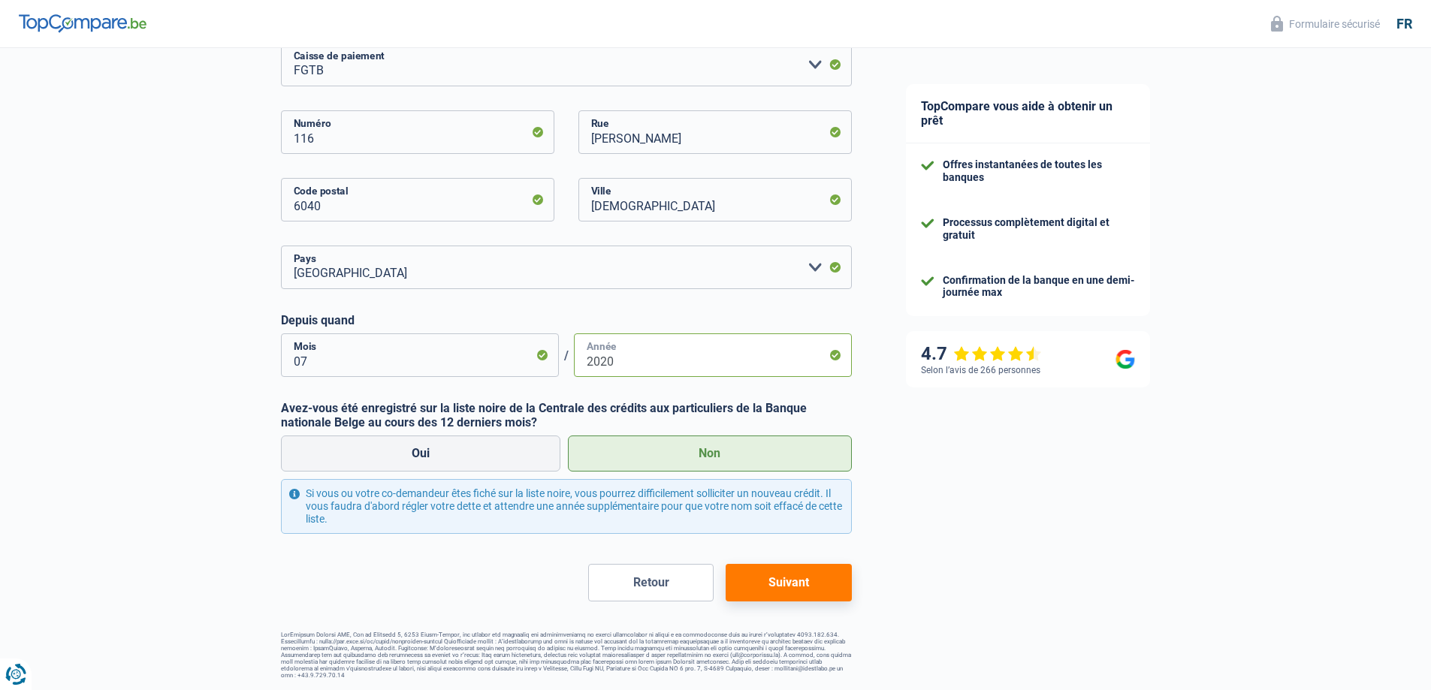
type input "2020"
click at [776, 584] on button "Suivant" at bounding box center [788, 583] width 125 height 38
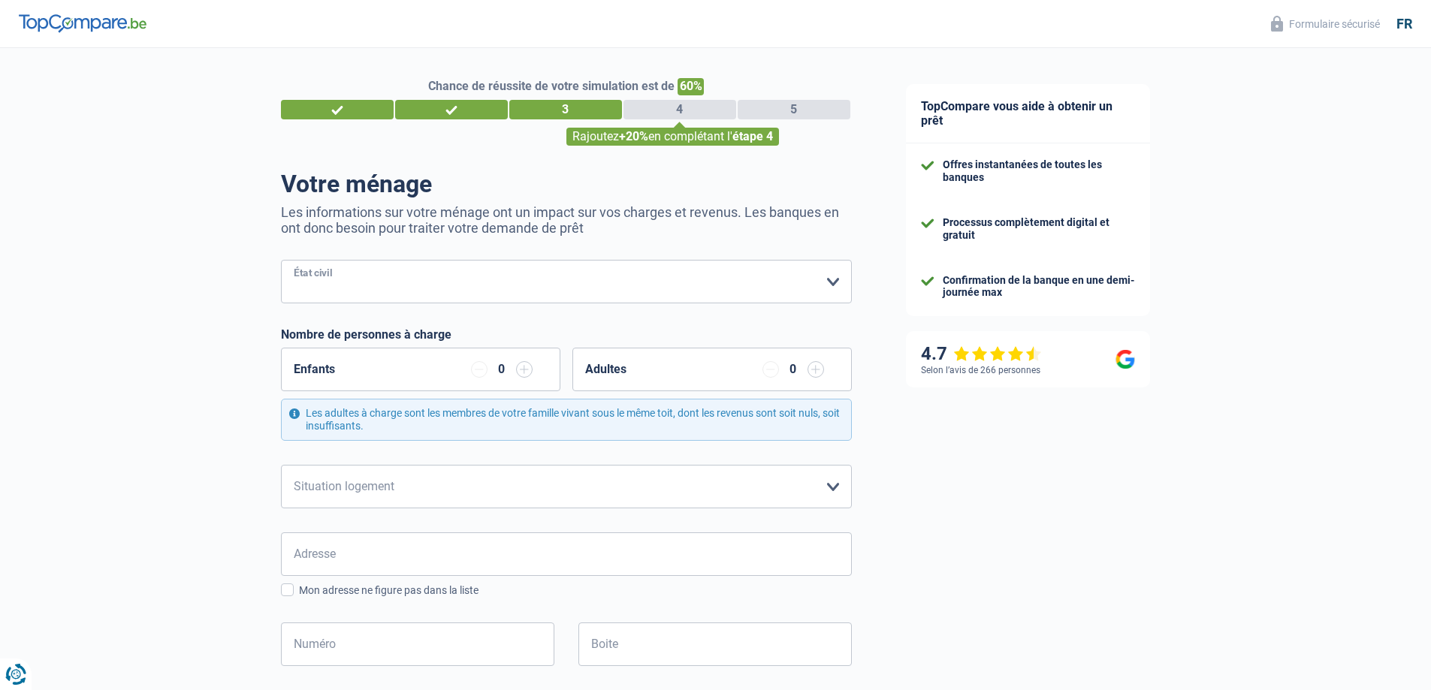
click at [479, 292] on select "Célibataire Marié(e) Cohabitant(e) légal(e) Divorcé(e) Veuf(ve) Séparé (de fait…" at bounding box center [566, 282] width 571 height 44
select select "single"
click at [281, 261] on select "Célibataire Marié(e) Cohabitant(e) légal(e) Divorcé(e) Veuf(ve) Séparé (de fait…" at bounding box center [566, 282] width 571 height 44
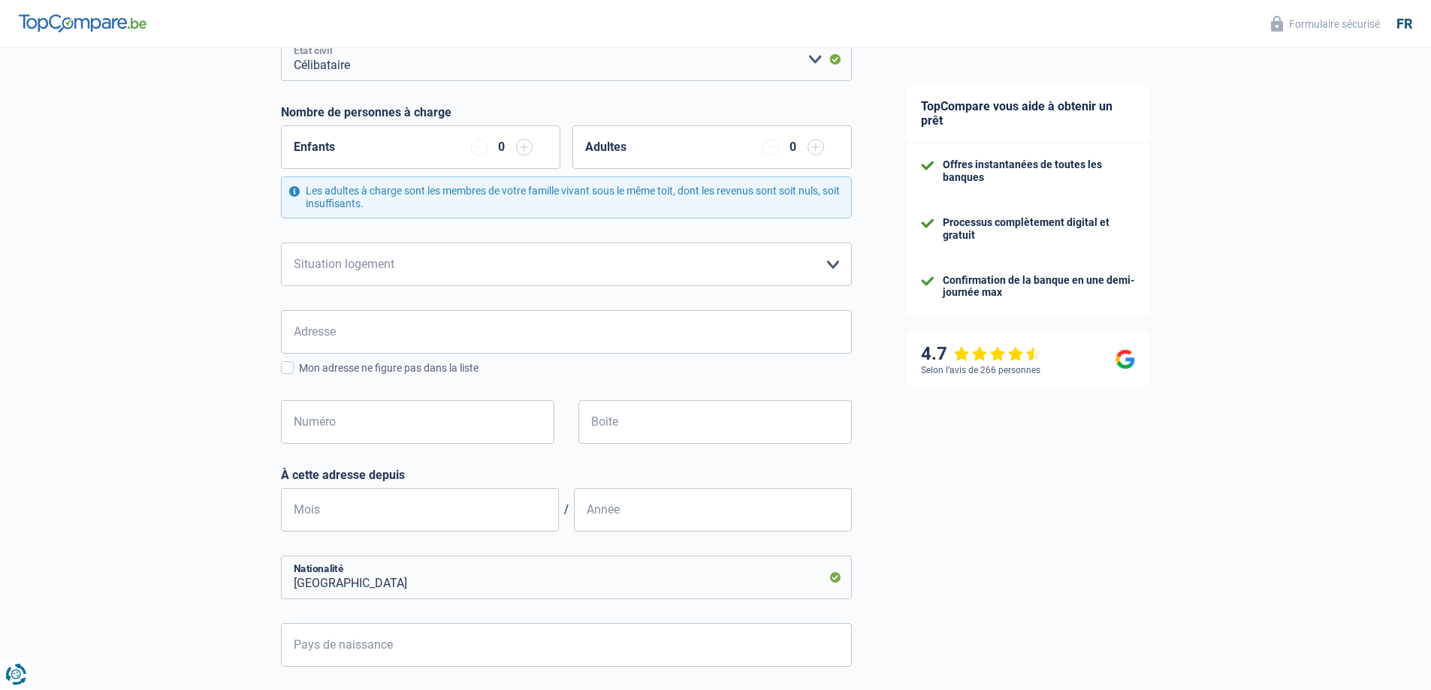
scroll to position [225, 0]
click at [440, 261] on select "Locataire Propriétaire avec prêt hypothécaire Propriétaire sans prêt hypothécai…" at bounding box center [566, 262] width 571 height 44
select select "rents"
click at [281, 240] on select "Locataire Propriétaire avec prêt hypothécaire Propriétaire sans prêt hypothécai…" at bounding box center [566, 262] width 571 height 44
click at [472, 330] on input "Adresse" at bounding box center [566, 329] width 571 height 44
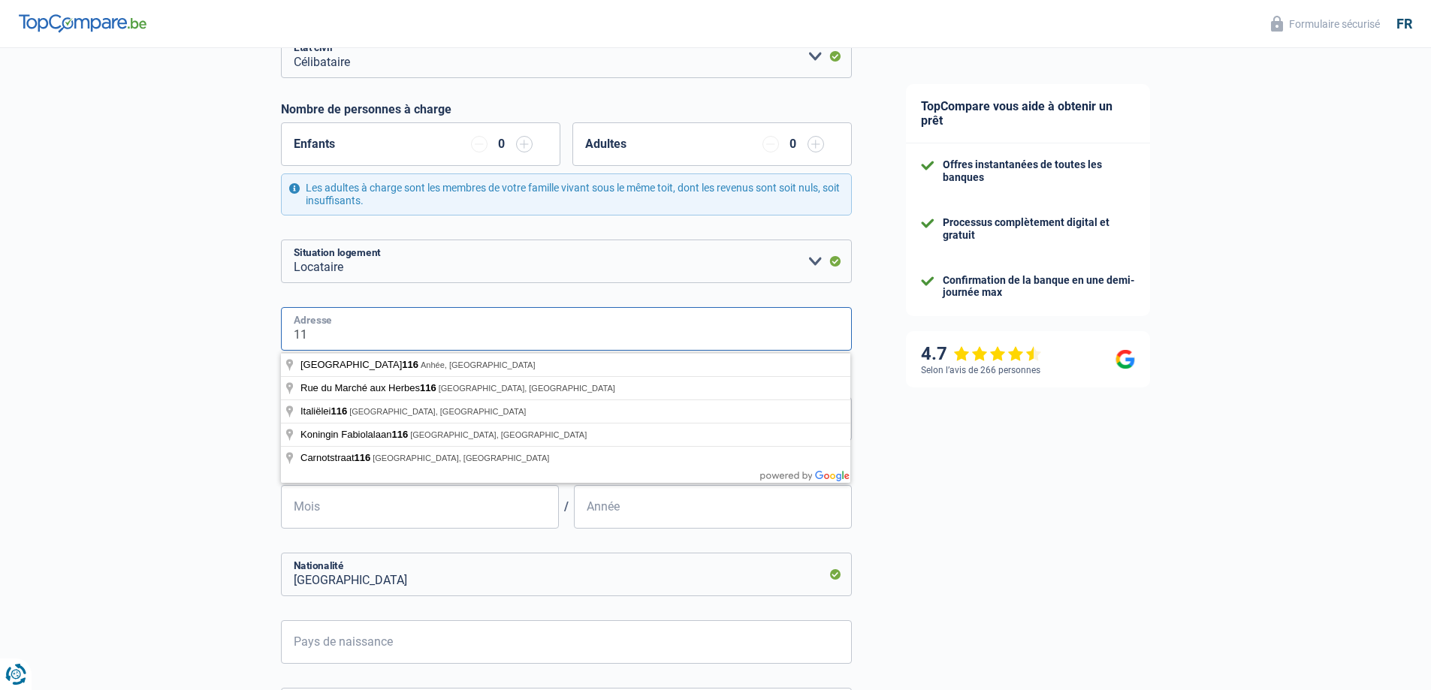
type input "1"
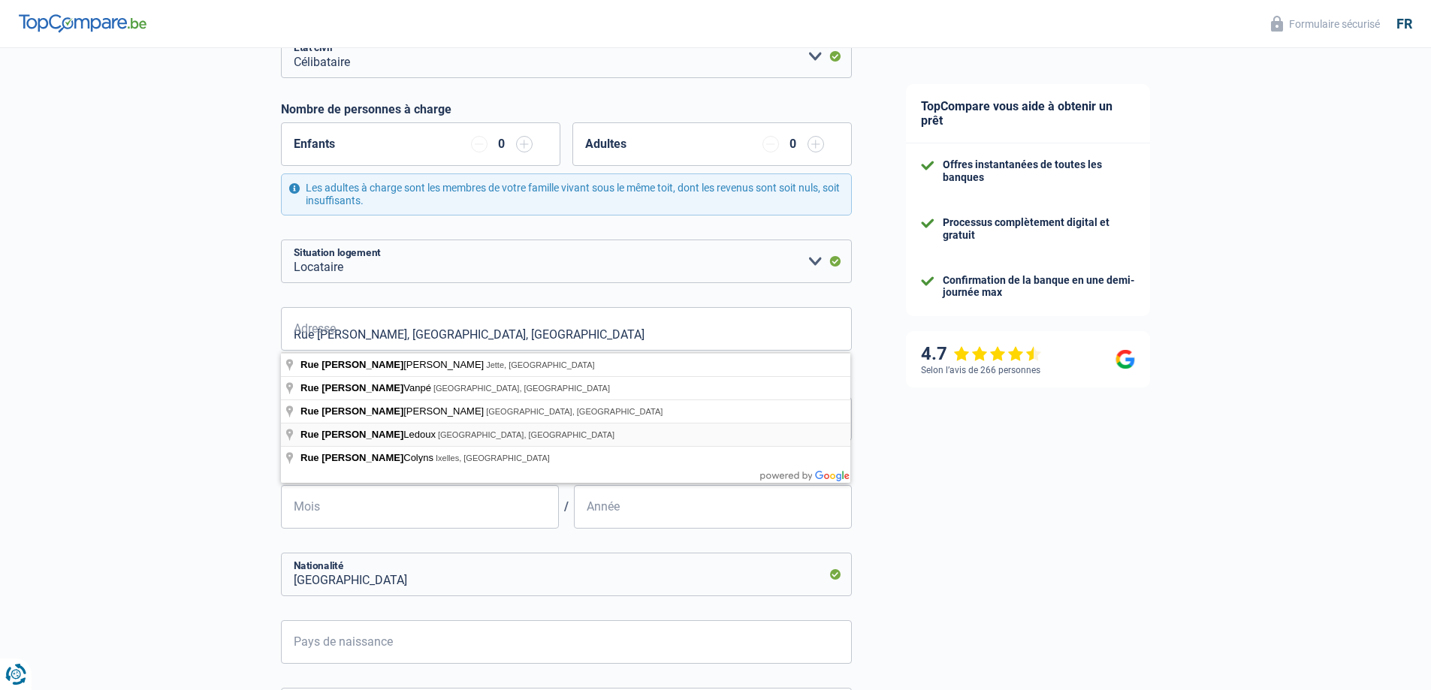
type input "Rue Jean-Baptiste Ledoux, 6040, Charleroi, BE"
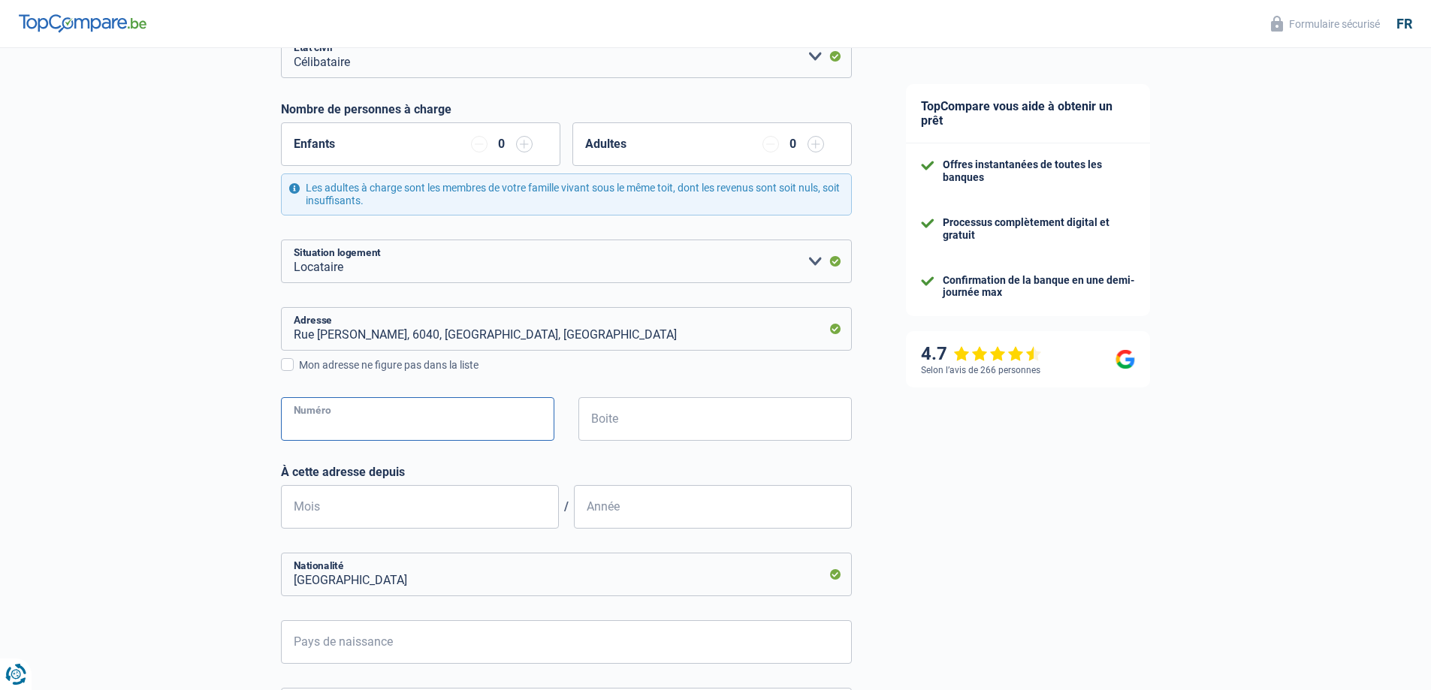
click at [439, 418] on input "Numéro" at bounding box center [417, 419] width 273 height 44
type input "116"
click at [623, 430] on input "Boite" at bounding box center [714, 419] width 273 height 44
type input "G011"
click at [403, 507] on input "Mois" at bounding box center [420, 507] width 278 height 44
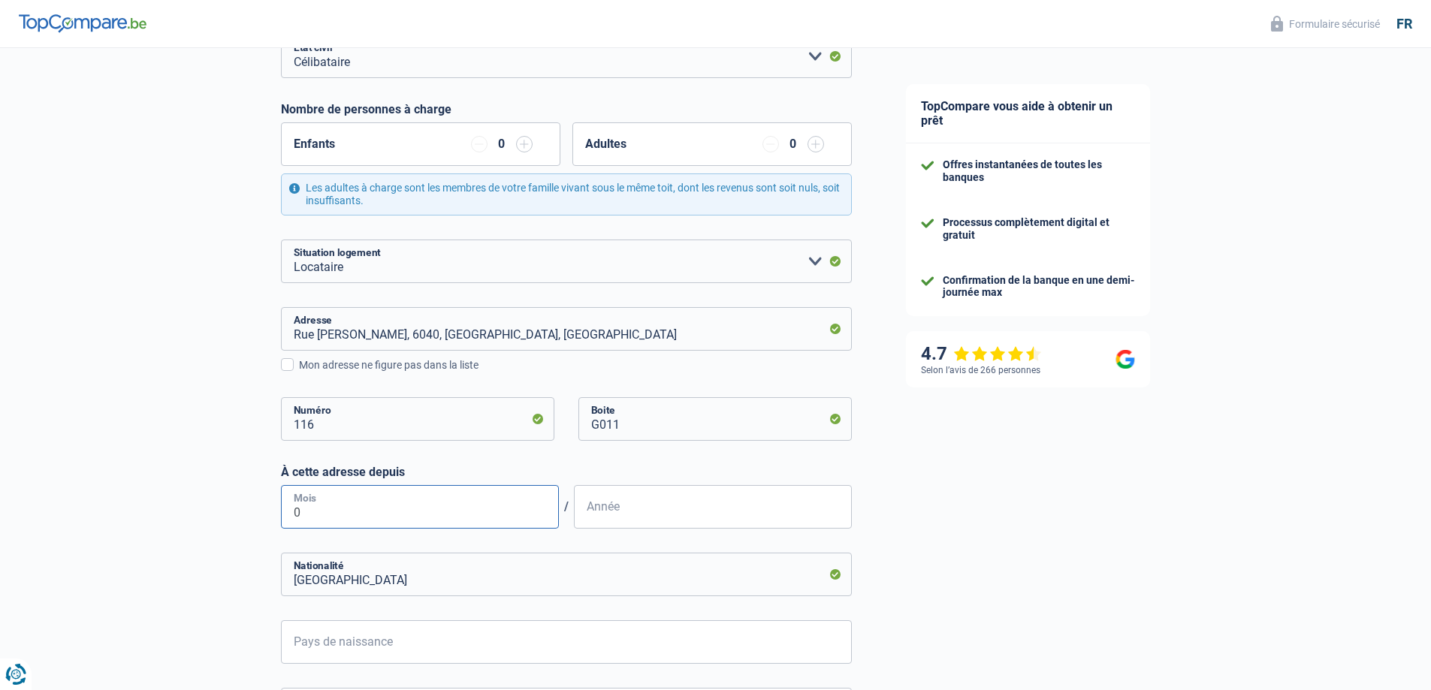
type input "07"
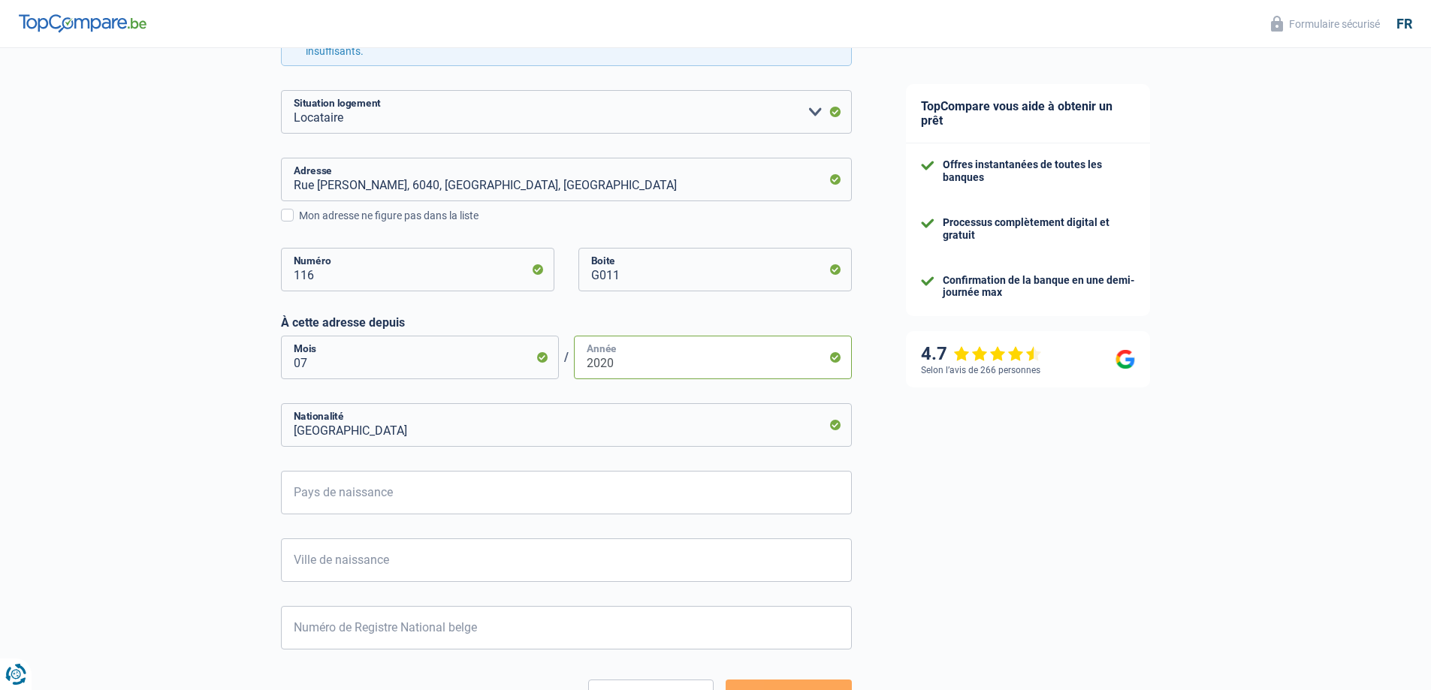
scroll to position [376, 0]
type input "2020"
click at [445, 493] on input "Pays de naissance" at bounding box center [566, 492] width 571 height 44
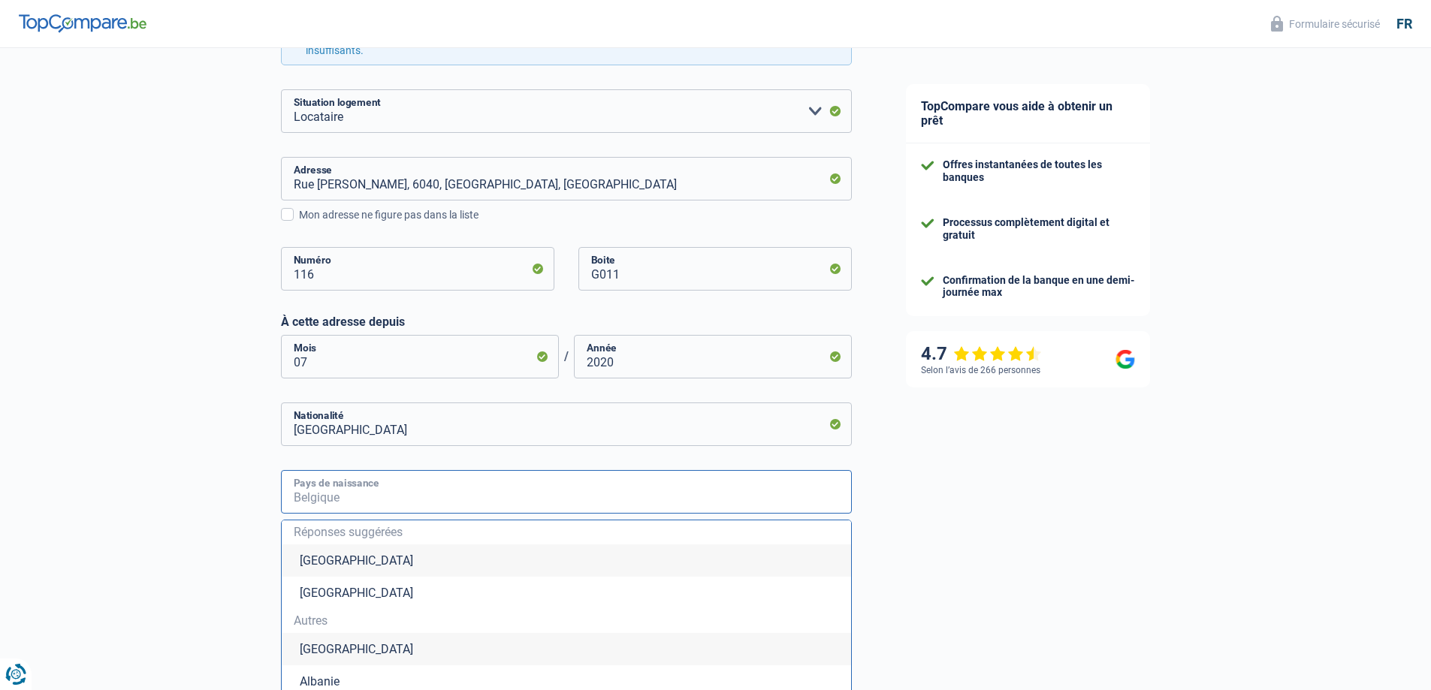
type input "Belgique"
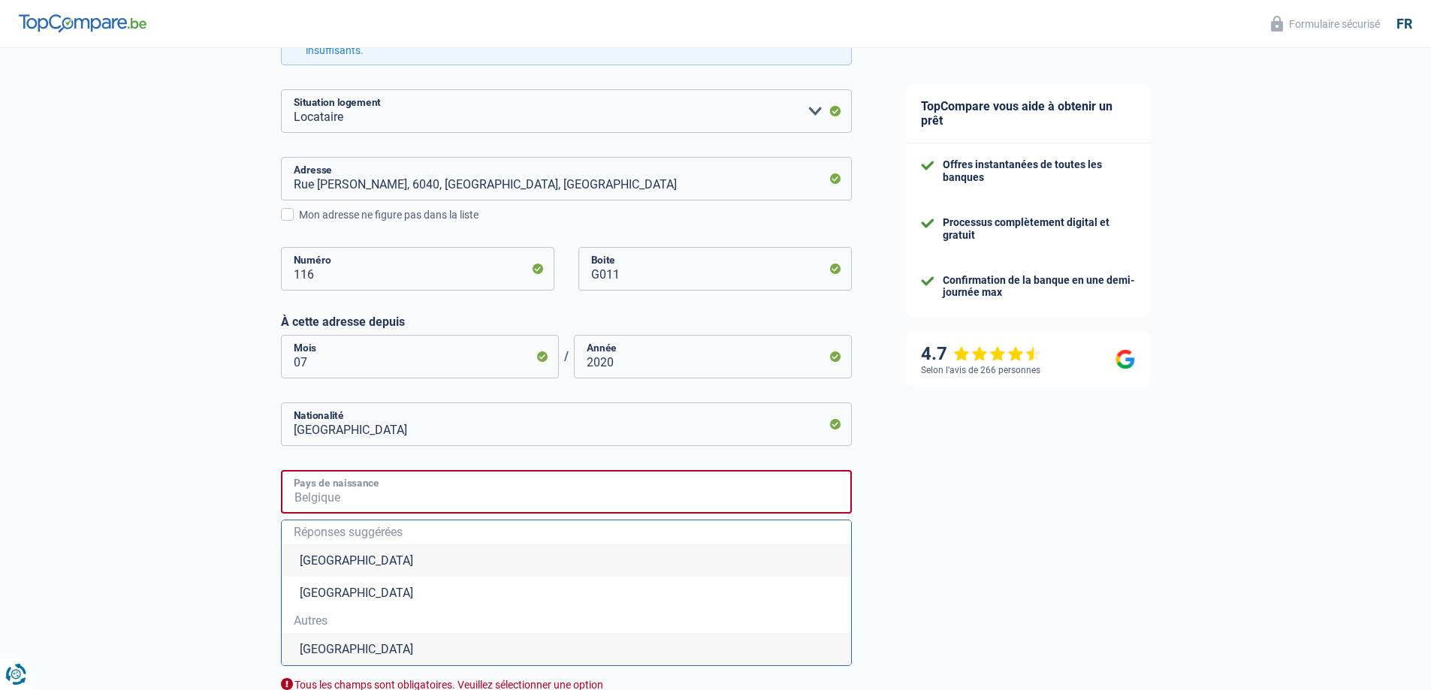
type input "Belgique"
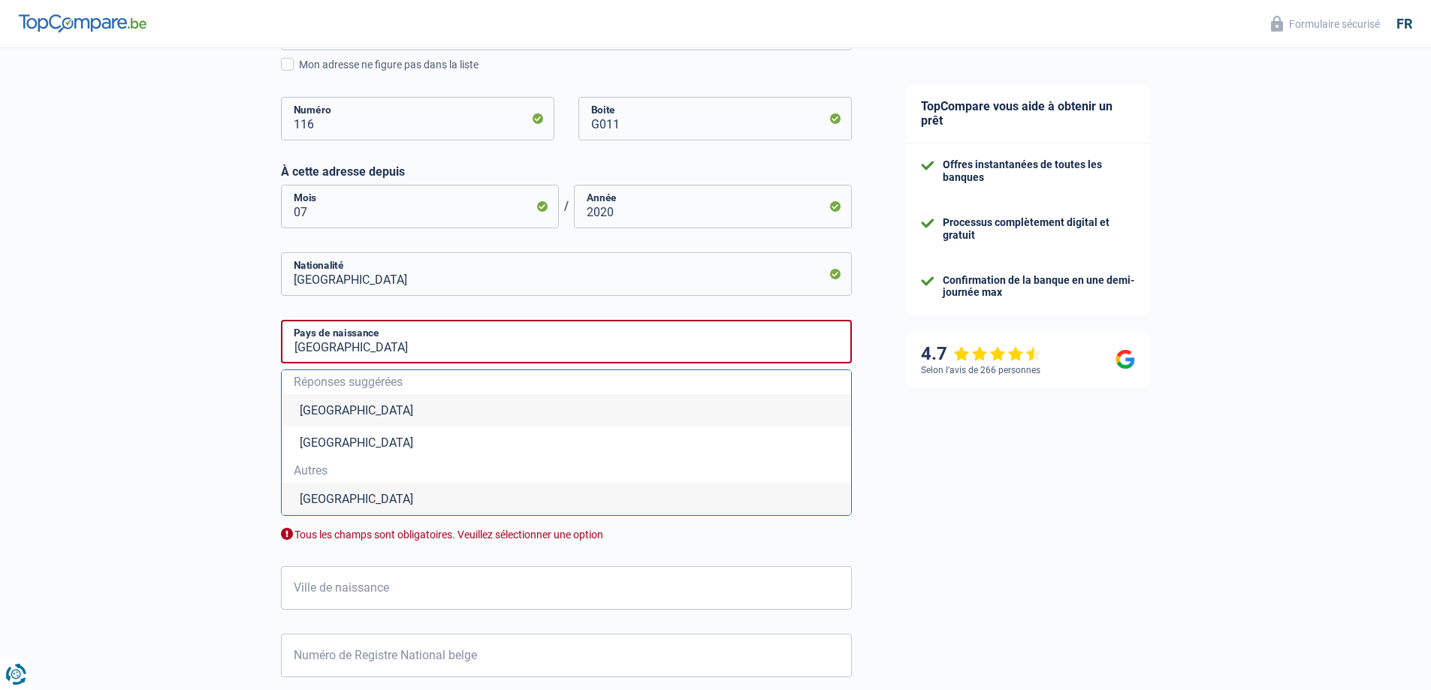
click at [348, 417] on li "Belgique" at bounding box center [566, 410] width 569 height 32
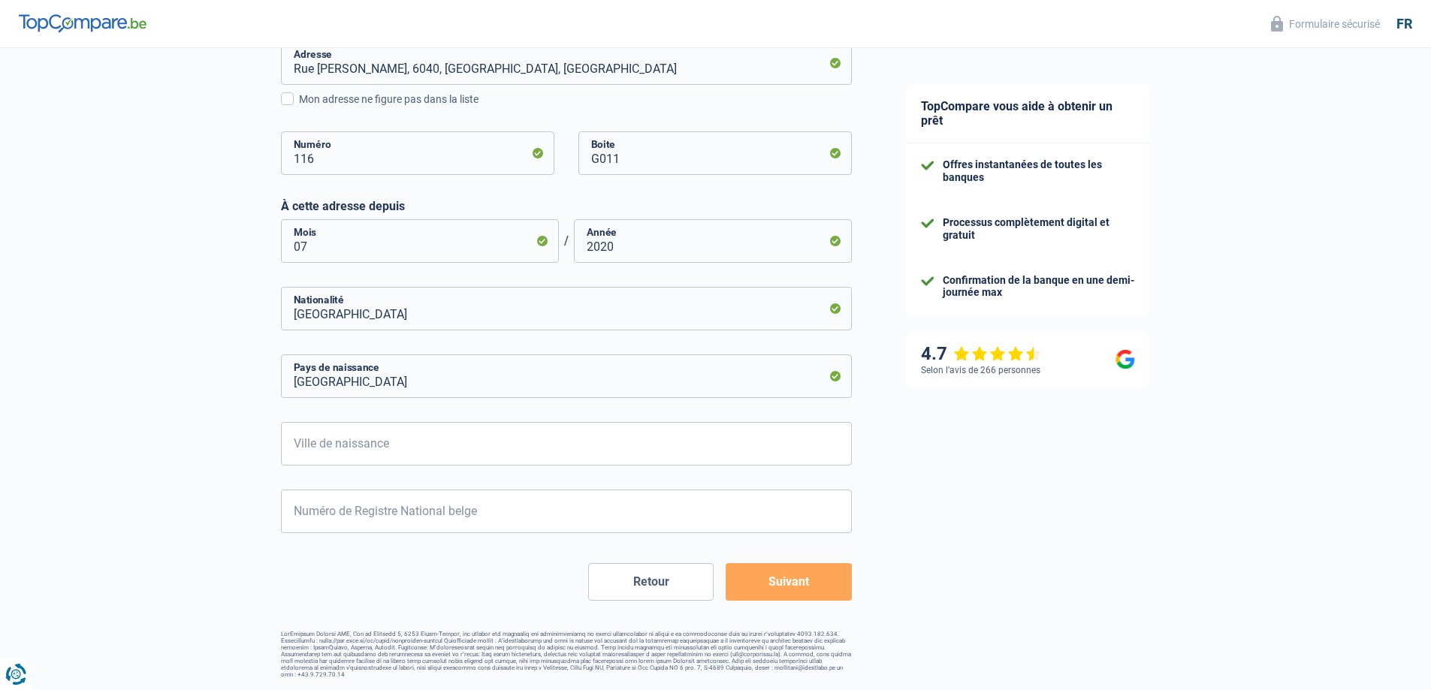
scroll to position [490, 0]
click at [416, 452] on input "Ville de naissance" at bounding box center [566, 445] width 571 height 44
type input "Charleroi"
click at [394, 518] on input "Numéro de Registre National belge" at bounding box center [566, 512] width 571 height 44
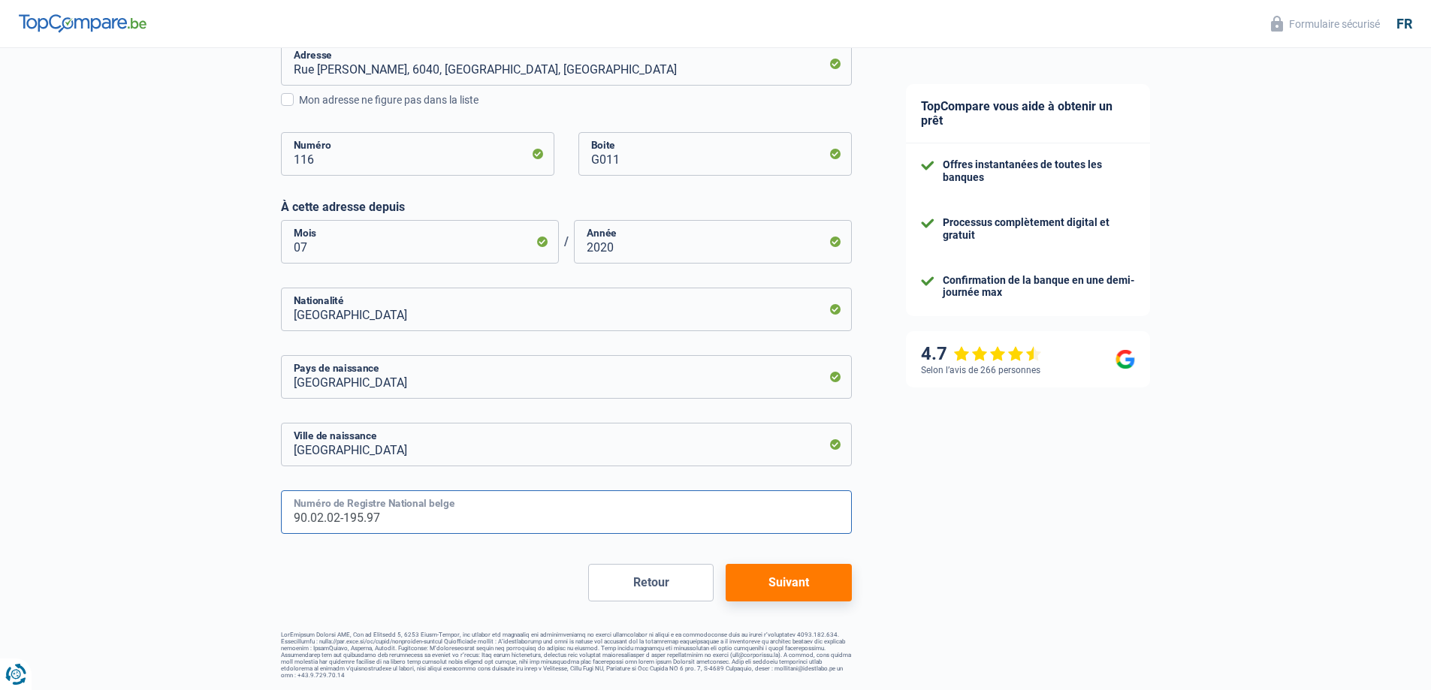
type input "90.02.02-195.97"
click at [777, 582] on button "Suivant" at bounding box center [788, 583] width 125 height 38
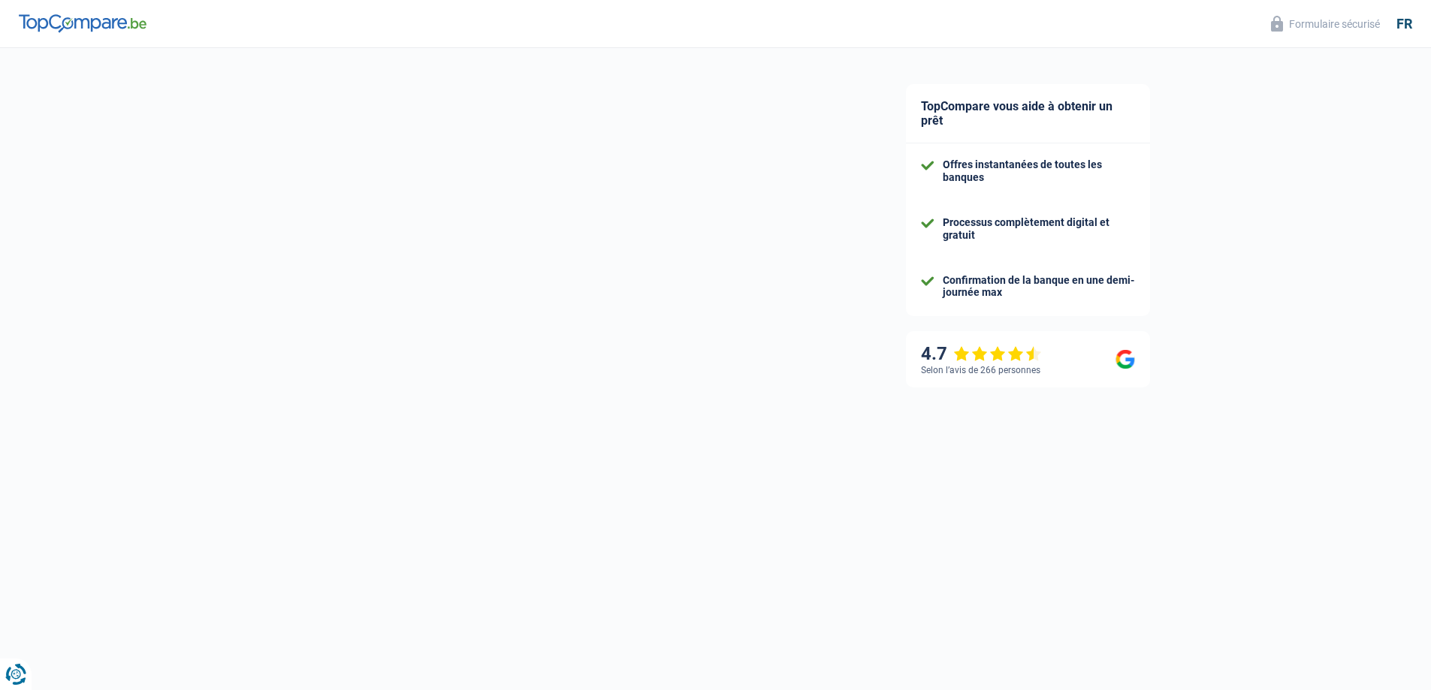
select select "unemployment"
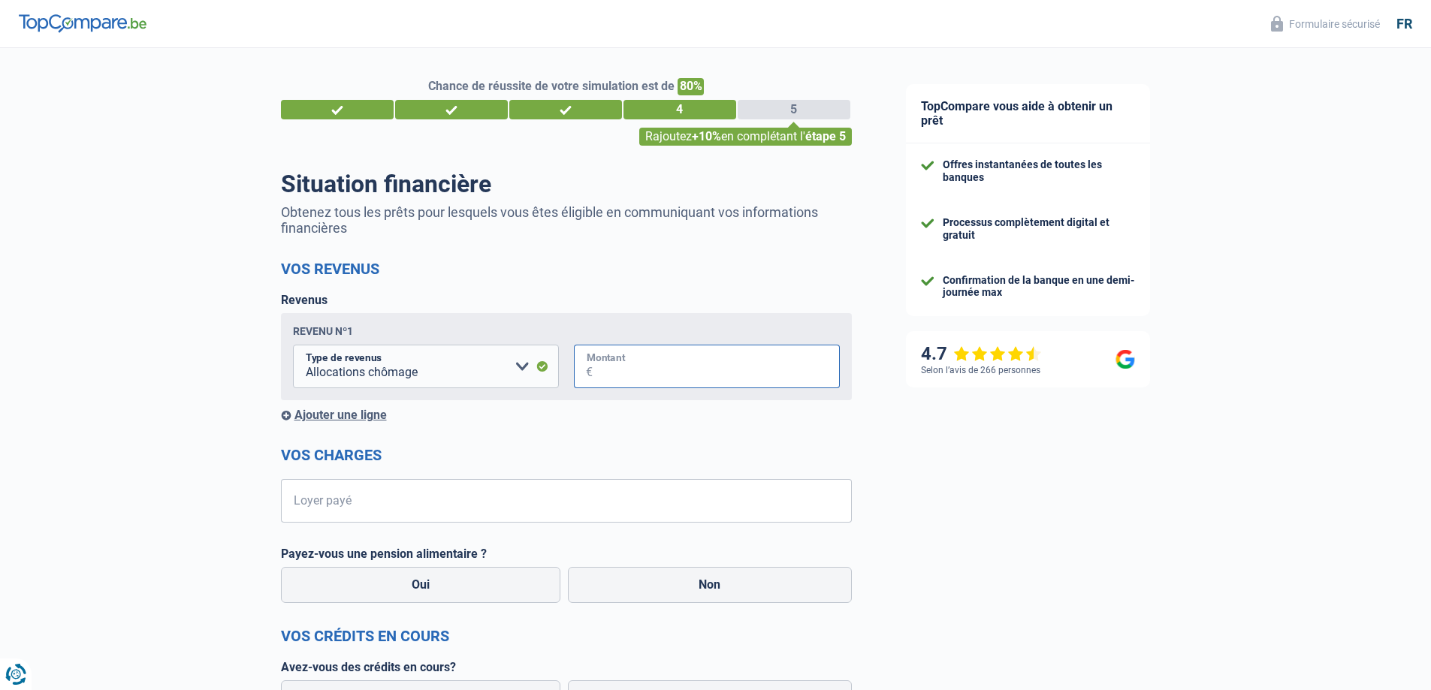
click at [654, 367] on input "Montant" at bounding box center [716, 367] width 247 height 44
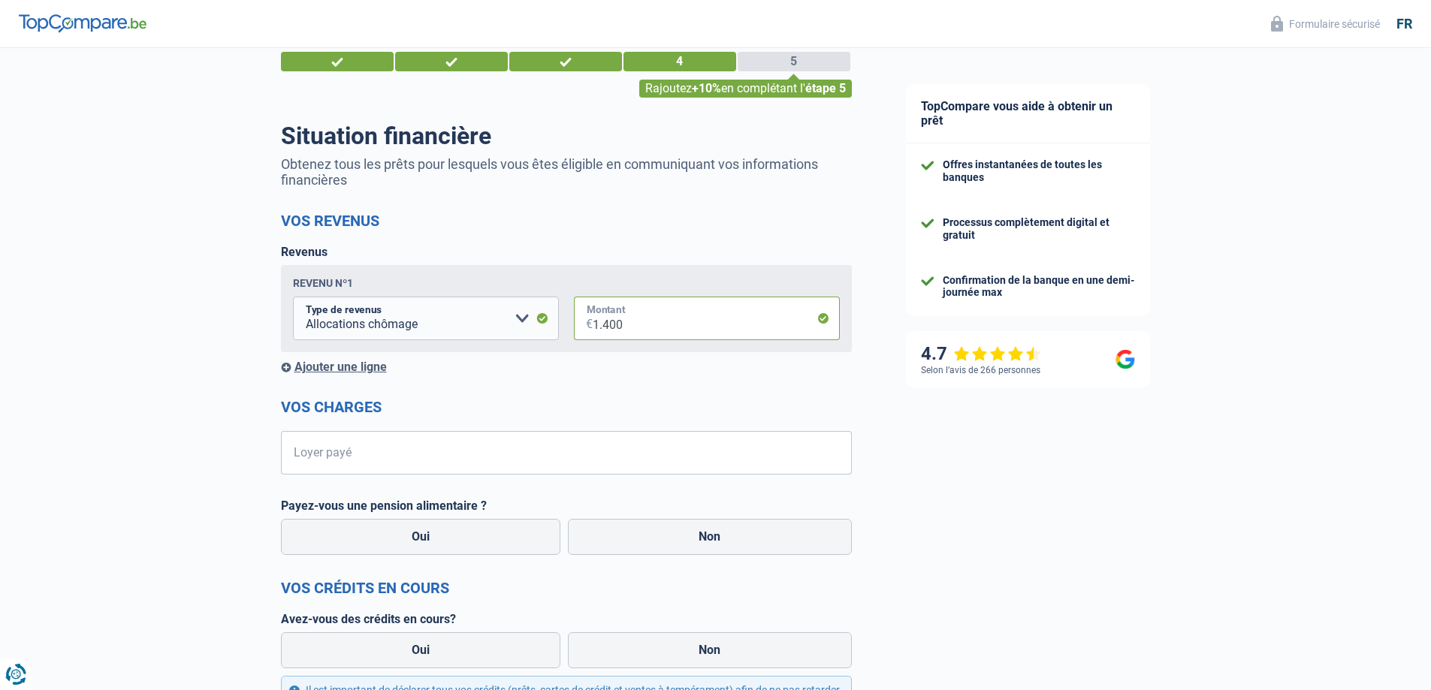
scroll to position [75, 0]
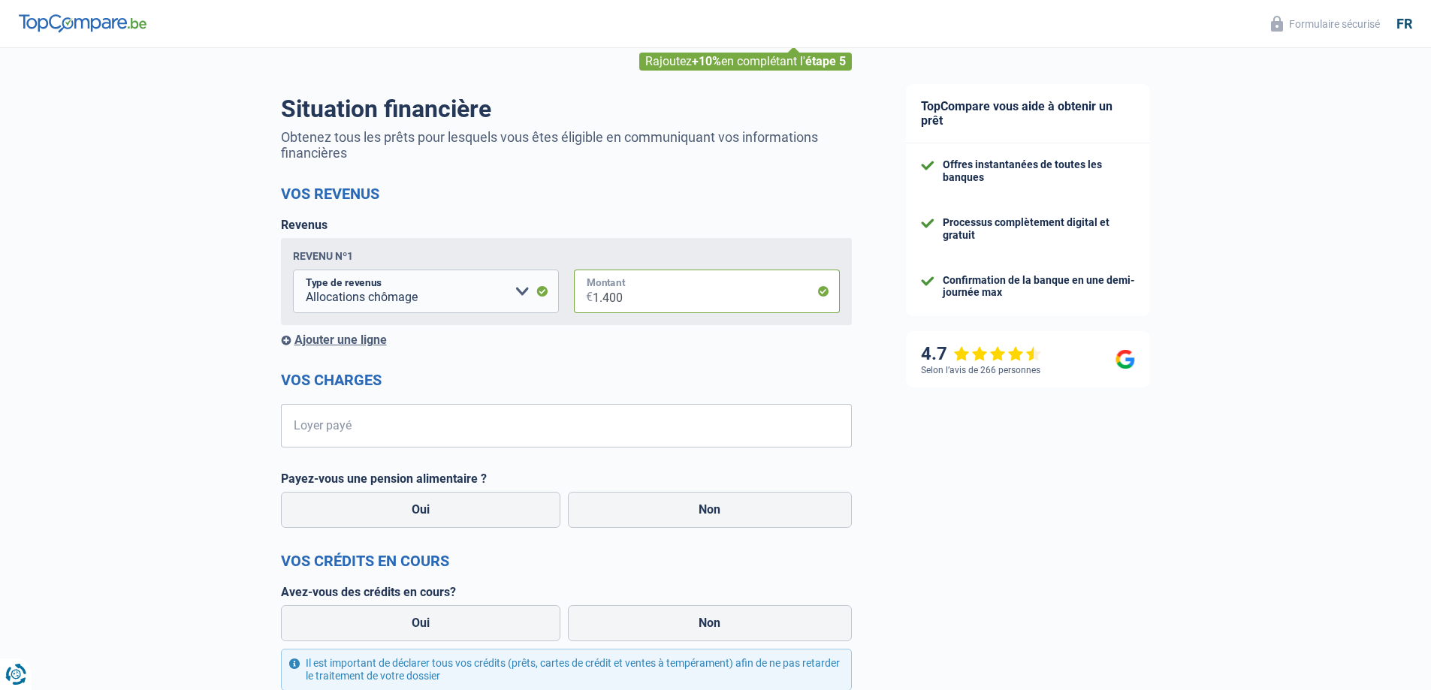
type input "1.400"
click at [499, 429] on input "Loyer payé" at bounding box center [576, 426] width 552 height 44
type input "540"
click at [225, 450] on div "Chance de réussite de votre simulation est de 80% 1 2 3 4 5 Rajoutez +10% en co…" at bounding box center [439, 484] width 879 height 1035
click at [679, 513] on label "Non" at bounding box center [710, 510] width 284 height 36
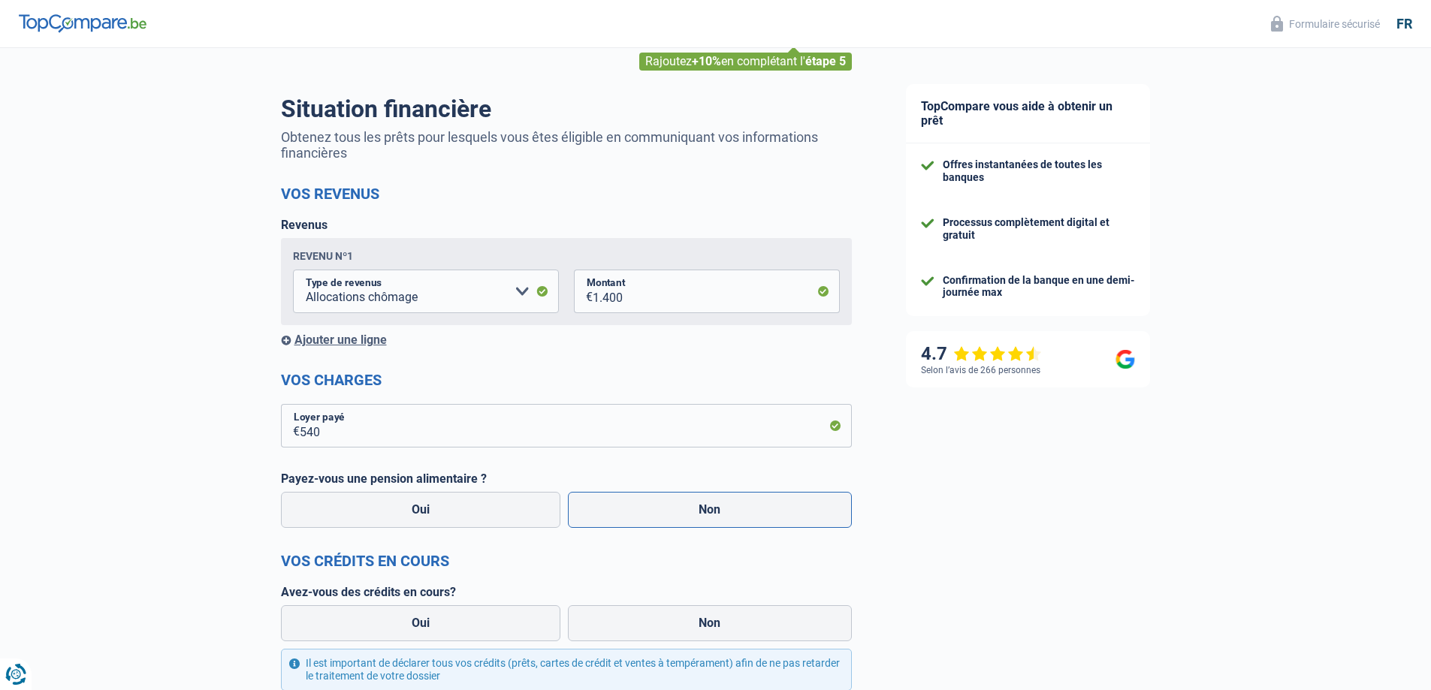
click at [679, 513] on input "Non" at bounding box center [710, 510] width 284 height 36
radio input "true"
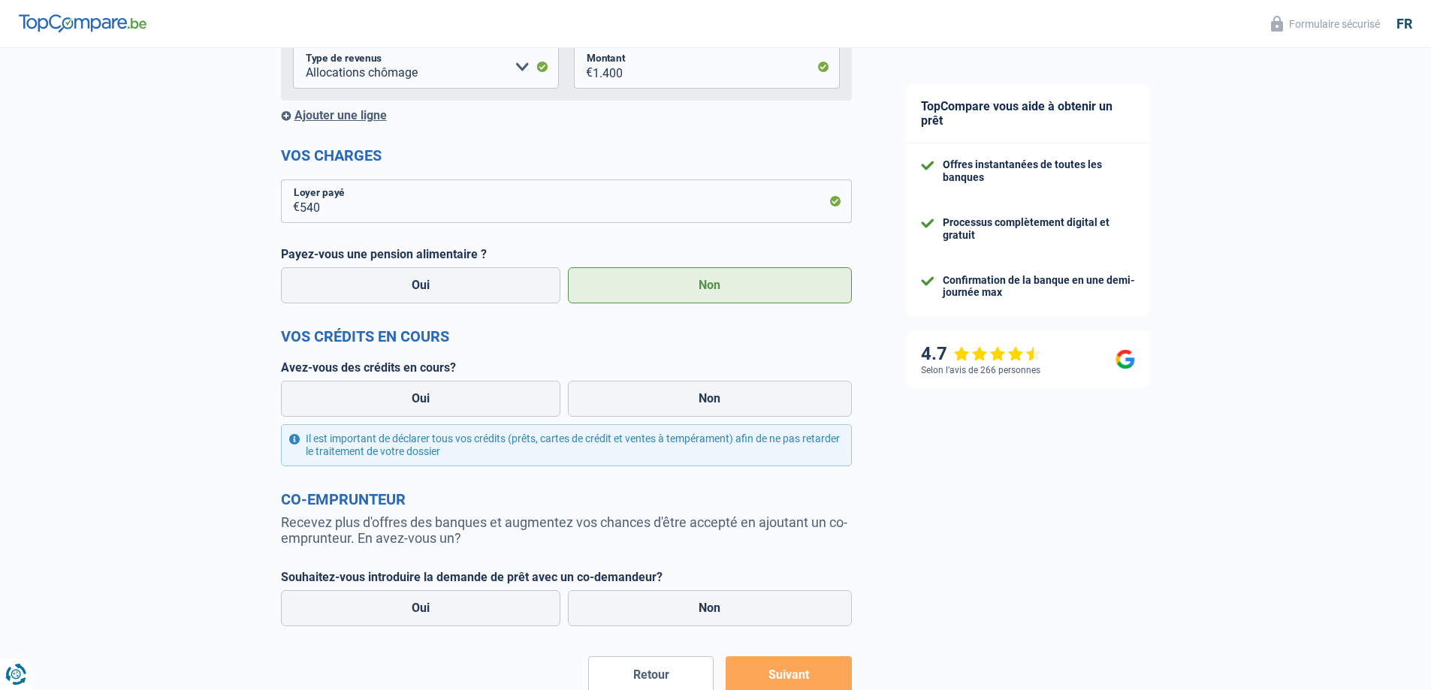
scroll to position [300, 0]
click at [722, 402] on label "Non" at bounding box center [710, 398] width 284 height 36
click at [722, 402] on input "Non" at bounding box center [710, 398] width 284 height 36
radio input "true"
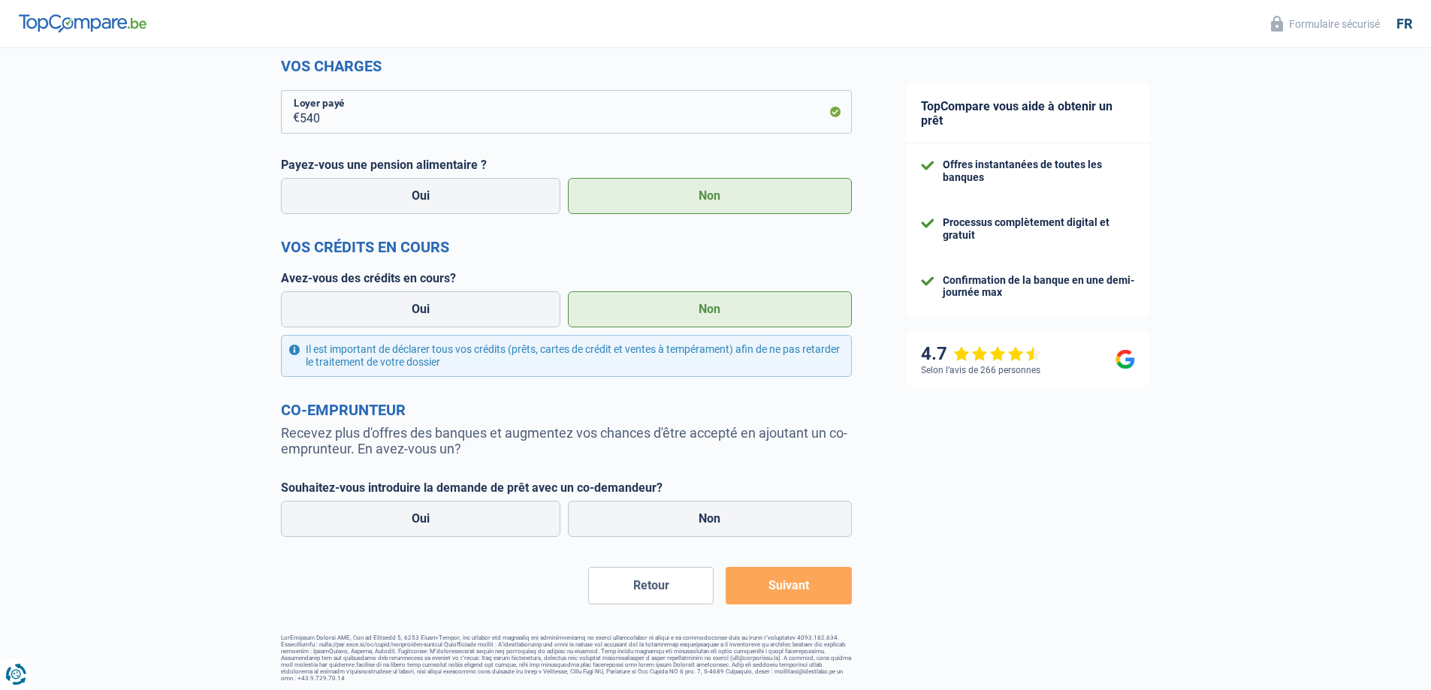
scroll to position [394, 0]
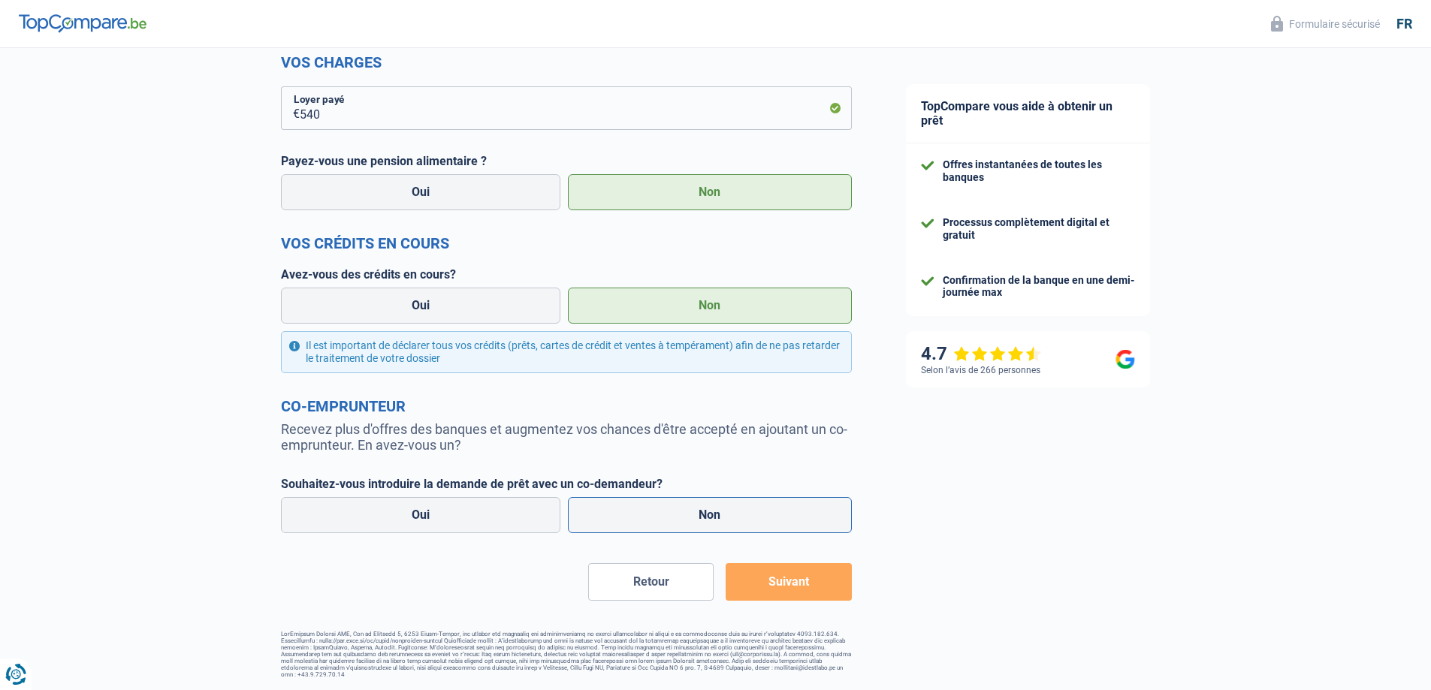
click at [669, 515] on label "Non" at bounding box center [710, 515] width 284 height 36
click at [669, 515] on input "Non" at bounding box center [710, 515] width 284 height 36
radio input "true"
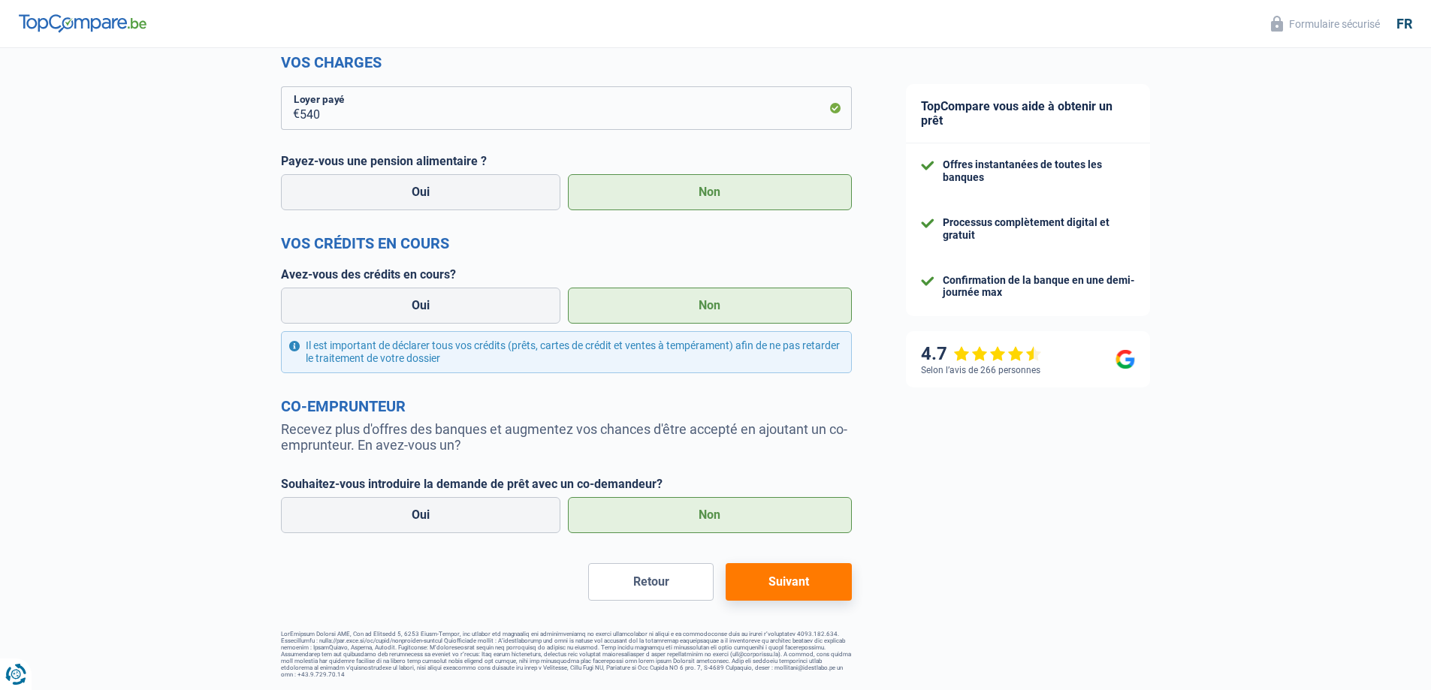
click at [779, 579] on button "Suivant" at bounding box center [788, 582] width 125 height 38
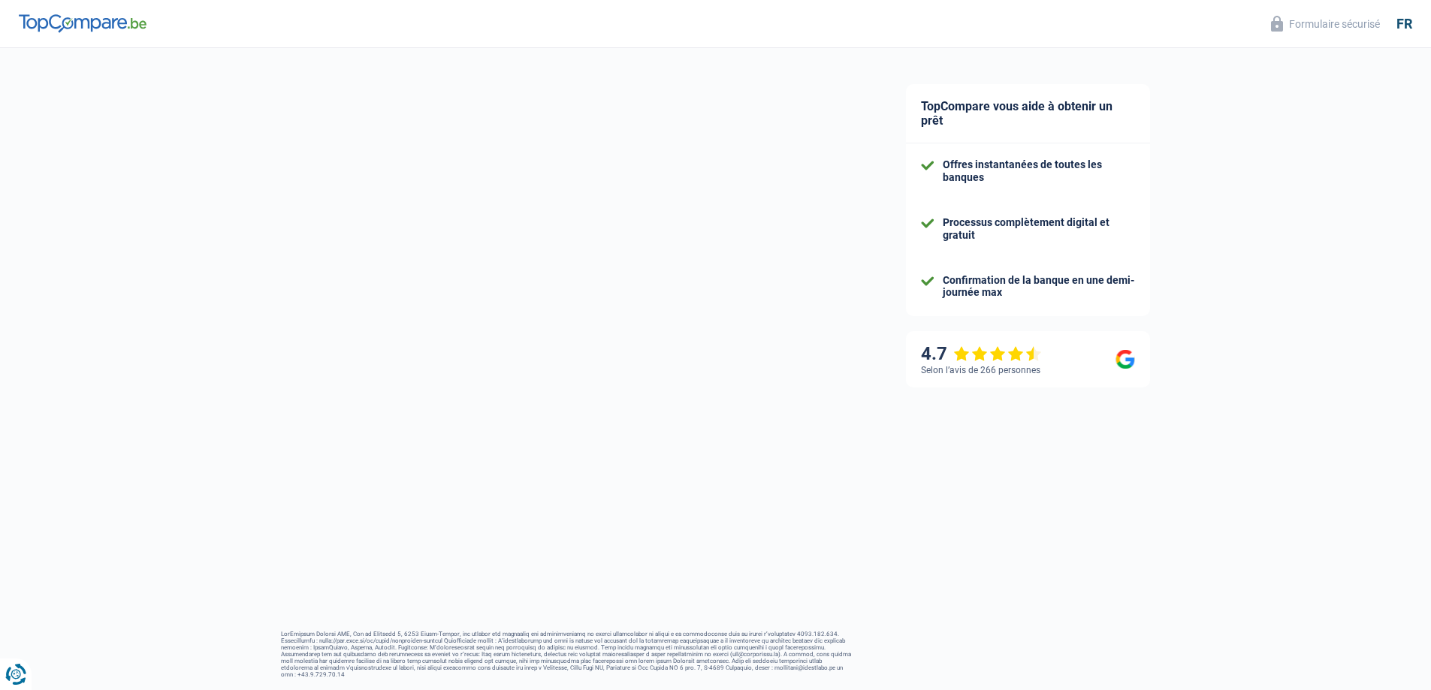
select select "42"
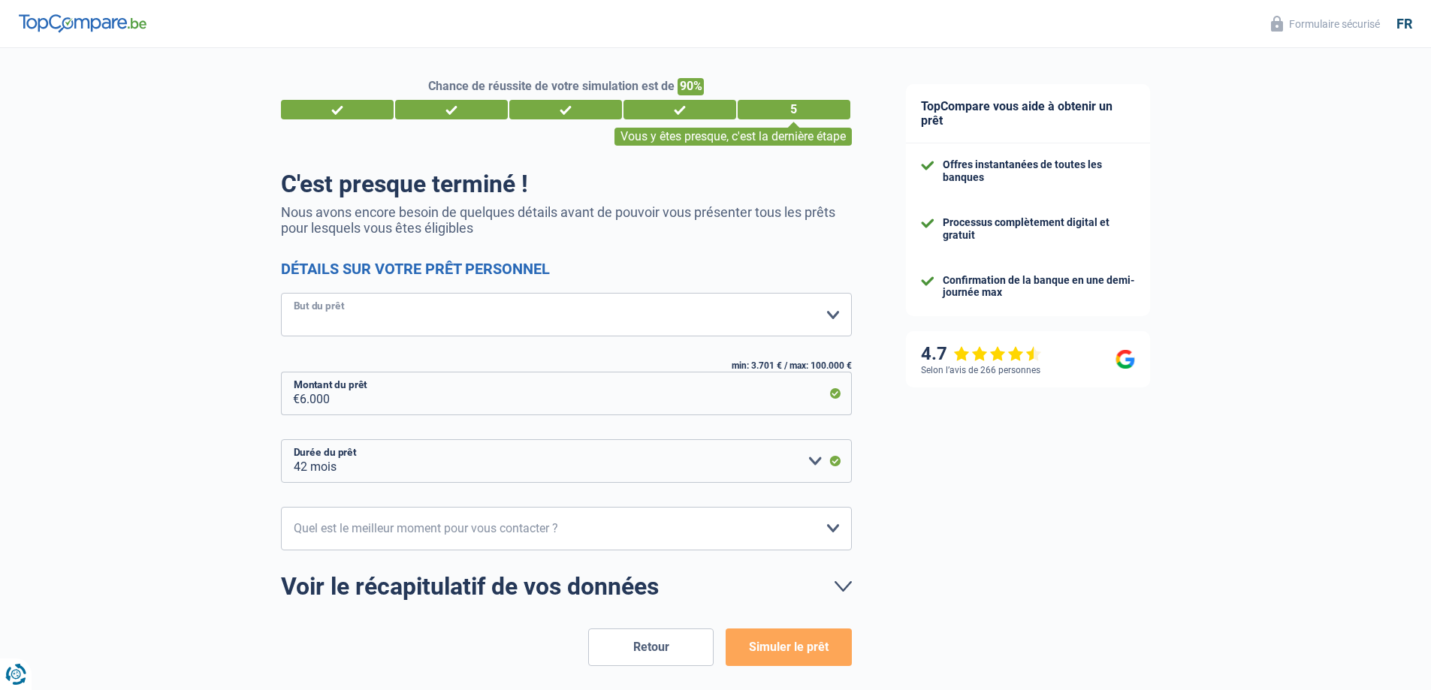
click at [495, 315] on select "Confort maison: meubles, textile, peinture, électroménager, outillage non-profe…" at bounding box center [566, 315] width 571 height 44
select select "other"
click at [281, 294] on select "Confort maison: meubles, textile, peinture, électroménager, outillage non-profe…" at bounding box center [566, 315] width 571 height 44
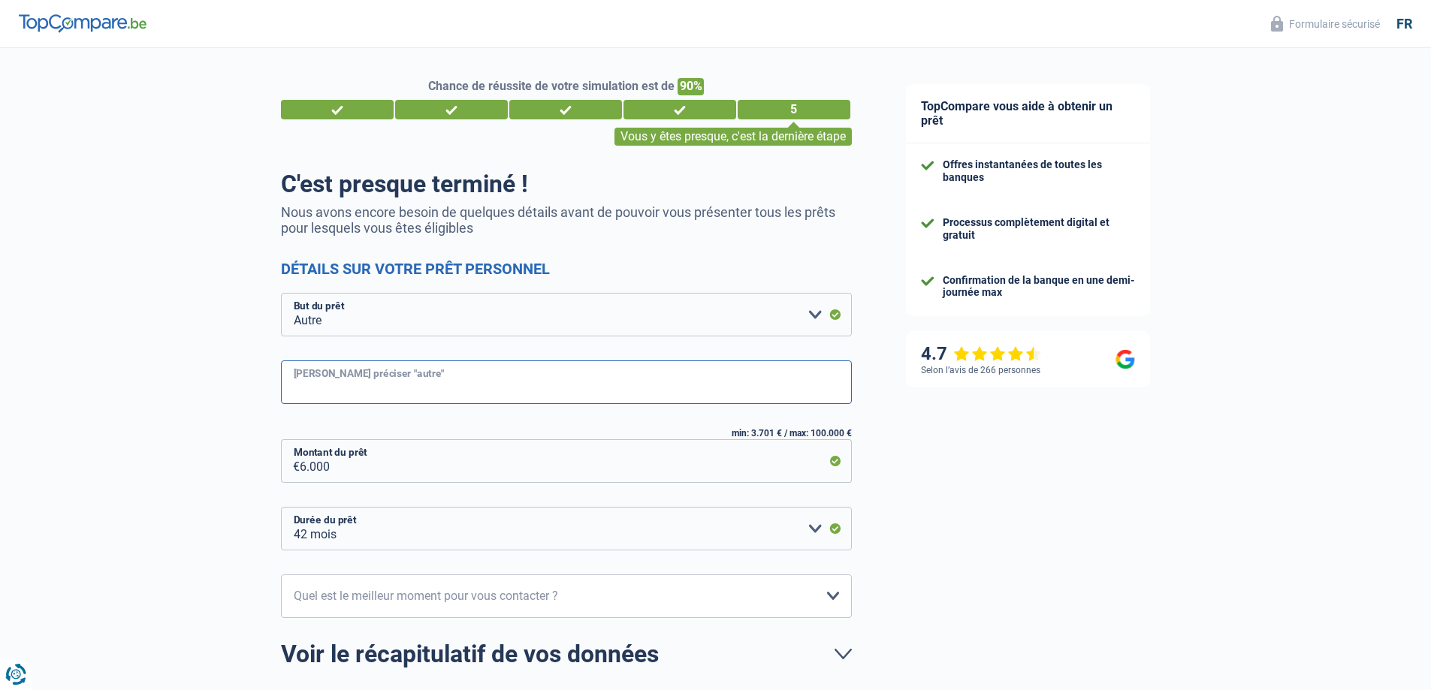
click at [446, 386] on input "Veuillez préciser "autre"" at bounding box center [566, 383] width 571 height 44
click at [141, 385] on div "Chance de réussite de votre simulation est de 90% 1 2 3 4 5 Vous y êtes presque…" at bounding box center [439, 429] width 879 height 775
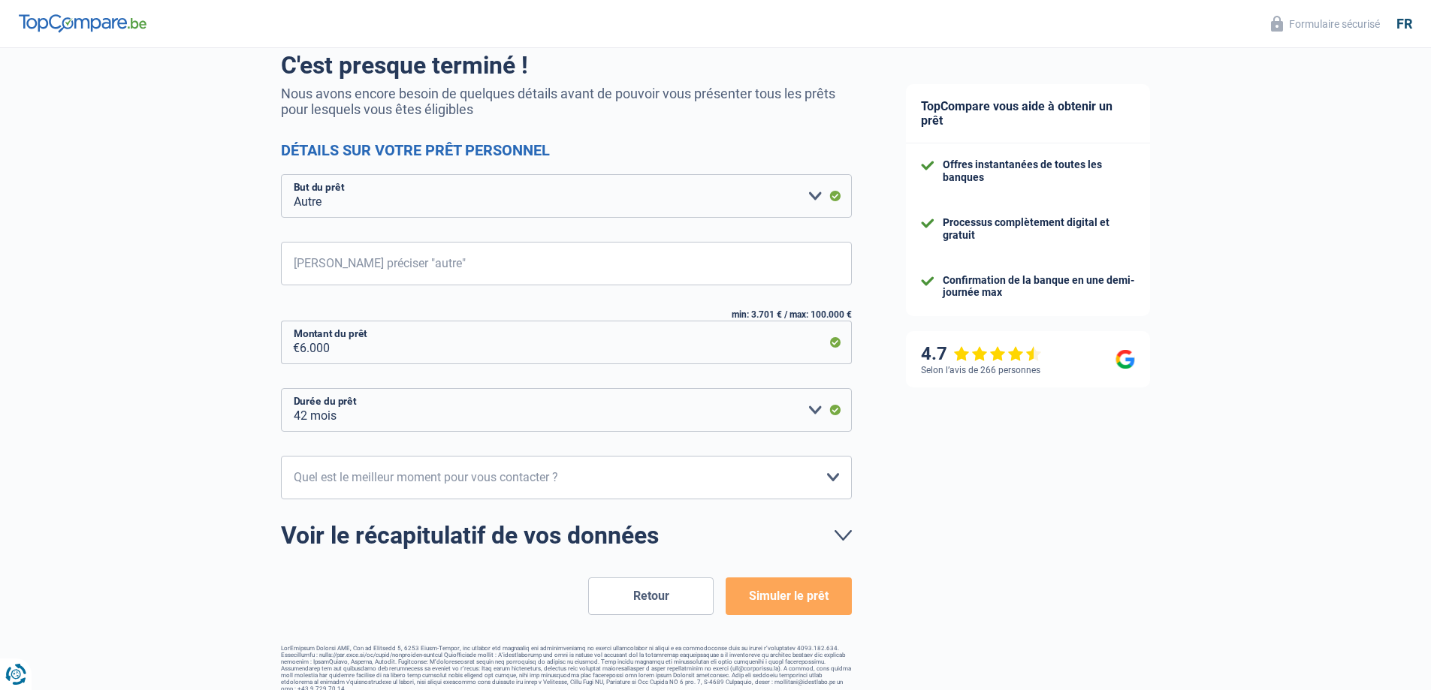
scroll to position [132, 0]
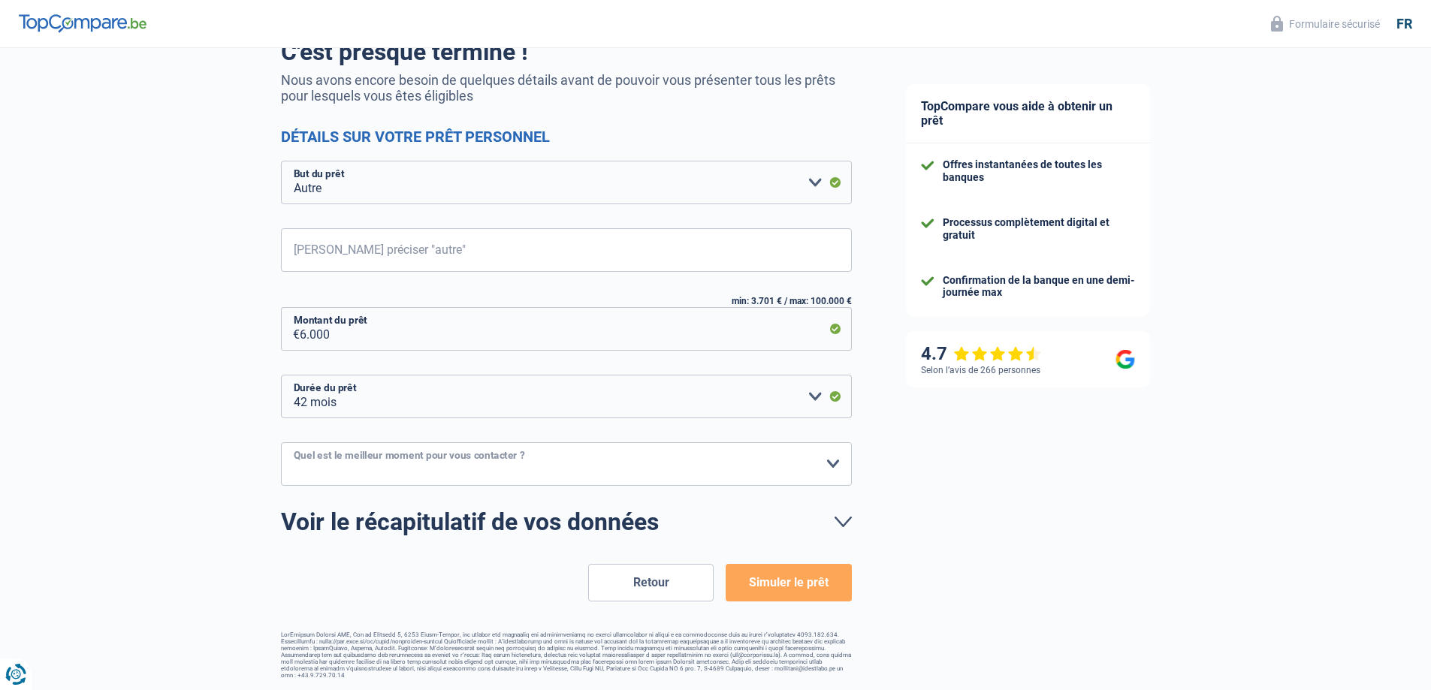
click at [446, 466] on select "10h-12h 12h-14h 14h-16h 16h-18h Veuillez sélectionner une option" at bounding box center [566, 464] width 571 height 44
click at [281, 443] on select "10h-12h 12h-14h 14h-16h 16h-18h Veuillez sélectionner une option" at bounding box center [566, 464] width 571 height 44
click at [368, 472] on select "10h-12h 12h-14h 14h-16h 16h-18h Veuillez sélectionner une option" at bounding box center [566, 464] width 571 height 44
click at [281, 443] on select "10h-12h 12h-14h 14h-16h 16h-18h Veuillez sélectionner une option" at bounding box center [566, 464] width 571 height 44
click at [373, 473] on select "10h-12h 12h-14h 14h-16h 16h-18h Veuillez sélectionner une option" at bounding box center [566, 464] width 571 height 44
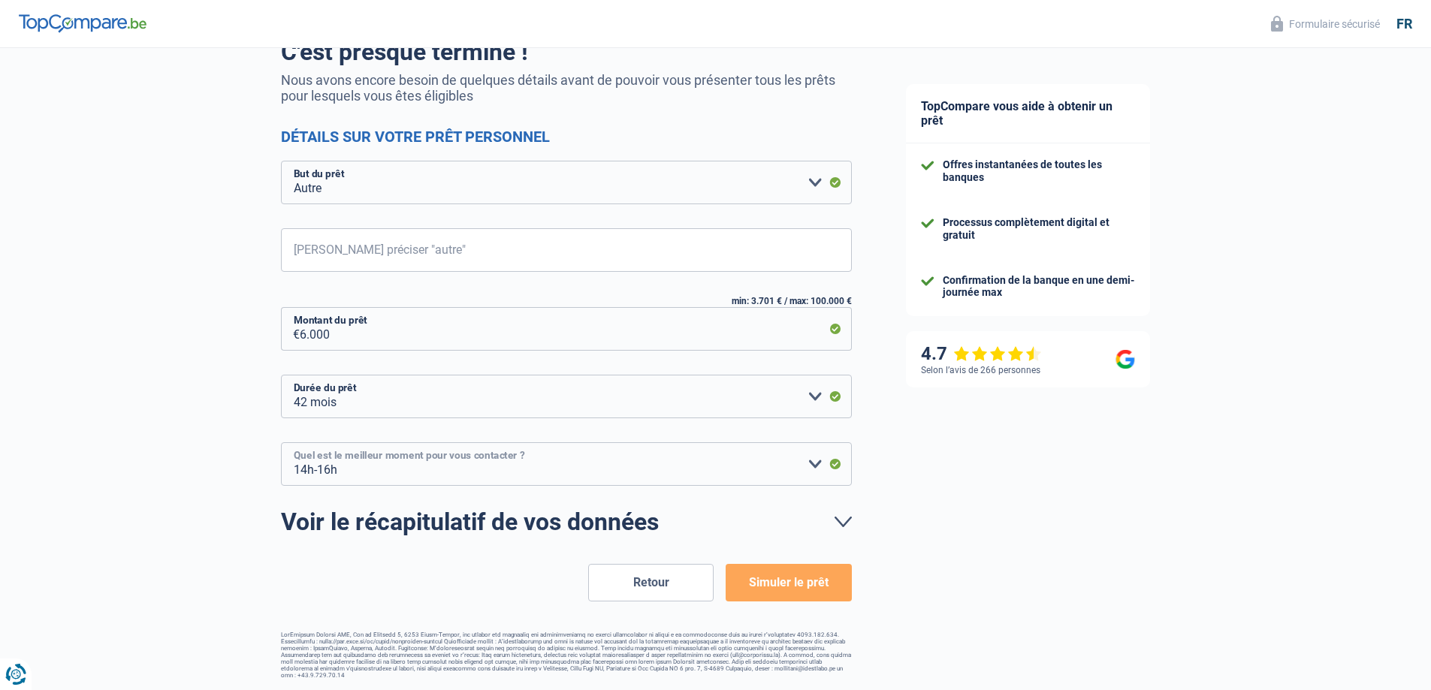
select select "16-18"
click at [281, 443] on select "10h-12h 12h-14h 14h-16h 16h-18h Veuillez sélectionner une option" at bounding box center [566, 464] width 571 height 44
click at [800, 593] on button "Simuler le prêt" at bounding box center [788, 583] width 125 height 38
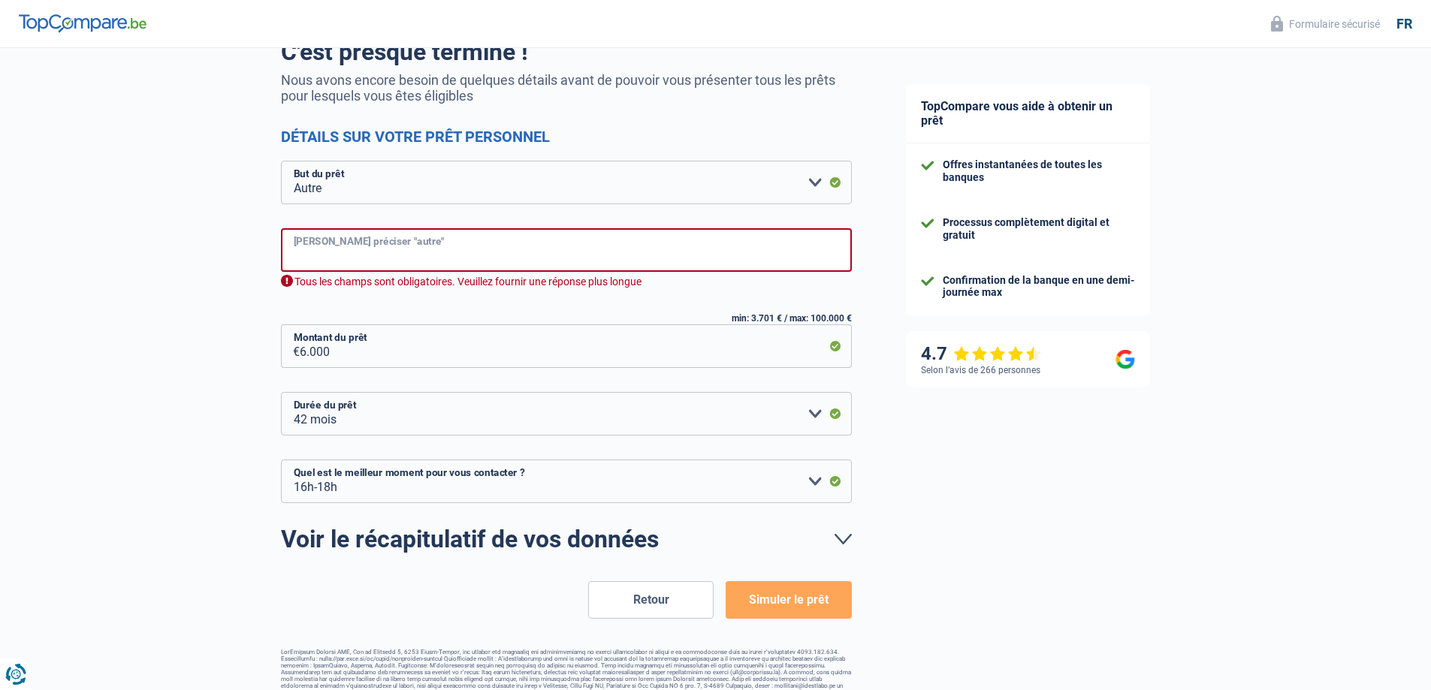
click at [481, 258] on input "Veuillez préciser "autre"" at bounding box center [566, 250] width 571 height 44
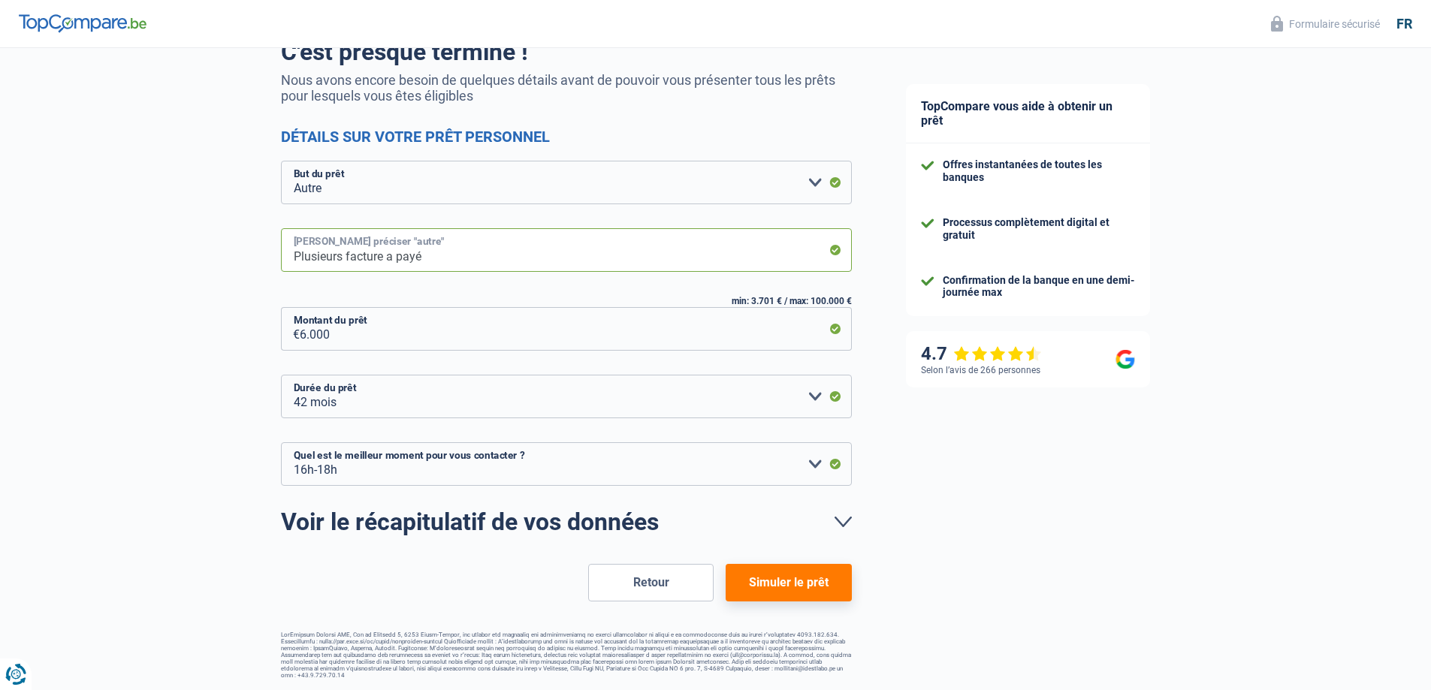
type input "Plusieurs facture a payé"
click at [797, 588] on button "Simuler le prêt" at bounding box center [788, 583] width 125 height 38
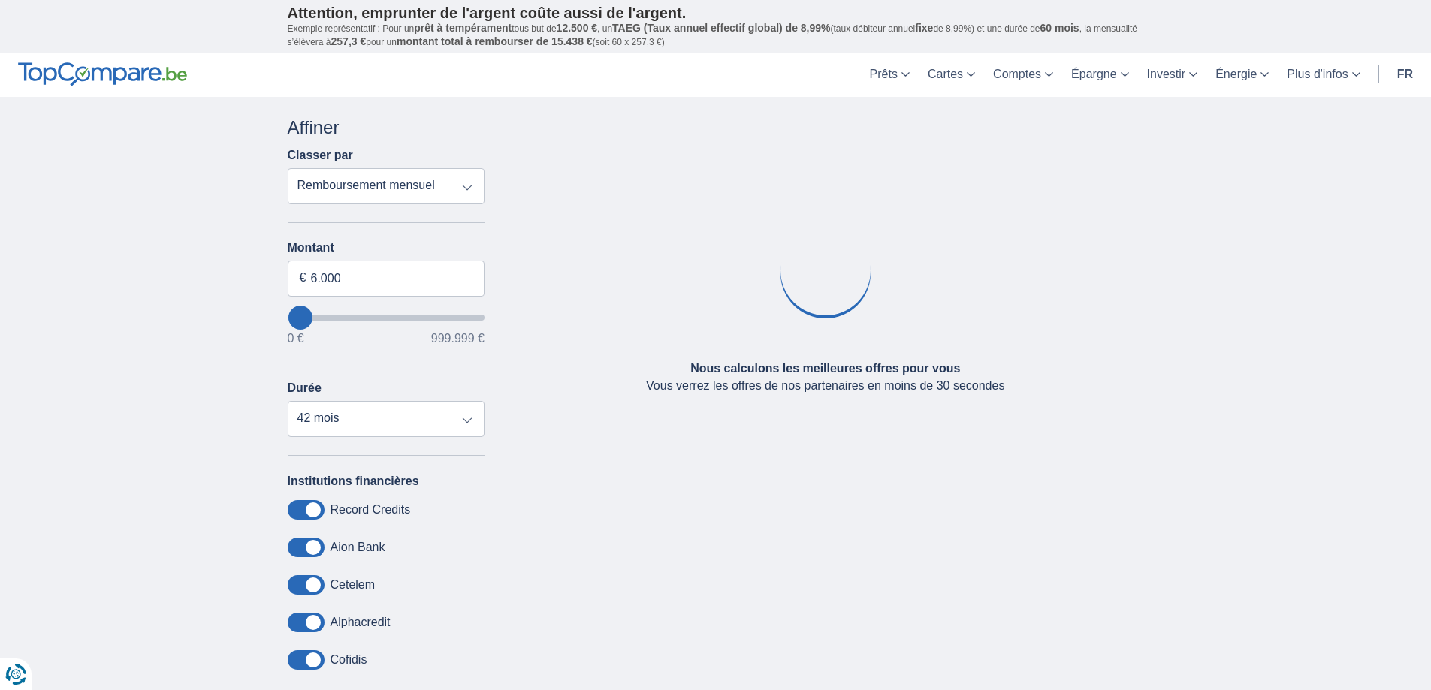
type input "5.000"
select select "36"
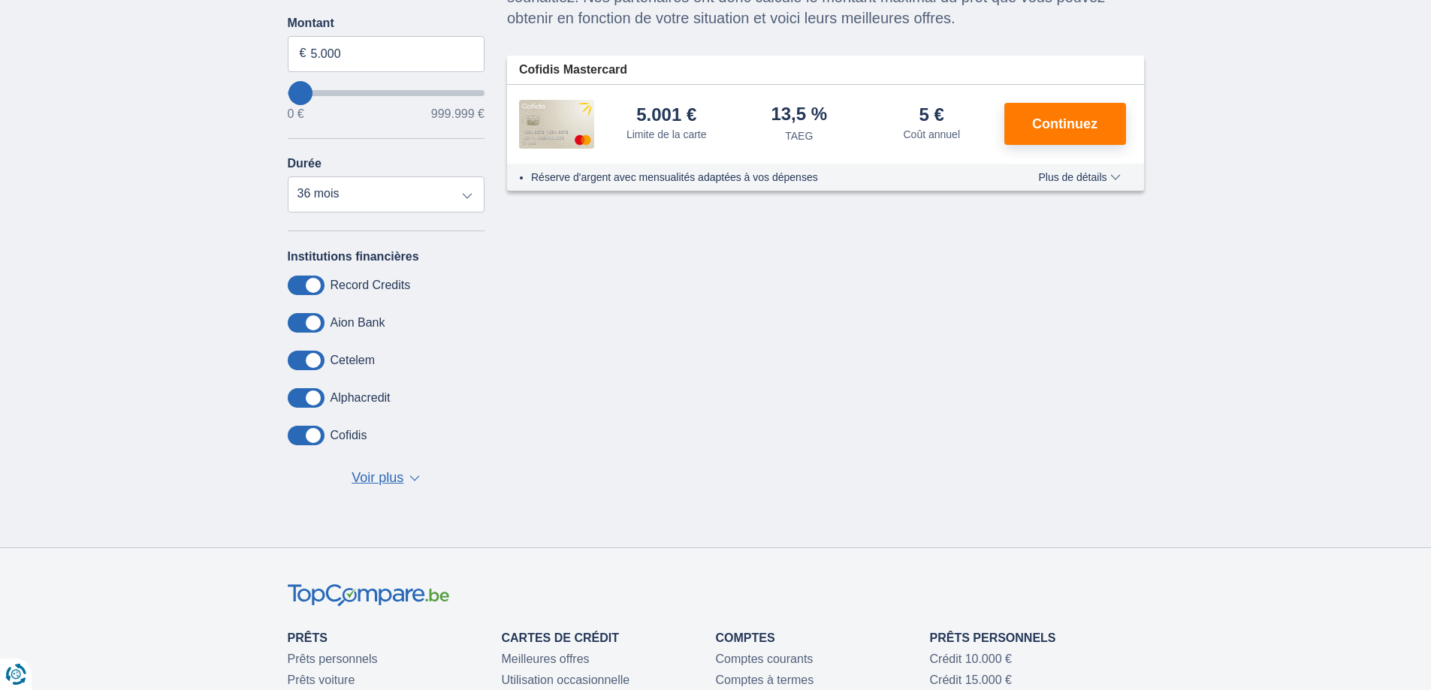
scroll to position [225, 0]
click at [393, 484] on span "Voir plus" at bounding box center [378, 478] width 52 height 20
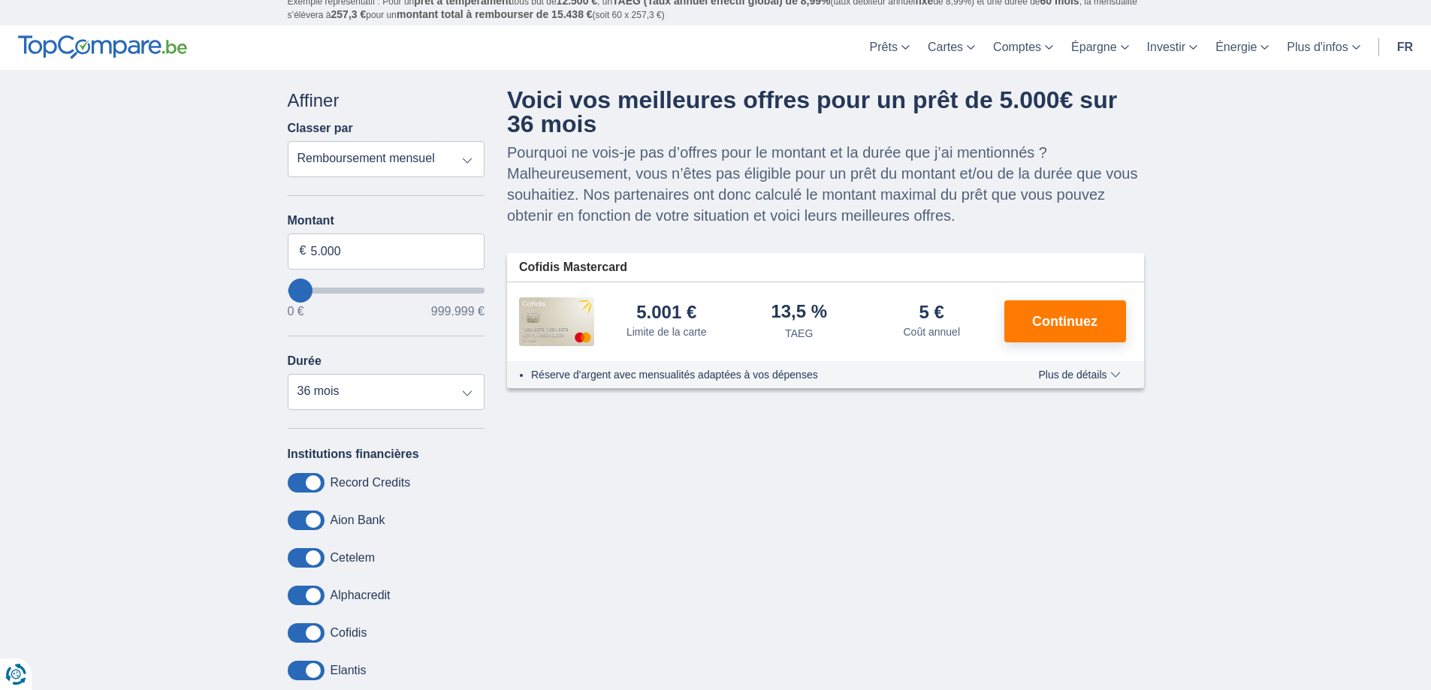
scroll to position [0, 0]
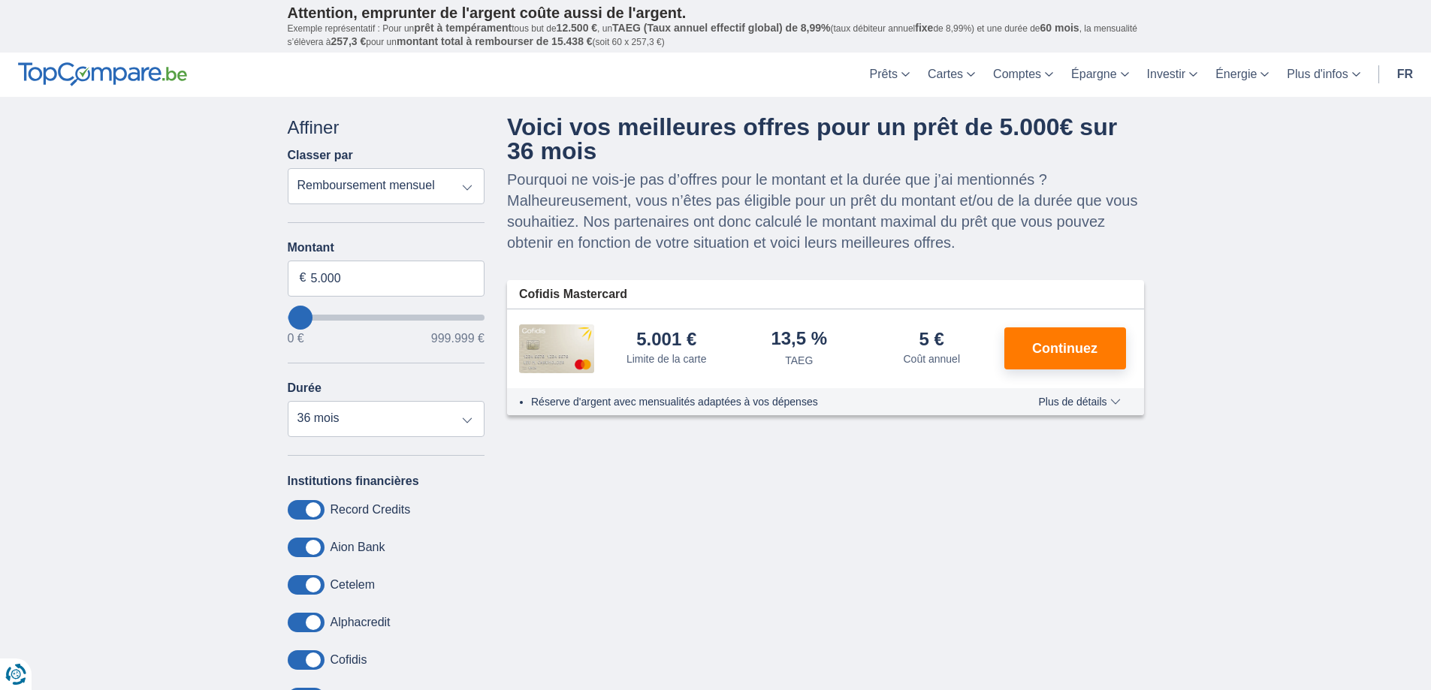
click at [1116, 405] on span "Plus de détails" at bounding box center [1079, 402] width 82 height 11
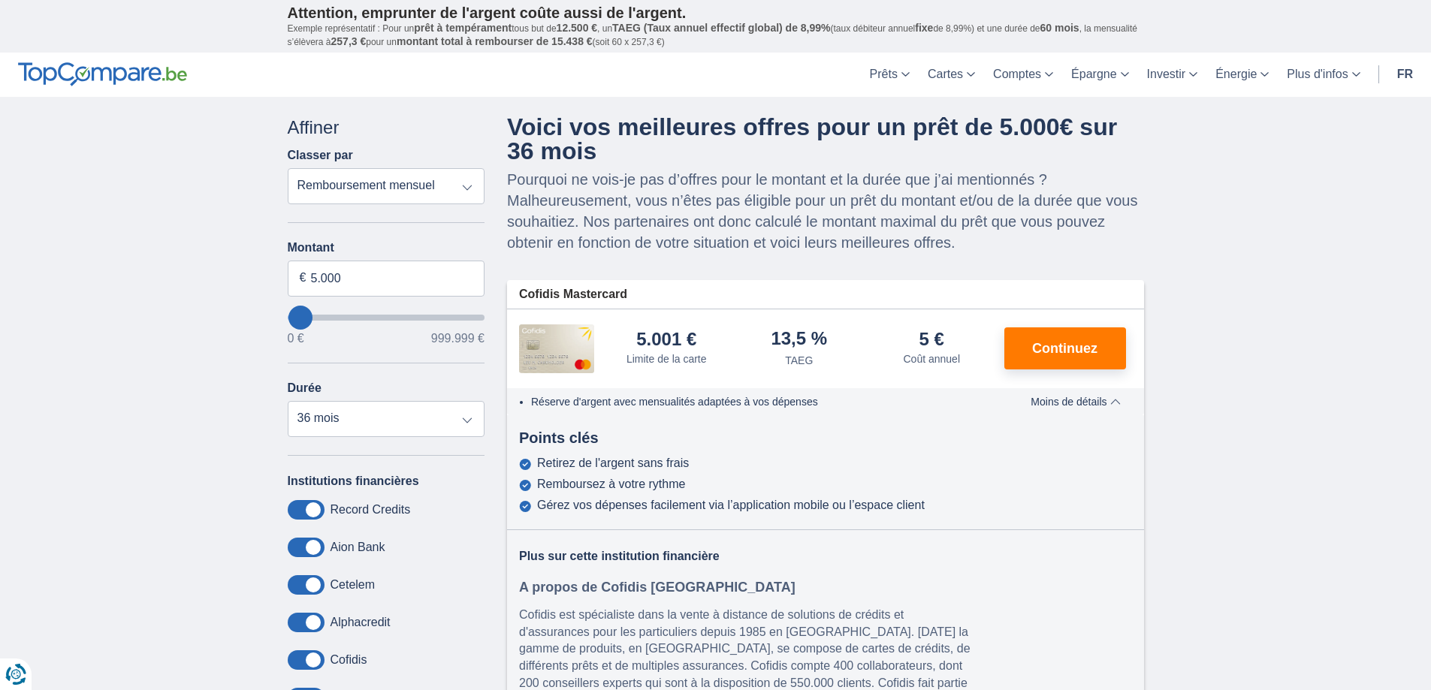
click at [417, 188] on select "Remboursement total TAEG Remboursement mensuel" at bounding box center [387, 186] width 198 height 36
click at [340, 186] on select "Remboursement total TAEG Remboursement mensuel" at bounding box center [387, 186] width 198 height 36
